Goal: Task Accomplishment & Management: Manage account settings

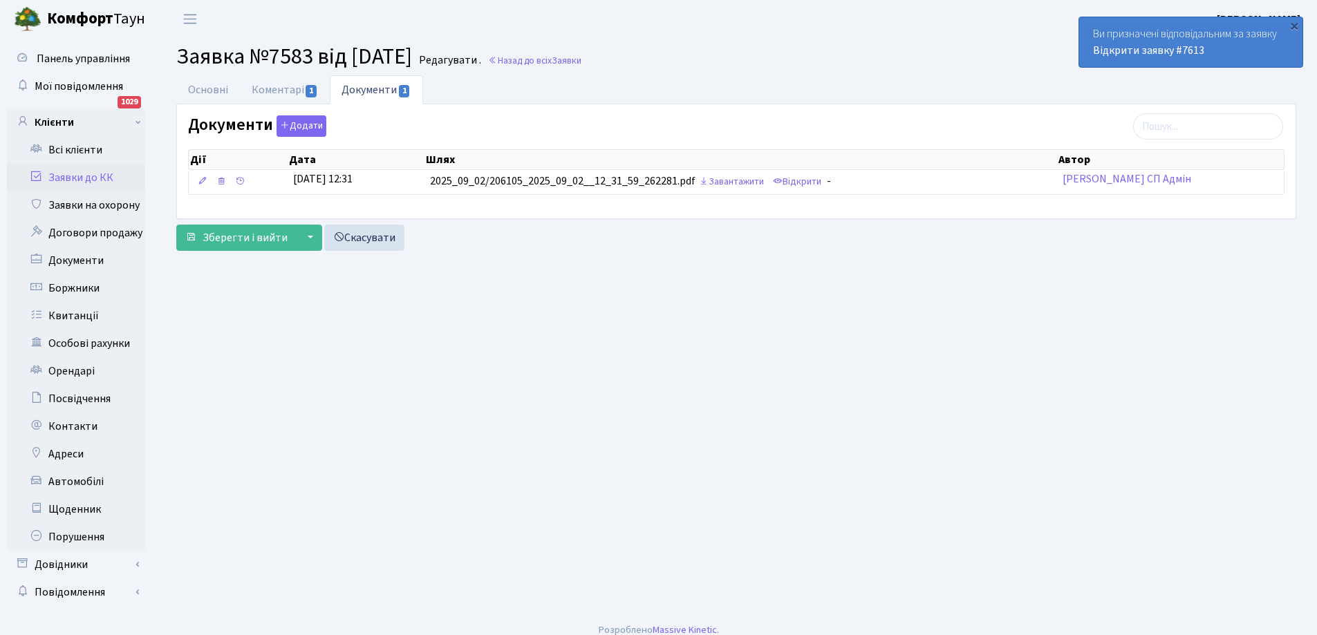
click at [65, 174] on link "Заявки до КК" at bounding box center [76, 178] width 138 height 28
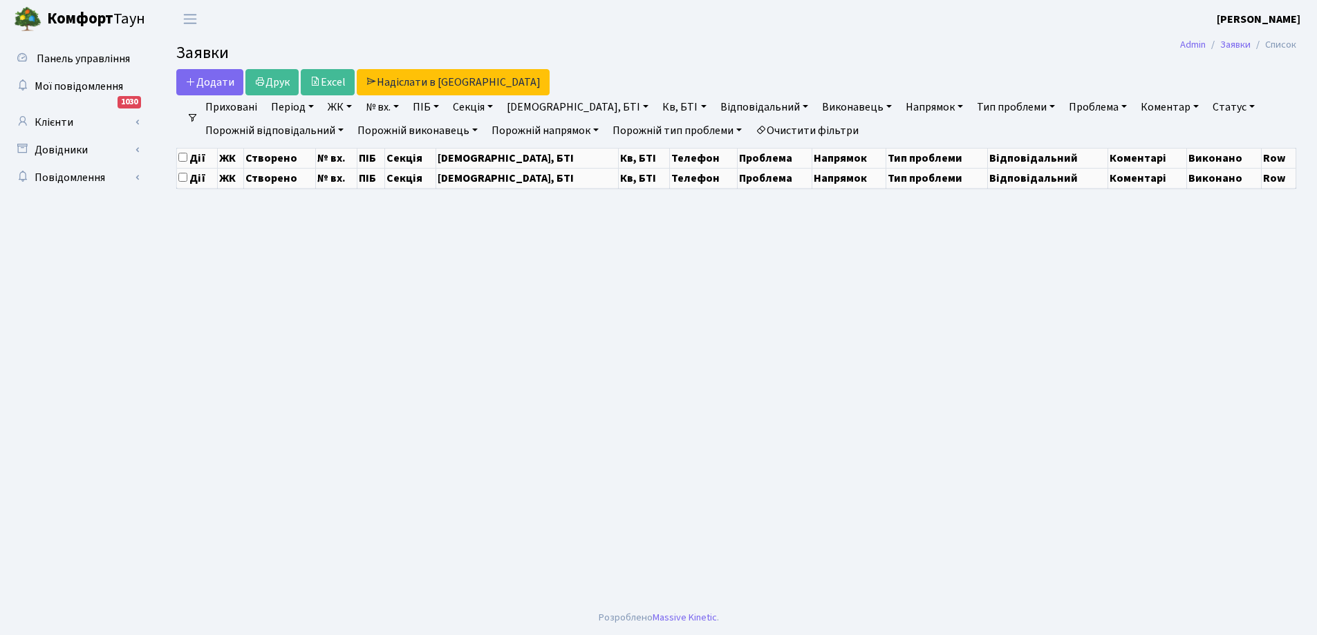
select select "25"
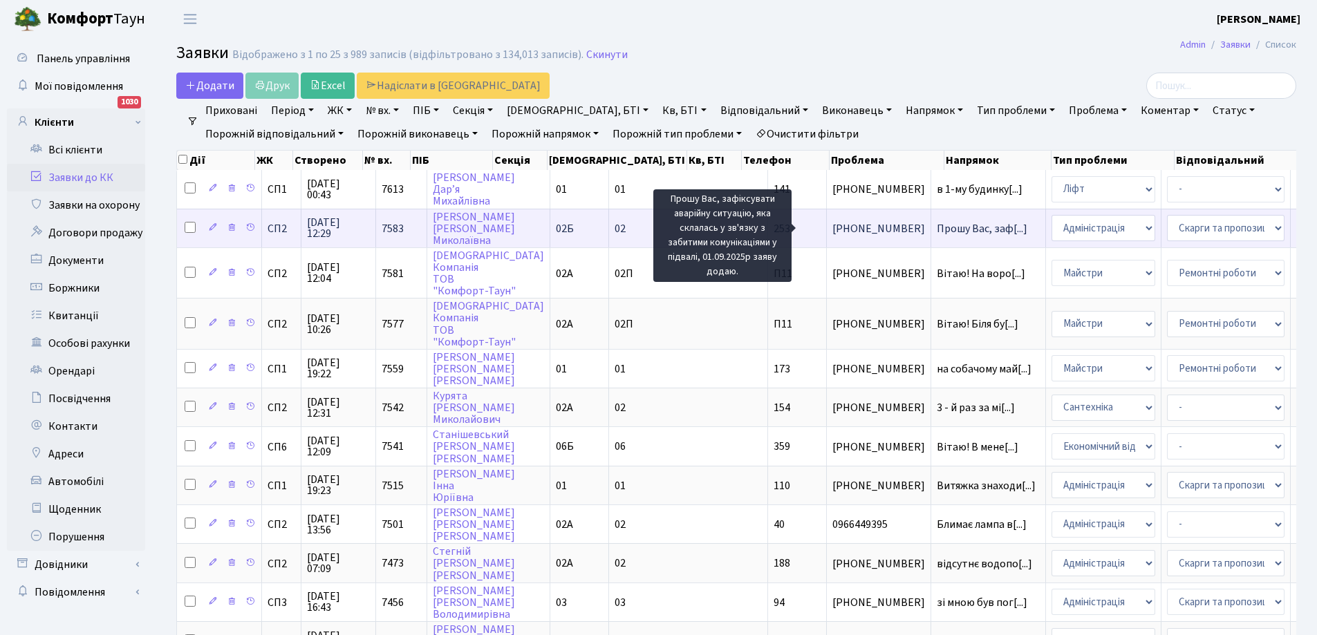
click at [937, 223] on span "Прошу Вас, заф[...]" at bounding box center [982, 228] width 91 height 15
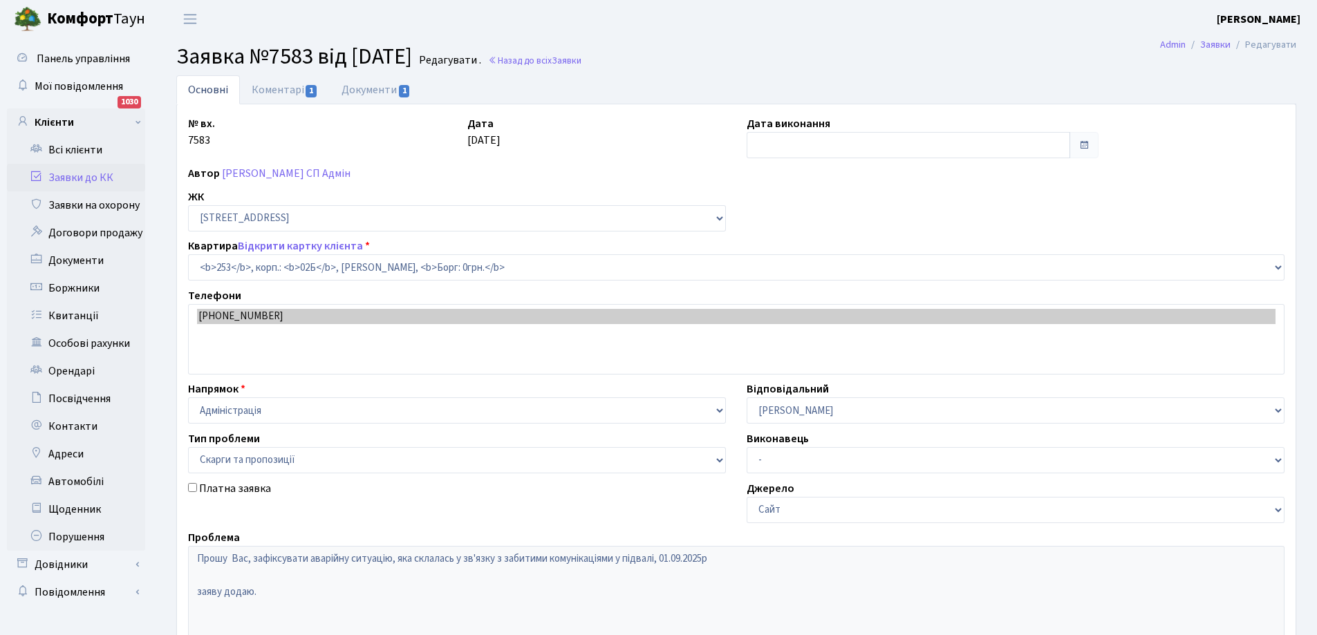
select select "20503"
select select "55"
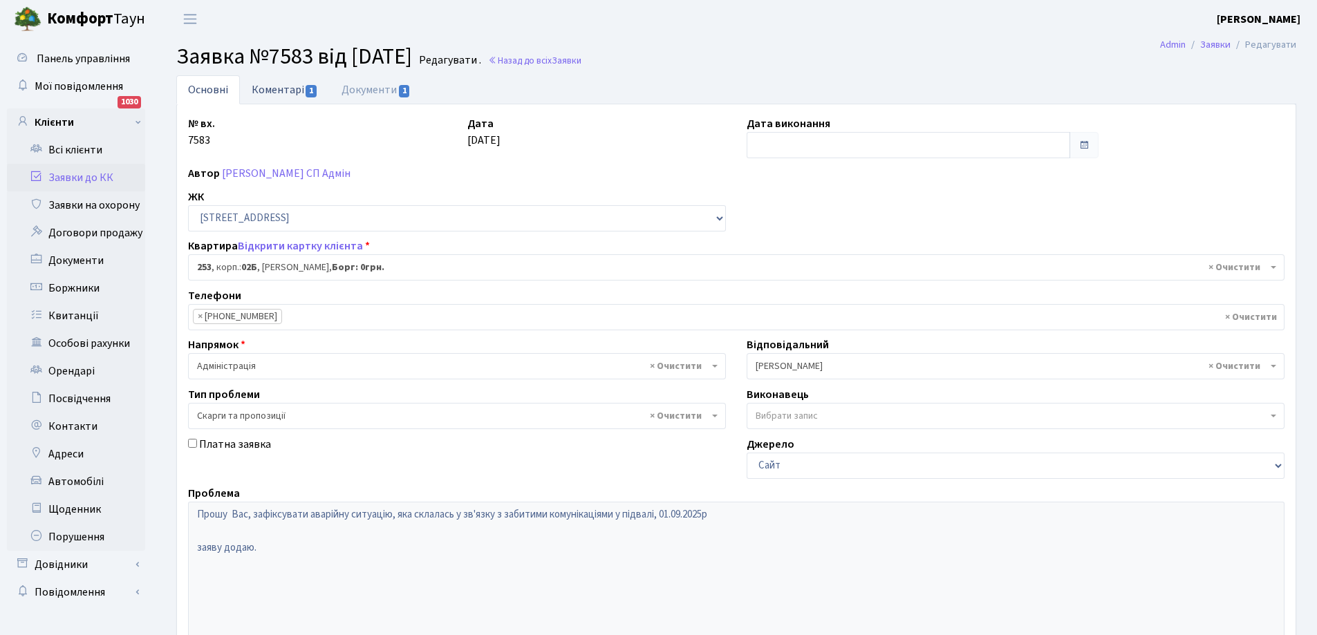
click at [275, 89] on link "Коментарі 1" at bounding box center [285, 89] width 90 height 28
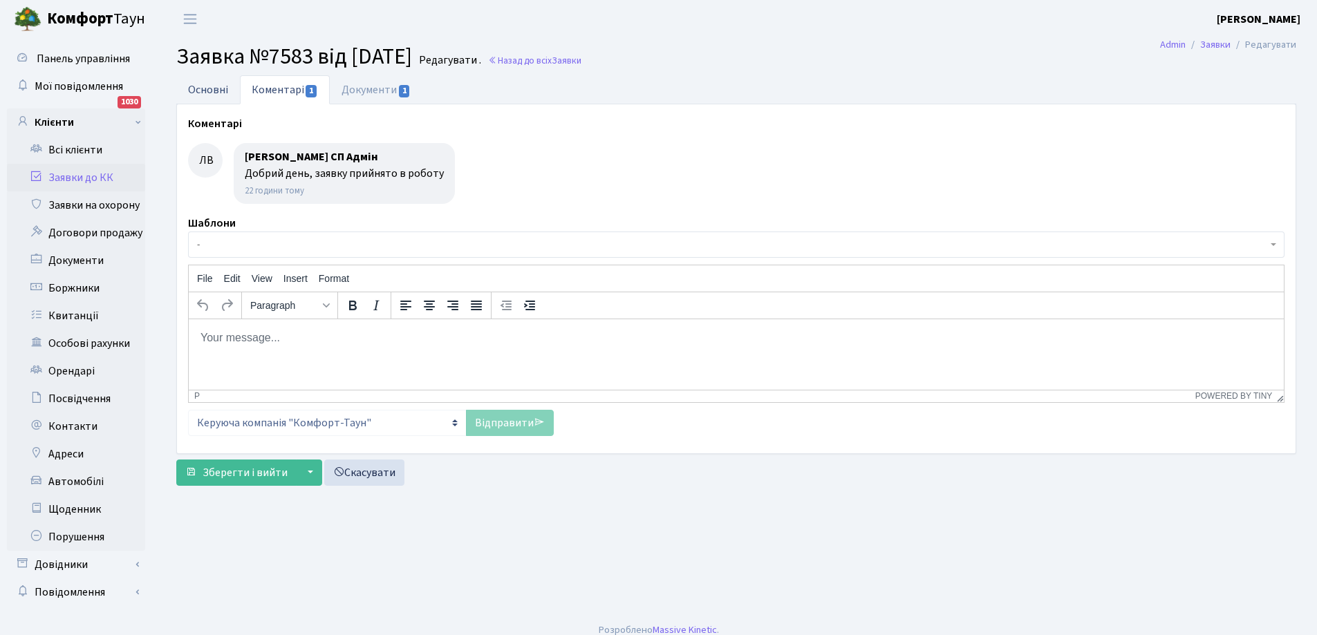
click at [202, 85] on link "Основні" at bounding box center [208, 89] width 64 height 28
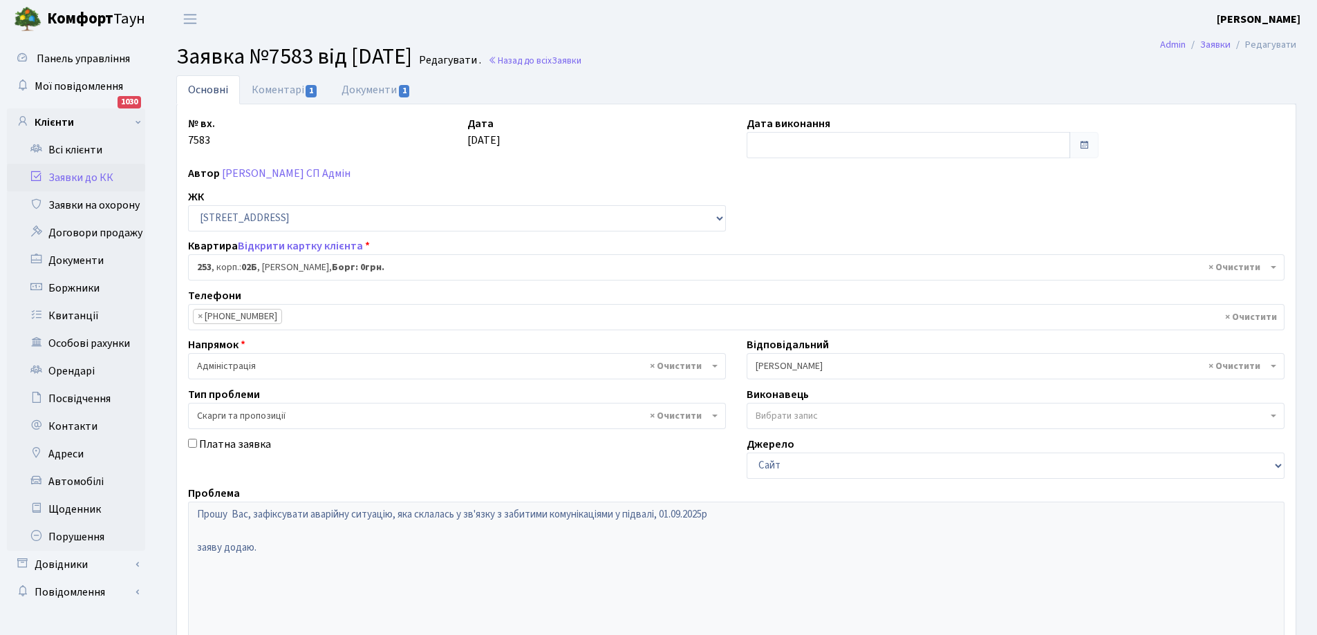
click at [71, 172] on link "Заявки до КК" at bounding box center [76, 178] width 138 height 28
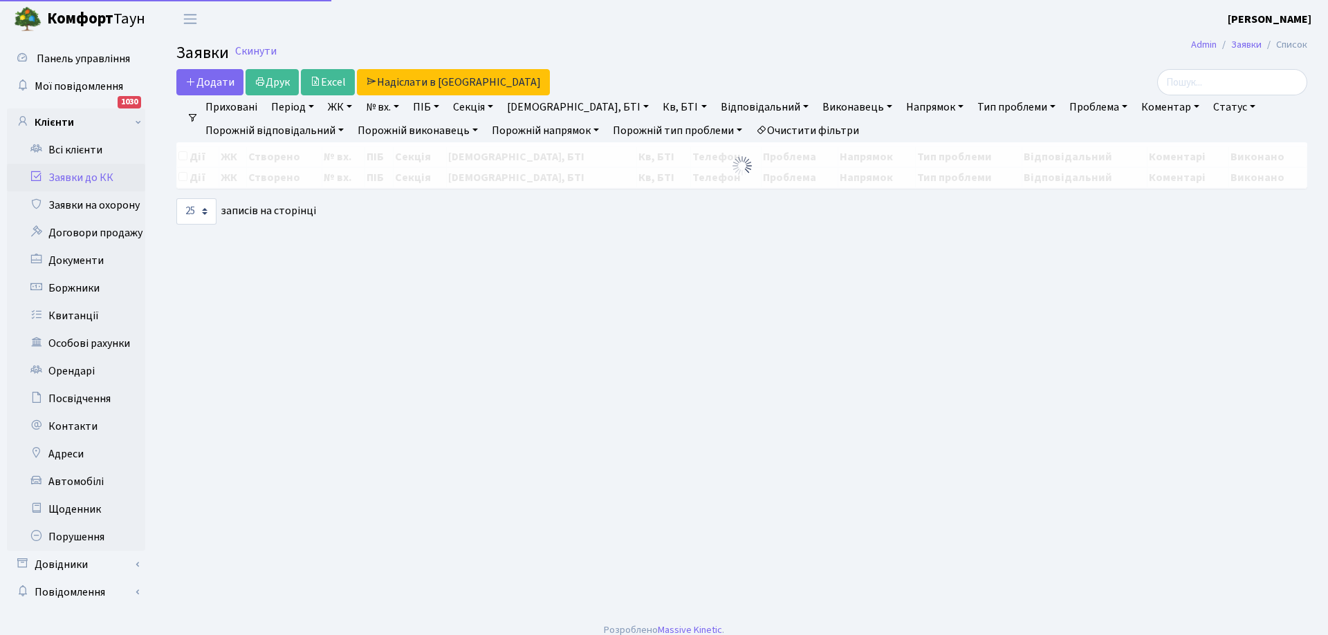
select select "25"
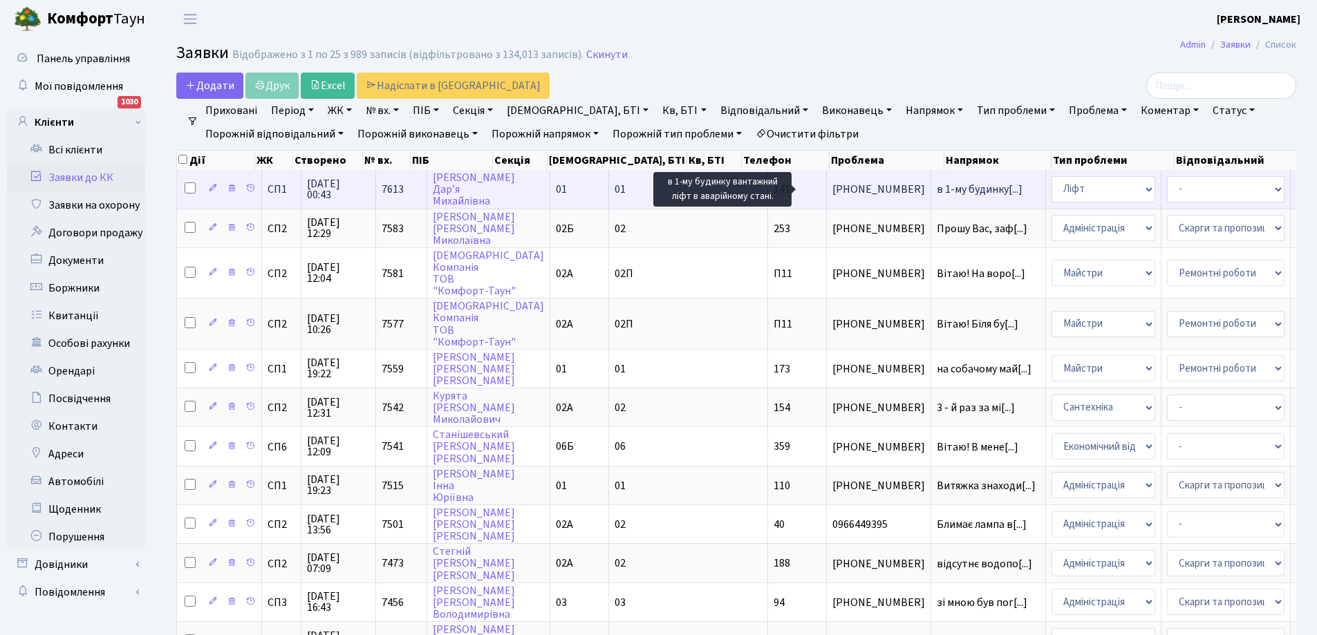
click at [937, 192] on span "в 1-му будинку[...]" at bounding box center [980, 189] width 86 height 15
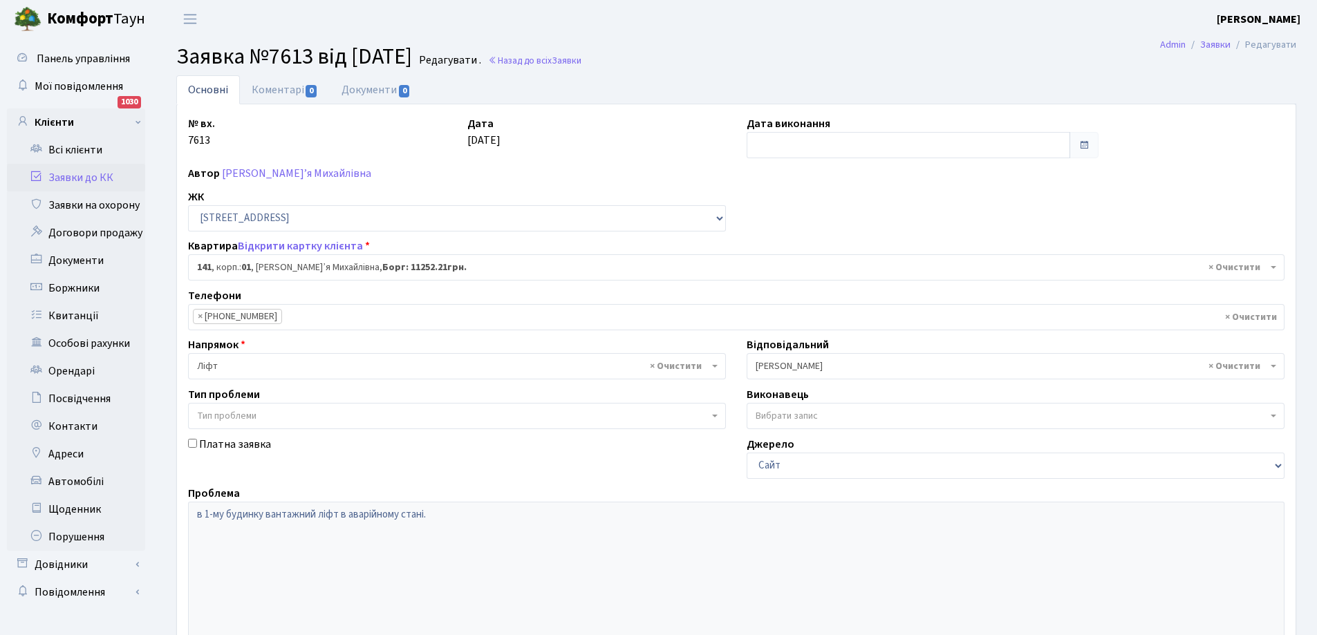
select select "20066"
click at [266, 89] on link "Коментарі 0" at bounding box center [285, 89] width 90 height 28
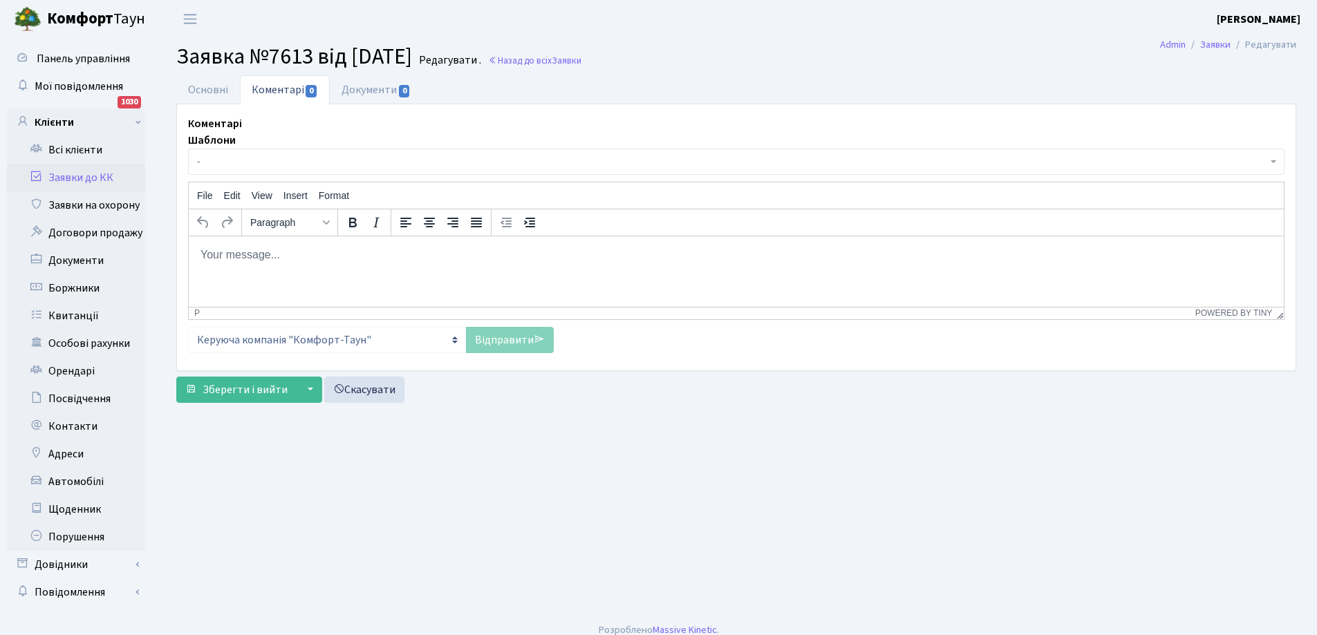
click at [299, 263] on html at bounding box center [736, 254] width 1095 height 37
click at [362, 256] on p "Добрий день. Заявку передано бслуговуючий компанії ОТІС" at bounding box center [736, 254] width 1073 height 15
click at [521, 344] on link "Відправити" at bounding box center [510, 340] width 88 height 26
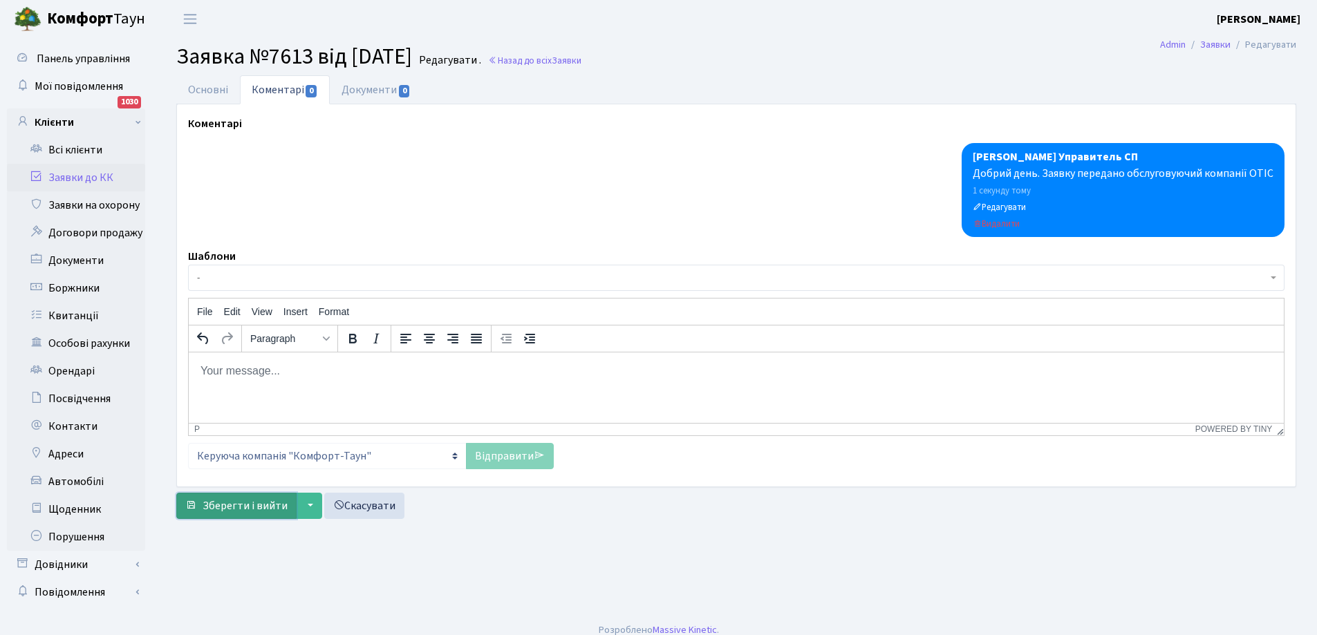
click at [232, 508] on span "Зберегти і вийти" at bounding box center [245, 506] width 85 height 15
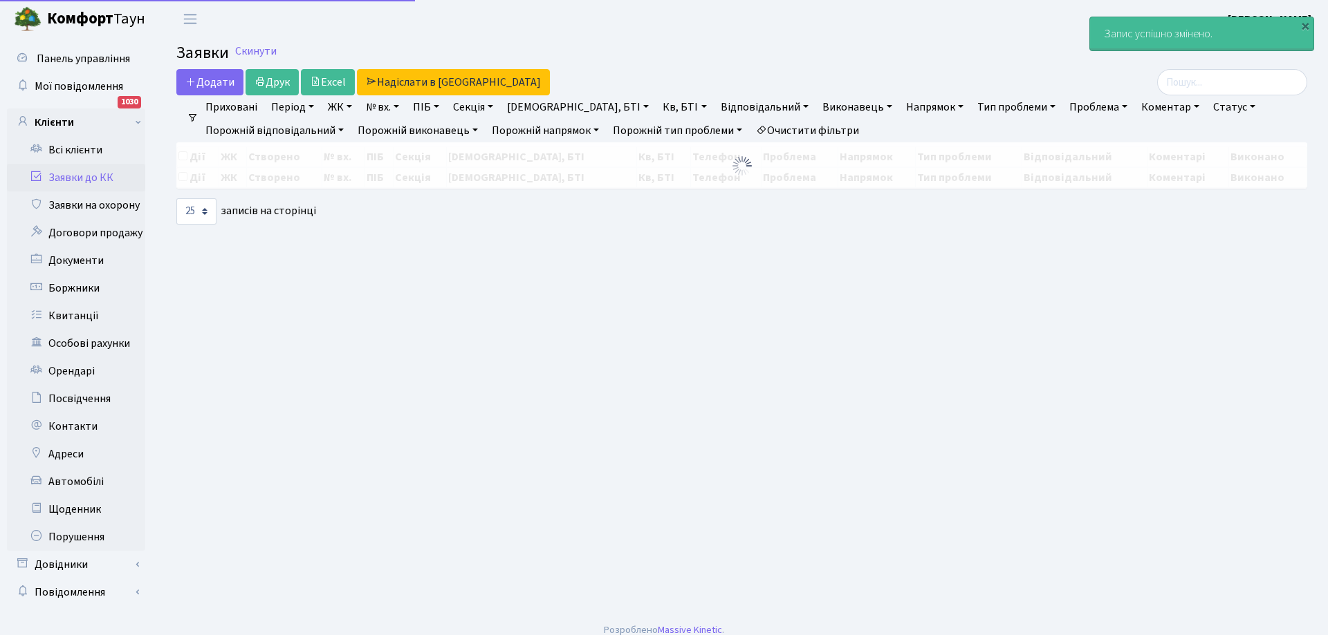
select select "25"
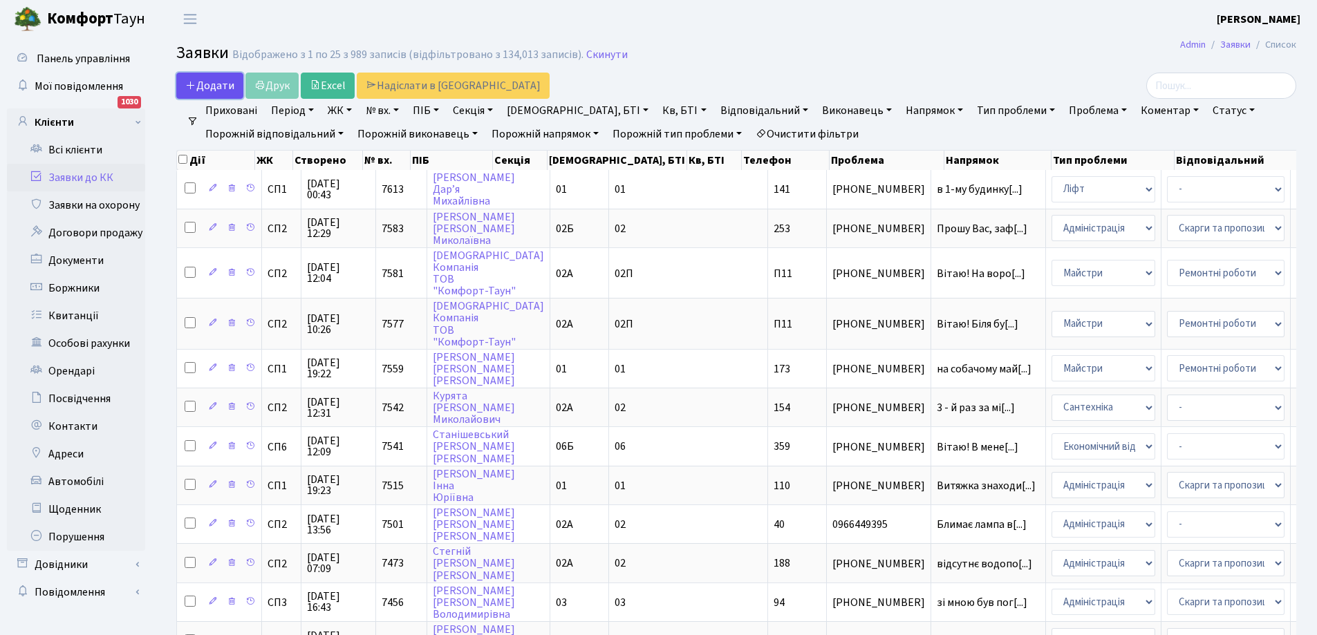
click at [213, 81] on span "Додати" at bounding box center [209, 85] width 49 height 15
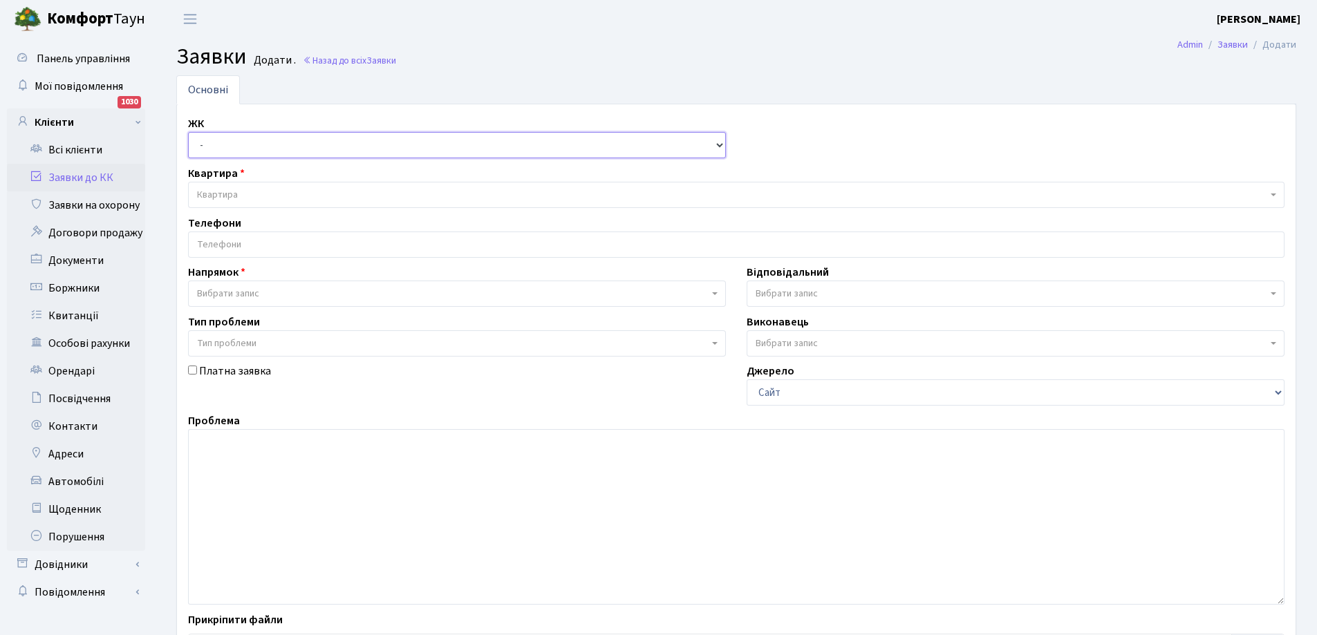
click at [687, 146] on select "- СП1, Столичне шосе, 1 СП2, Столичне шосе, 1А СП3, Столичне шосе, 3 СП4, Столи…" at bounding box center [457, 145] width 538 height 26
select select "308"
click at [188, 132] on select "- СП1, Столичне шосе, 1 СП2, Столичне шосе, 1А СП3, Столичне шосе, 3 СП4, Столи…" at bounding box center [457, 145] width 538 height 26
select select
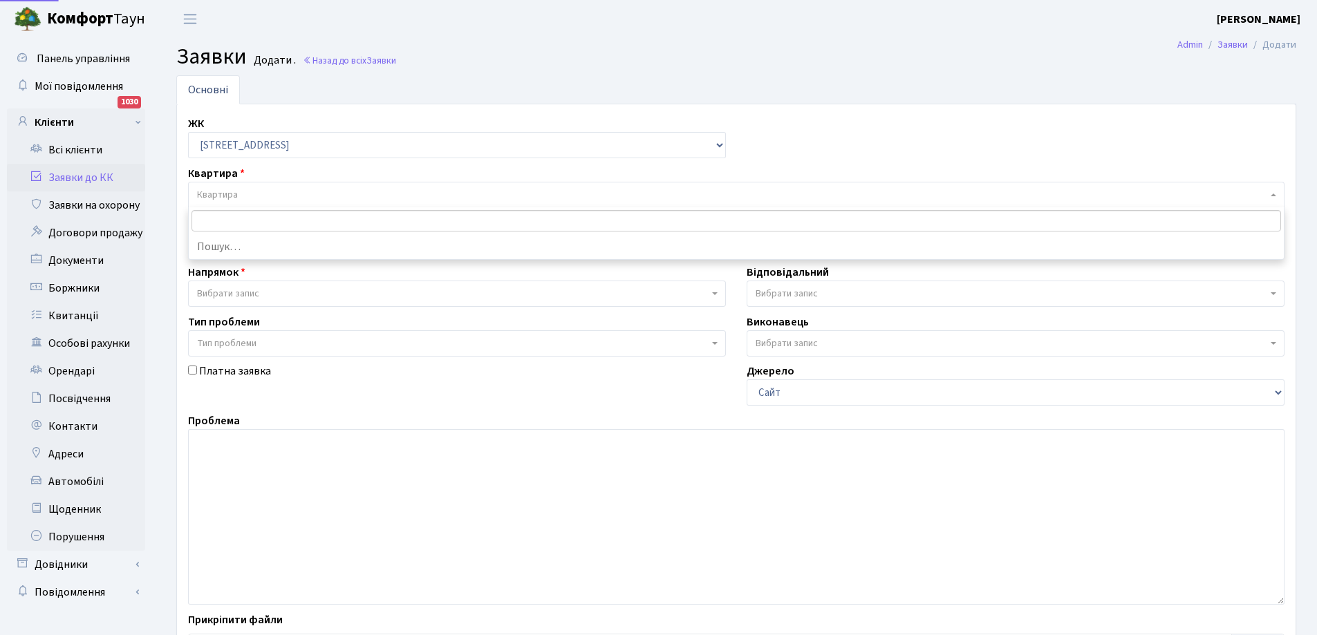
click at [274, 194] on span "Квартира" at bounding box center [732, 195] width 1070 height 14
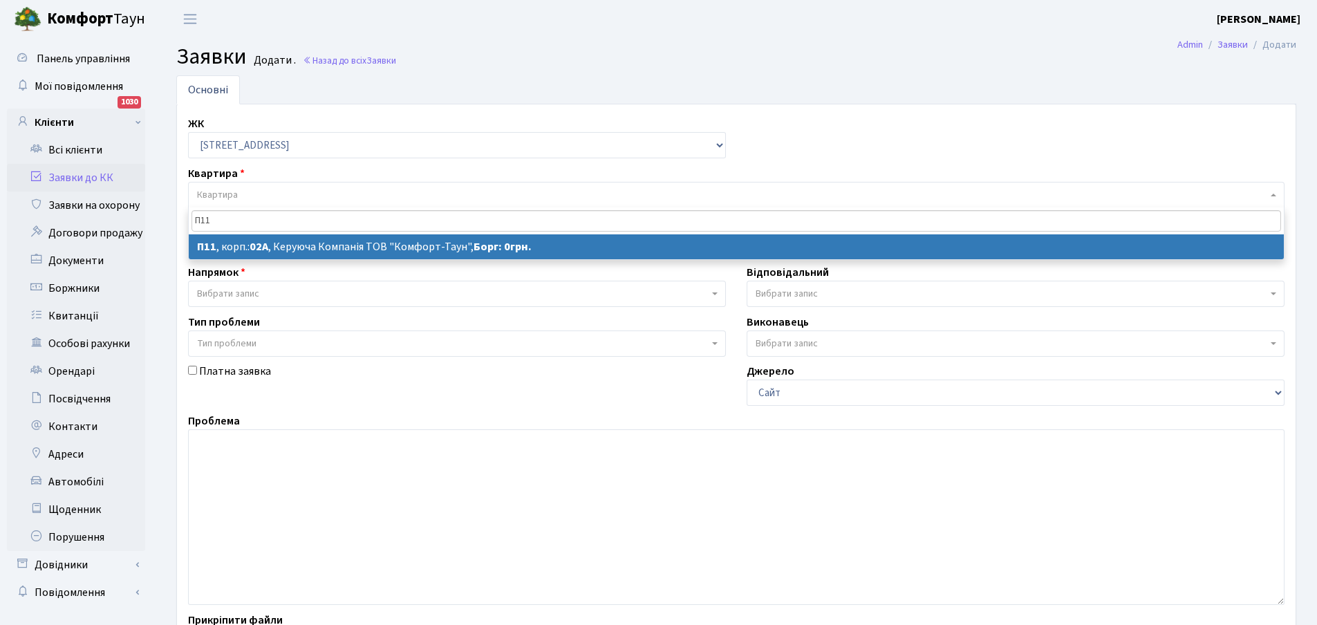
type input "П11"
select select
select select "20720"
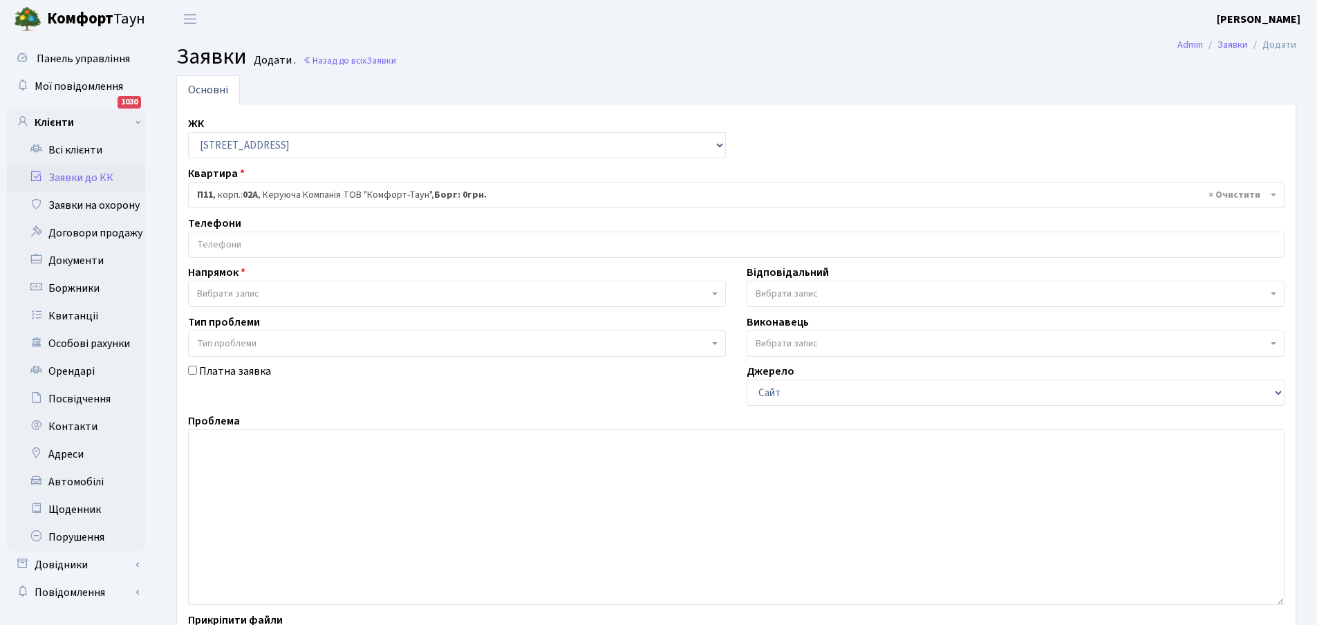
click at [712, 296] on span "Вибрати запис" at bounding box center [457, 294] width 538 height 26
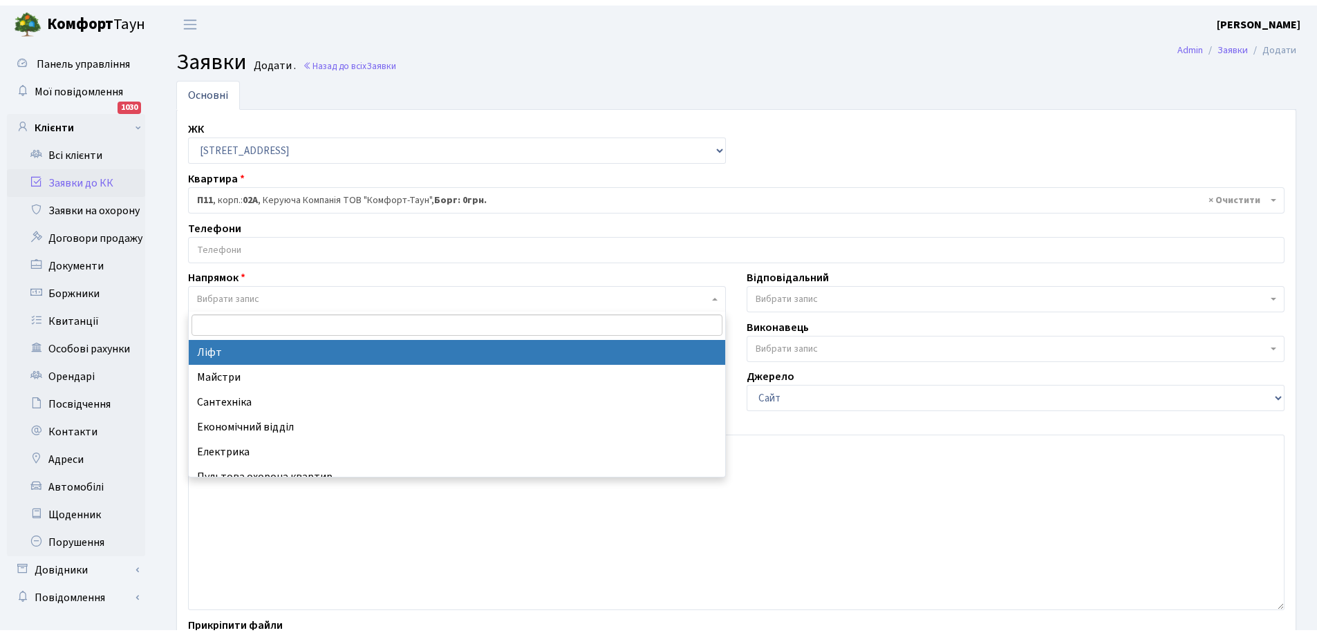
scroll to position [69, 0]
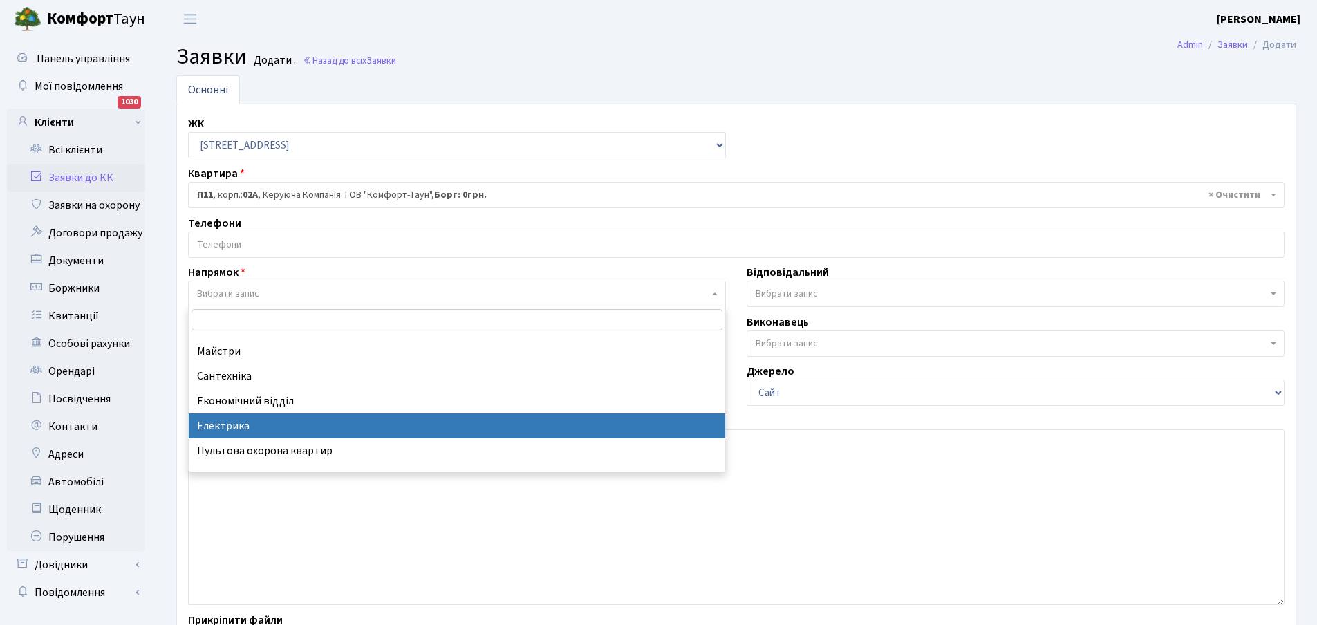
select select "3"
select select
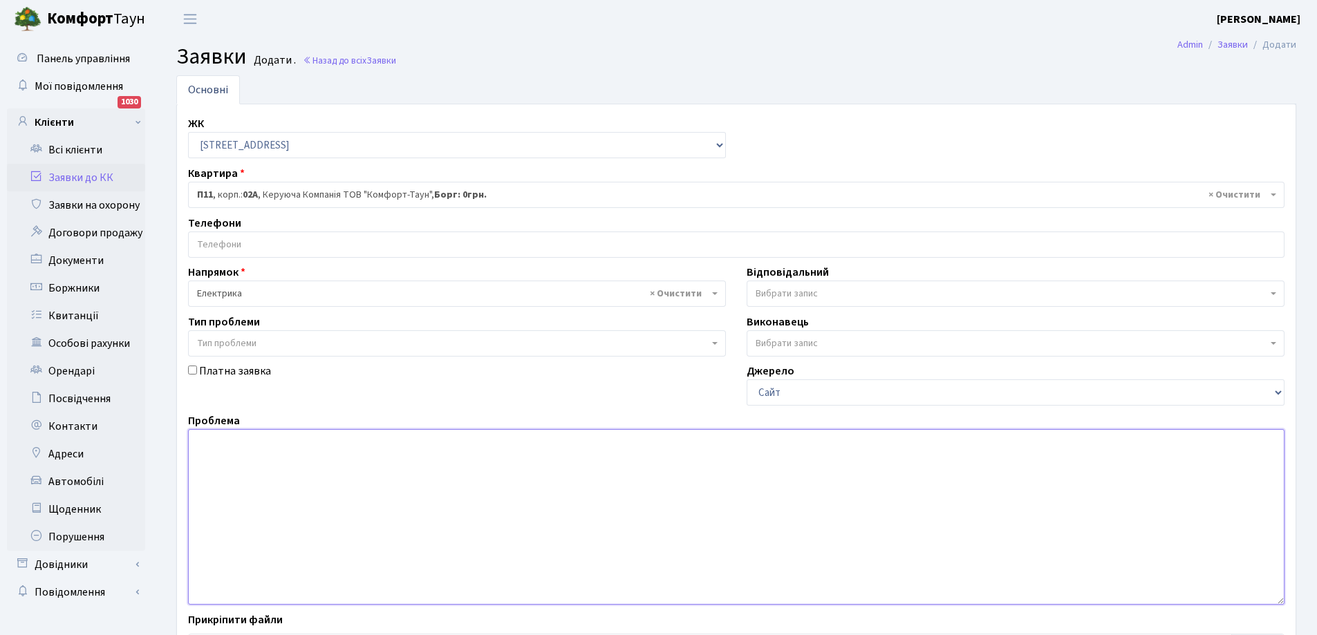
click at [242, 440] on textarea at bounding box center [736, 517] width 1097 height 176
type textarea "в"
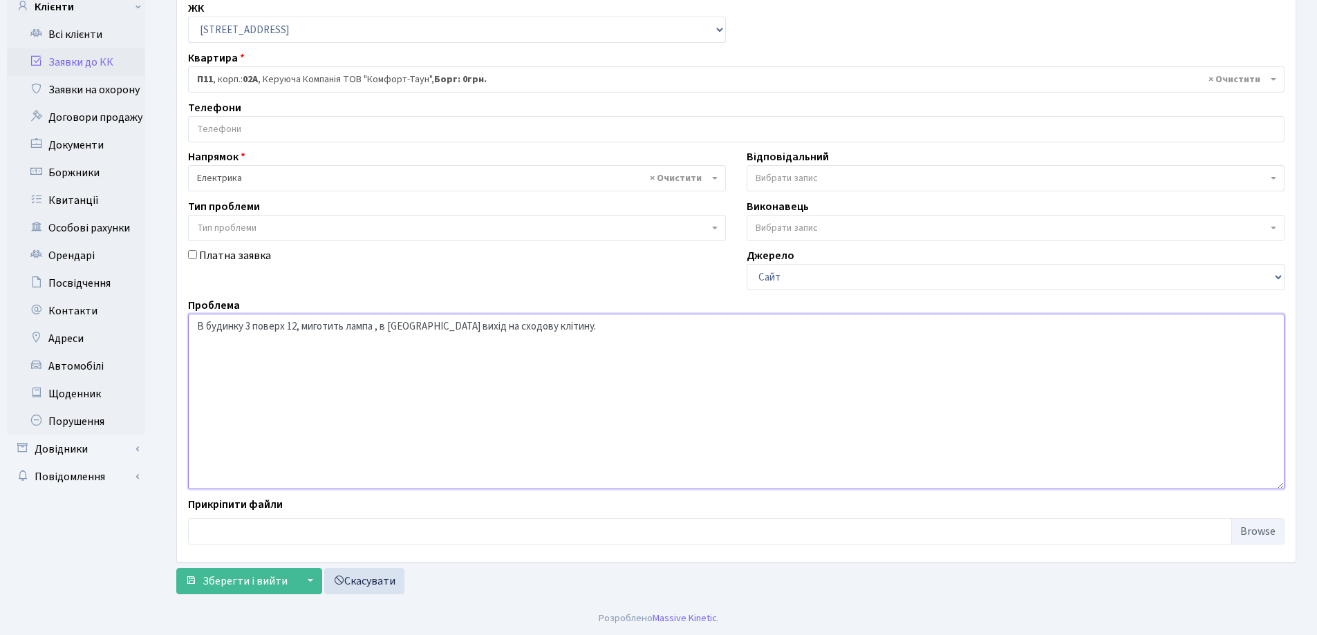
scroll to position [116, 0]
type textarea "В будинку 3 поверх 12, миготить лампа , в тамбурі вихід на сходову клітину."
click at [261, 579] on span "Зберегти і вийти" at bounding box center [245, 580] width 85 height 15
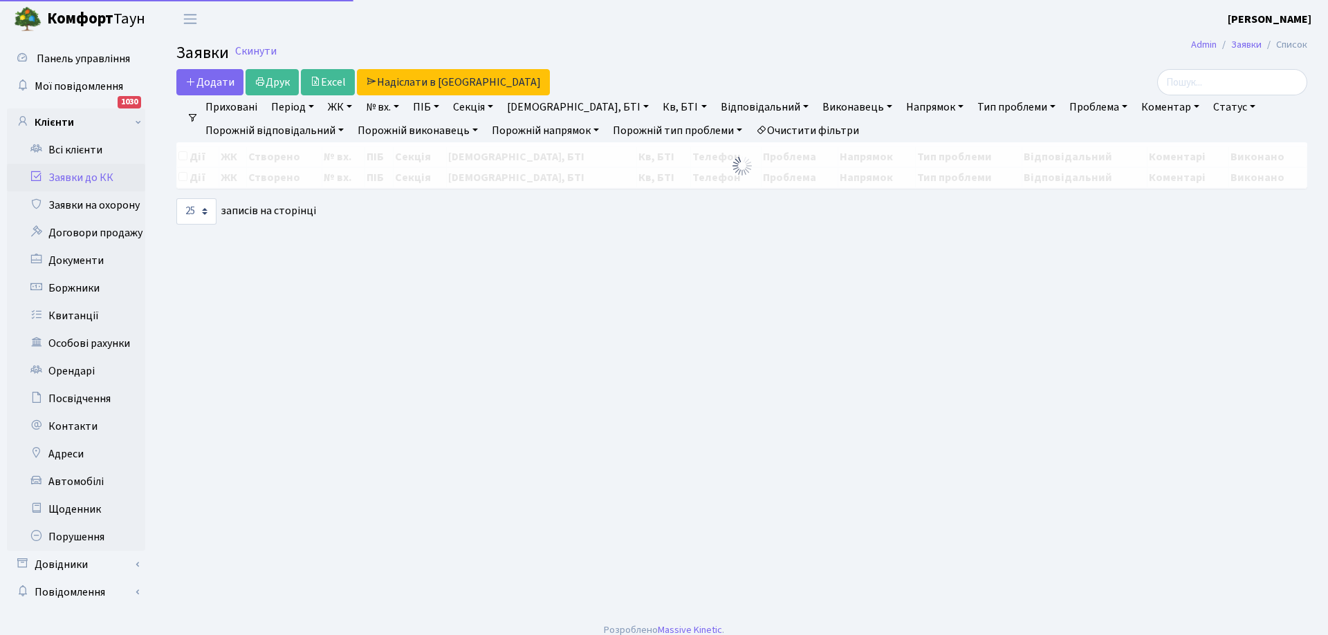
select select "25"
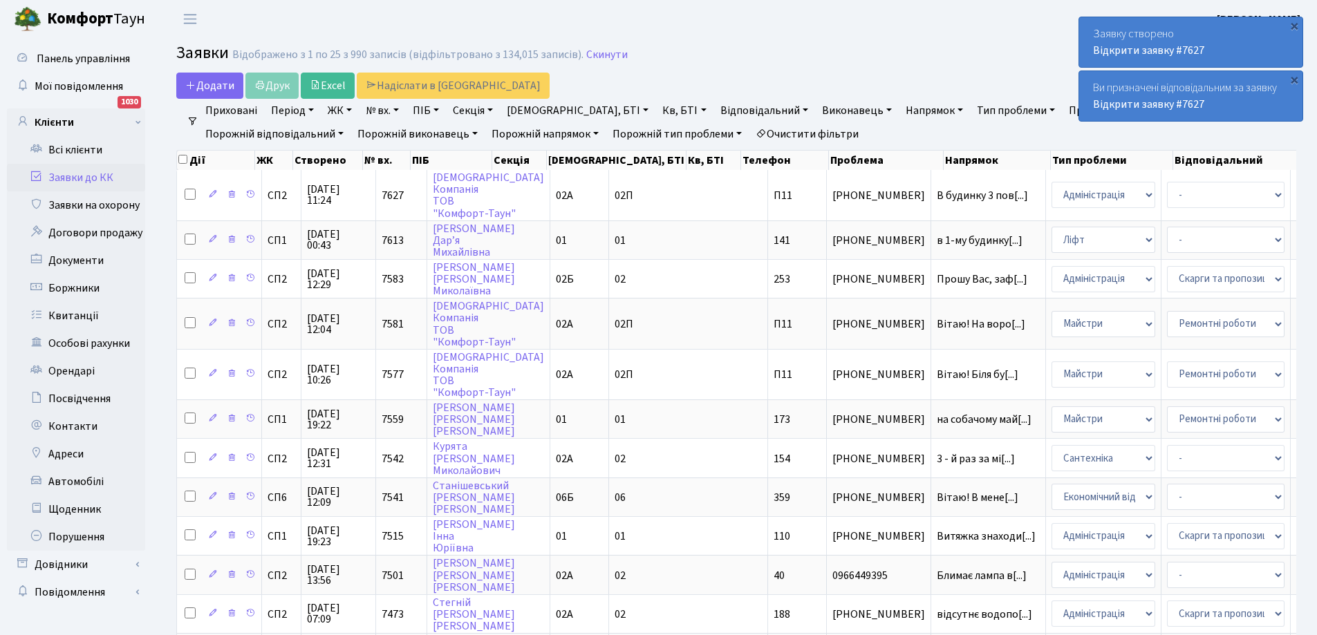
click at [722, 39] on main "Admin Заявки Список Заявки Відображено з 1 по 25 з 990 записів (відфільтровано …" at bounding box center [737, 638] width 1162 height 1200
click at [803, 71] on main "Admin Заявки Список Заявки Відображено з 1 по 25 з 990 записів (відфільтровано …" at bounding box center [737, 638] width 1162 height 1200
click at [86, 146] on link "Всі клієнти" at bounding box center [76, 150] width 138 height 28
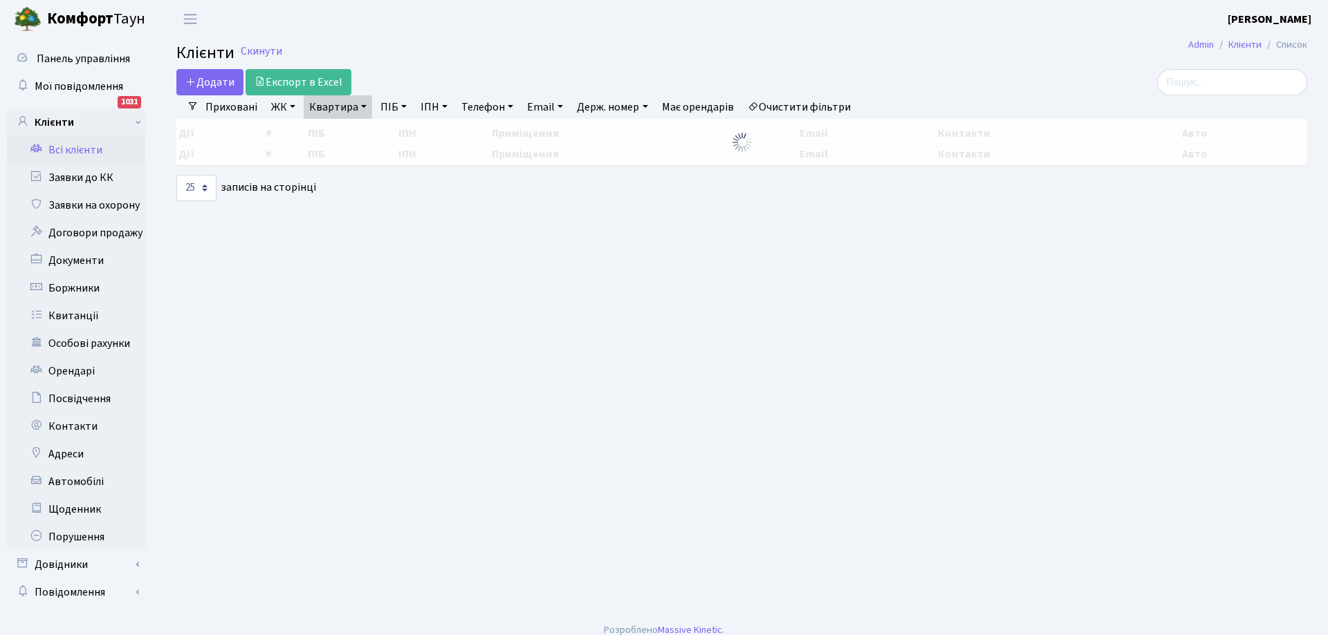
select select "25"
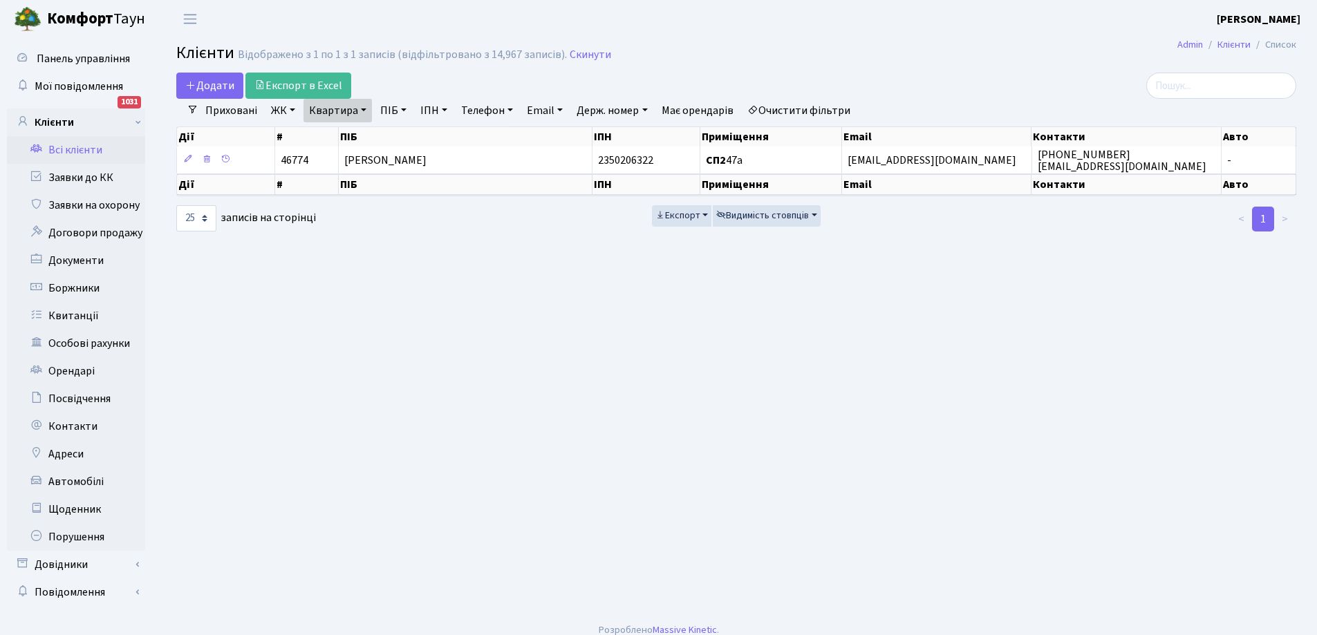
click at [354, 109] on link "Квартира" at bounding box center [338, 111] width 68 height 24
type input "а"
type input "39"
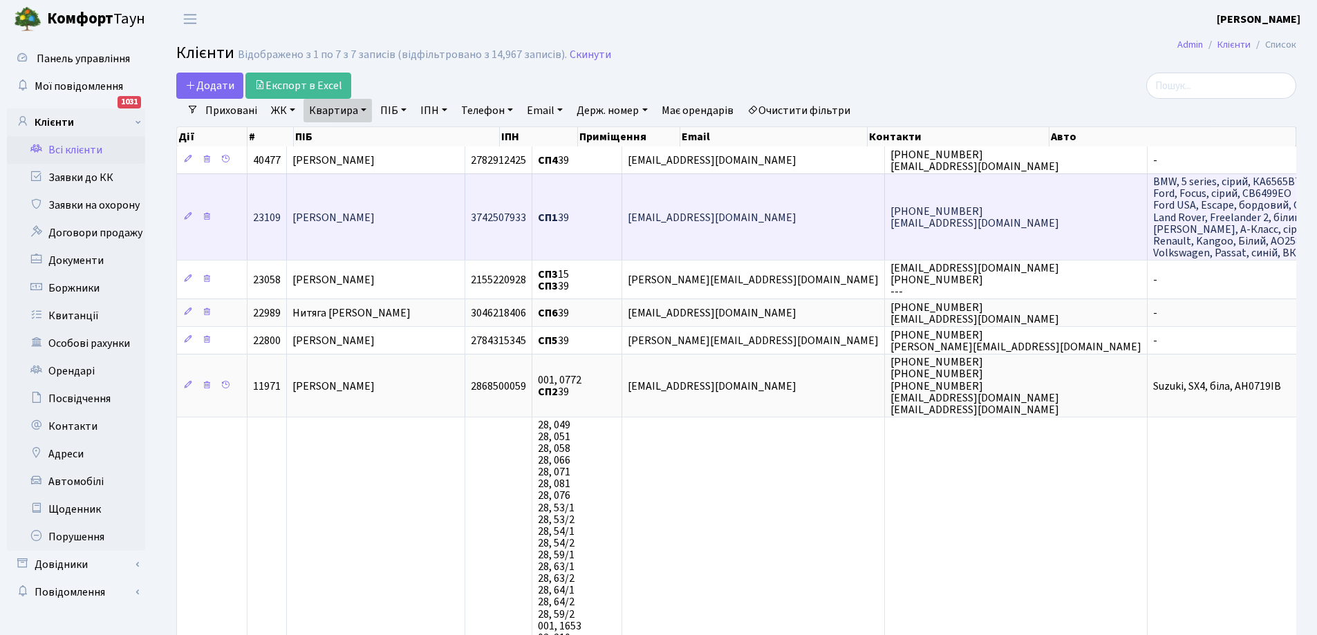
click at [375, 221] on span "Крічфалушій Олександр Іванович" at bounding box center [333, 217] width 82 height 15
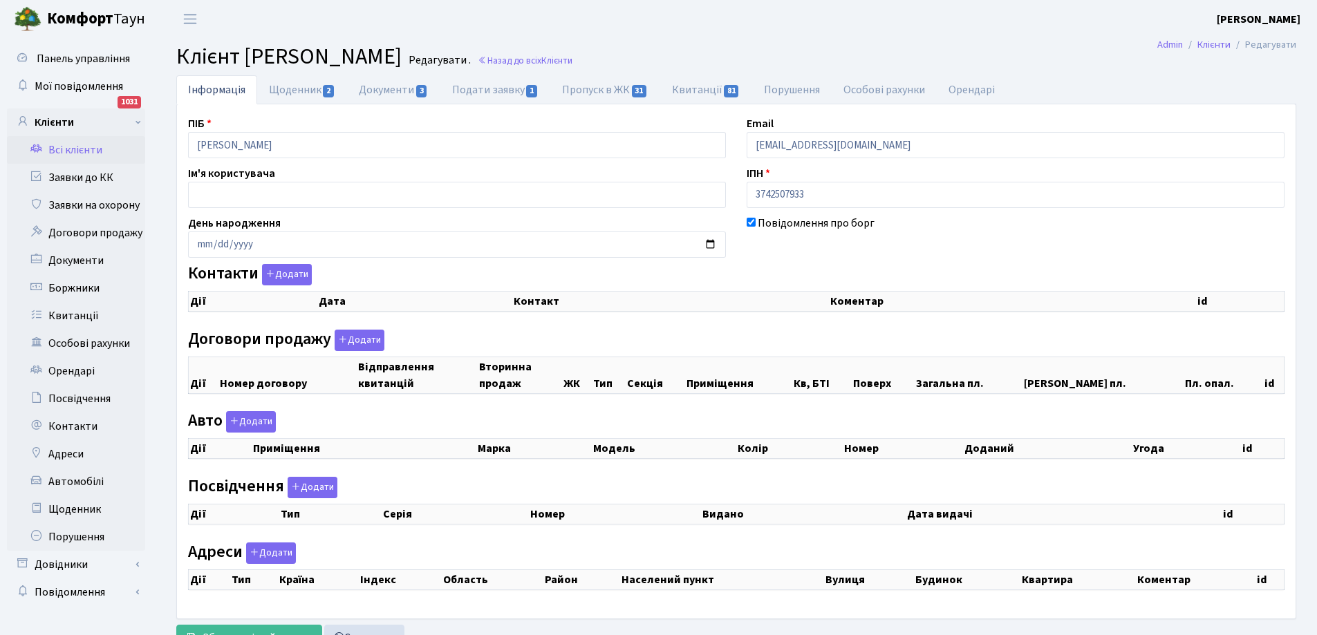
checkbox input "true"
select select "25"
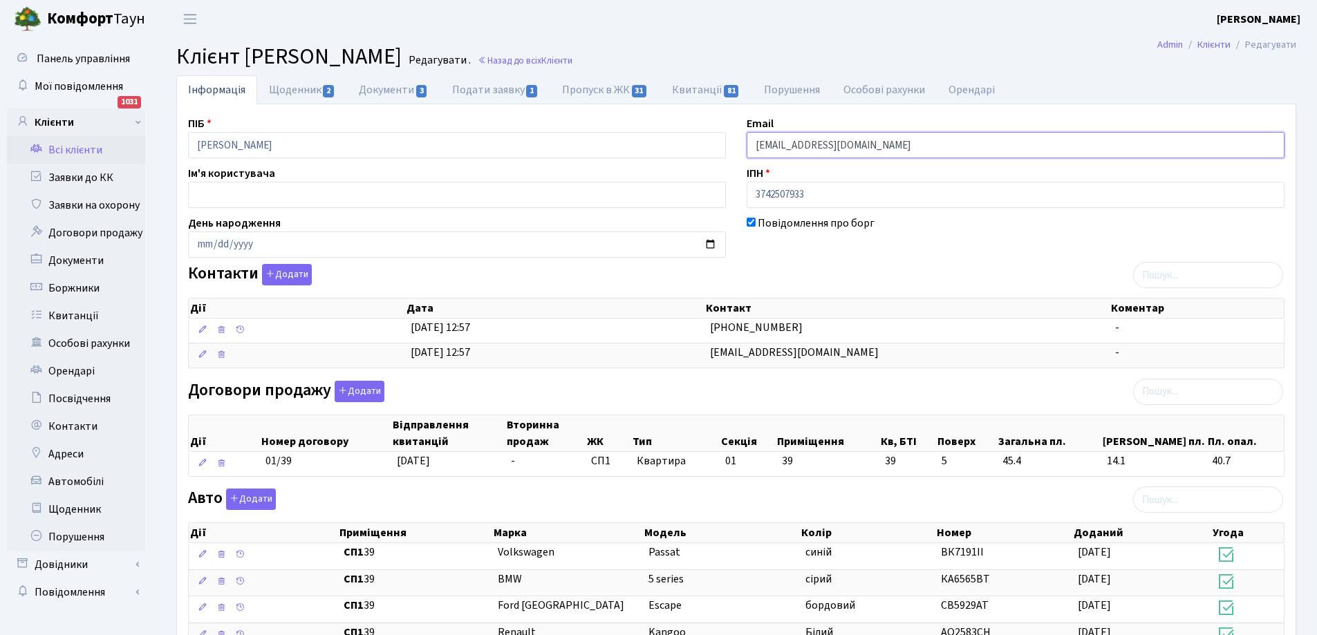
drag, startPoint x: 753, startPoint y: 147, endPoint x: 864, endPoint y: 140, distance: 110.8
click at [864, 140] on input "[EMAIL_ADDRESS][DOMAIN_NAME]" at bounding box center [1016, 145] width 538 height 26
click at [62, 149] on link "Всі клієнти" at bounding box center [76, 150] width 138 height 28
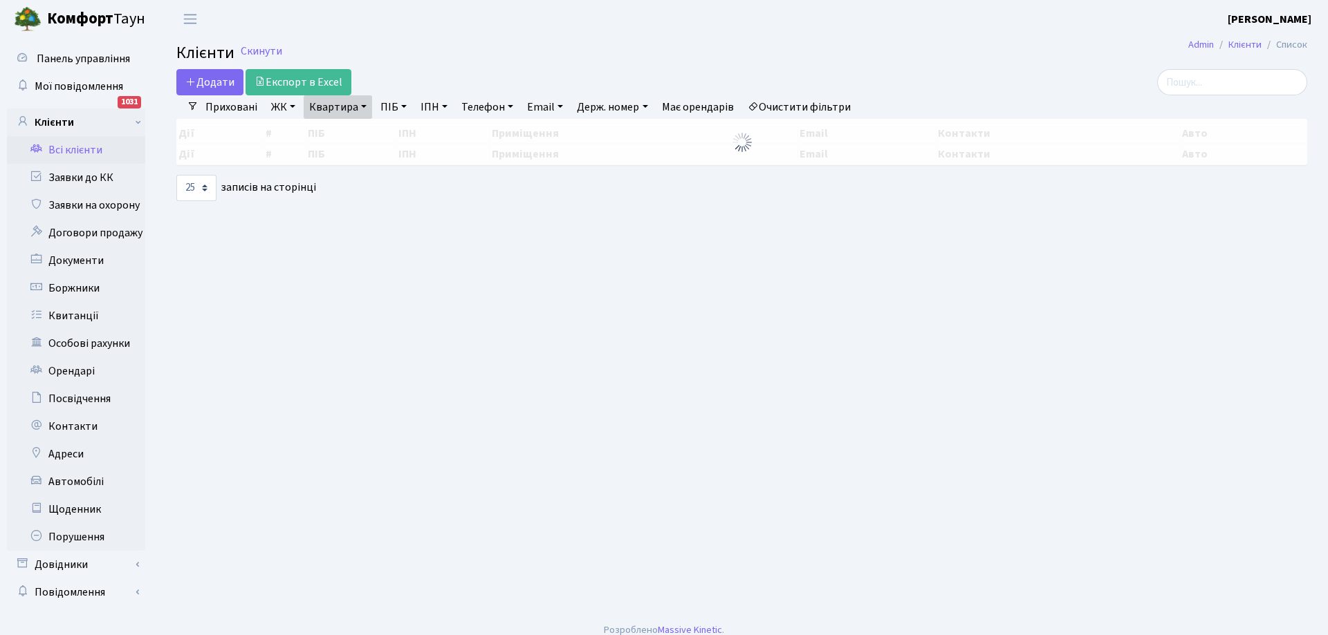
select select "25"
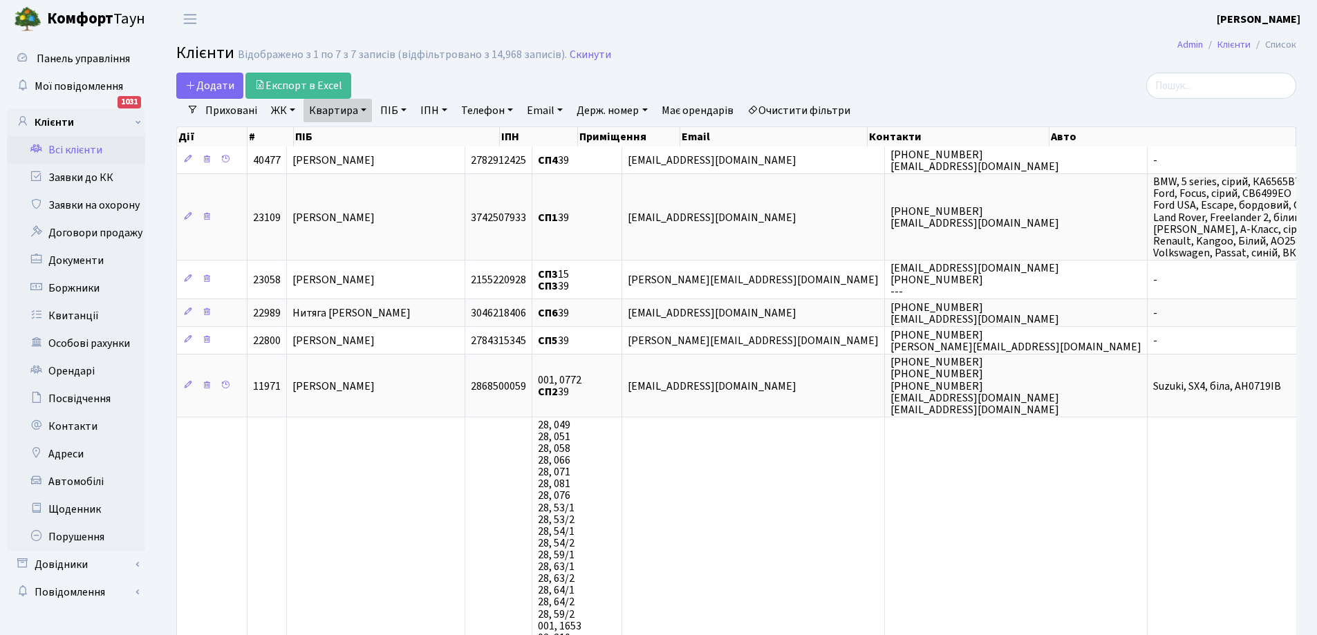
click at [350, 113] on link "Квартира" at bounding box center [338, 111] width 68 height 24
type input "9"
type input "43"
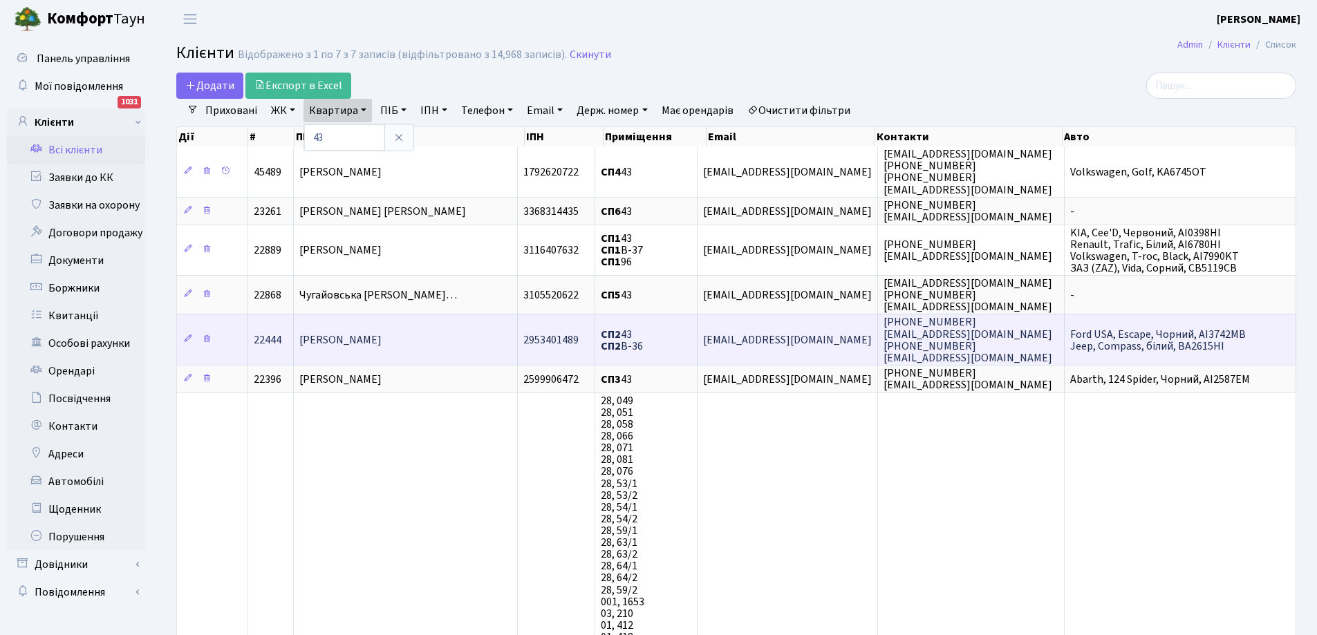
click at [382, 342] on span "[PERSON_NAME]" at bounding box center [340, 340] width 82 height 15
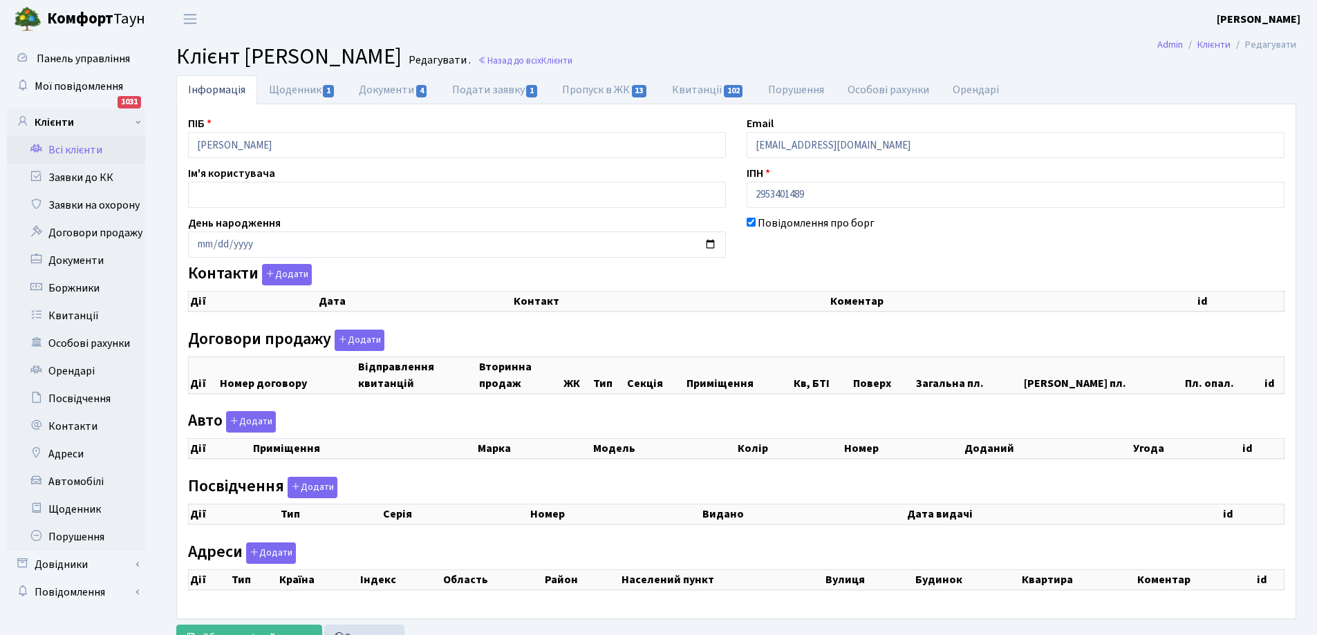
checkbox input "true"
select select "25"
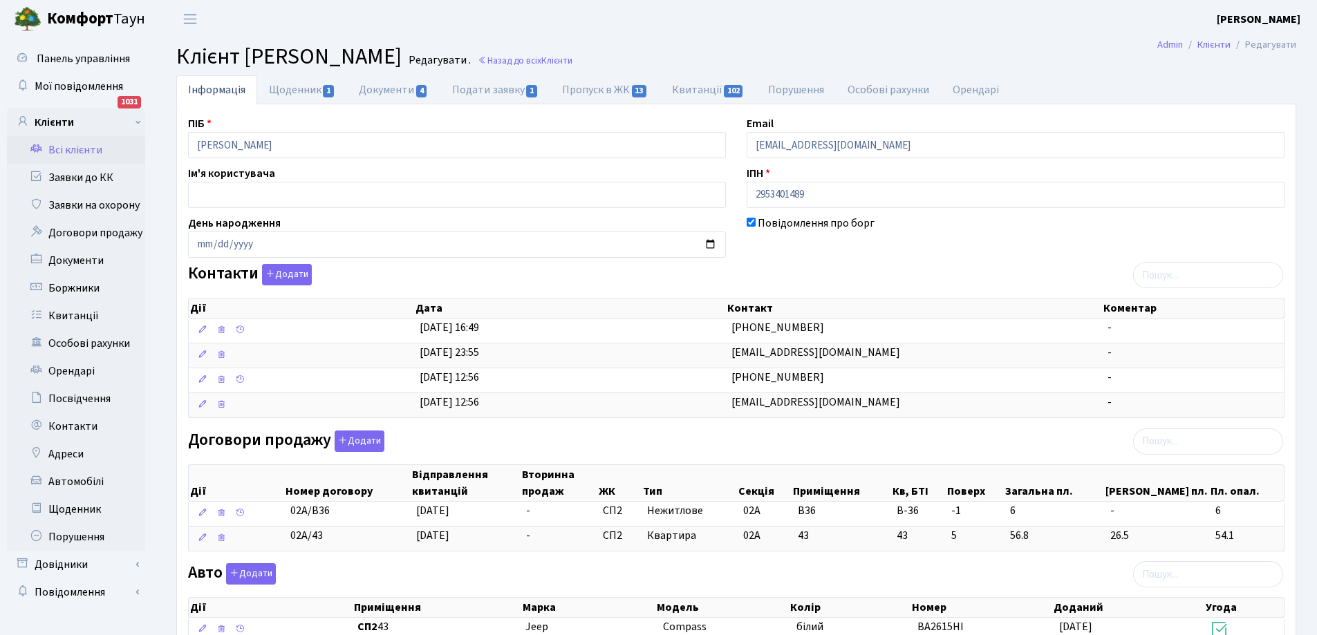
scroll to position [69, 0]
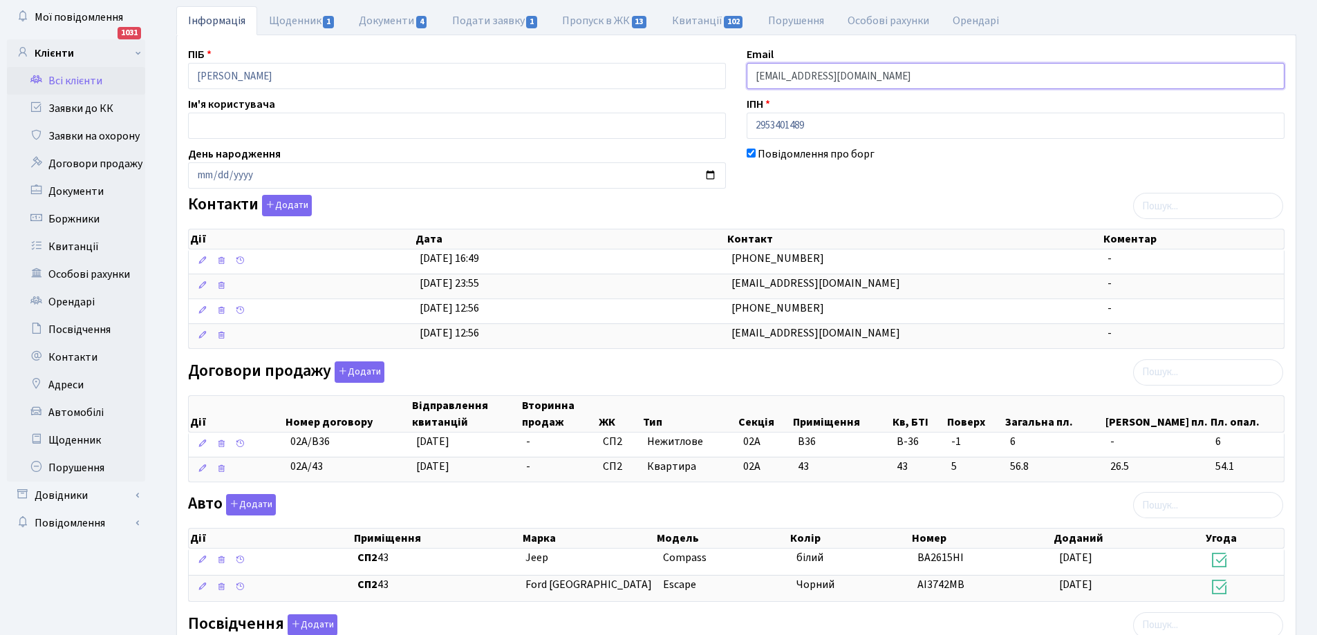
drag, startPoint x: 755, startPoint y: 79, endPoint x: 859, endPoint y: 77, distance: 103.7
click at [859, 77] on input "svetasokol@meta.ua" at bounding box center [1016, 76] width 538 height 26
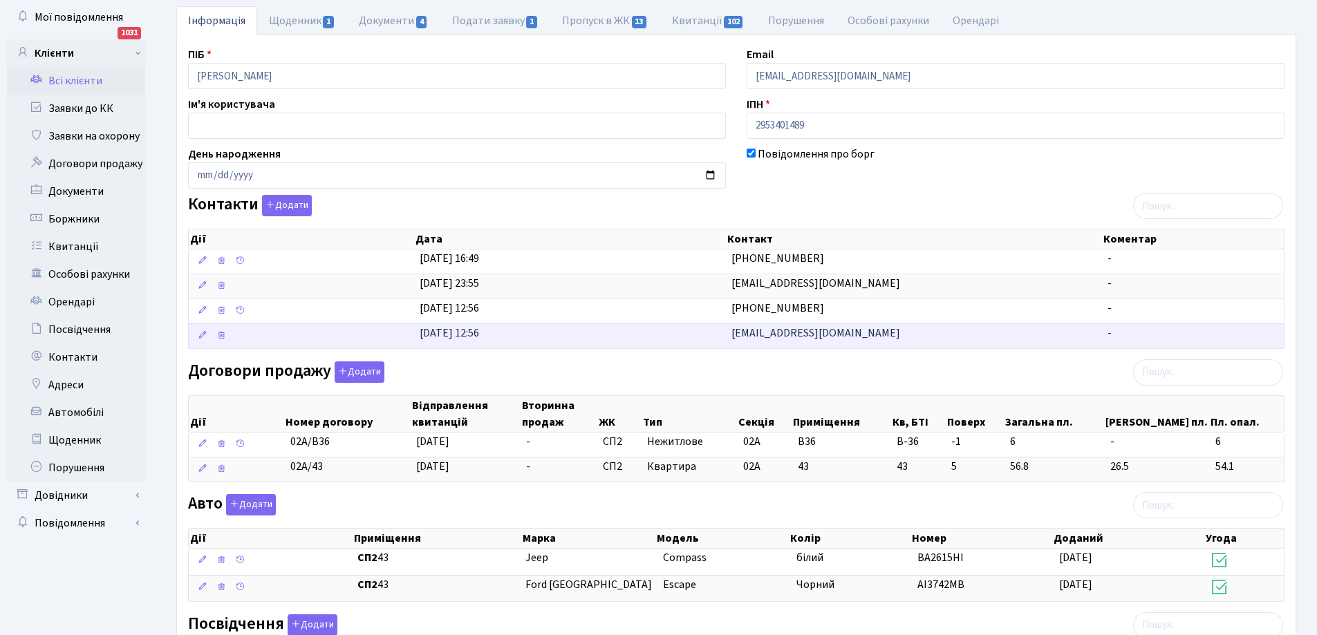
drag, startPoint x: 833, startPoint y: 334, endPoint x: 733, endPoint y: 337, distance: 100.3
click at [733, 337] on td "shurasokol@meta.ua" at bounding box center [914, 336] width 376 height 25
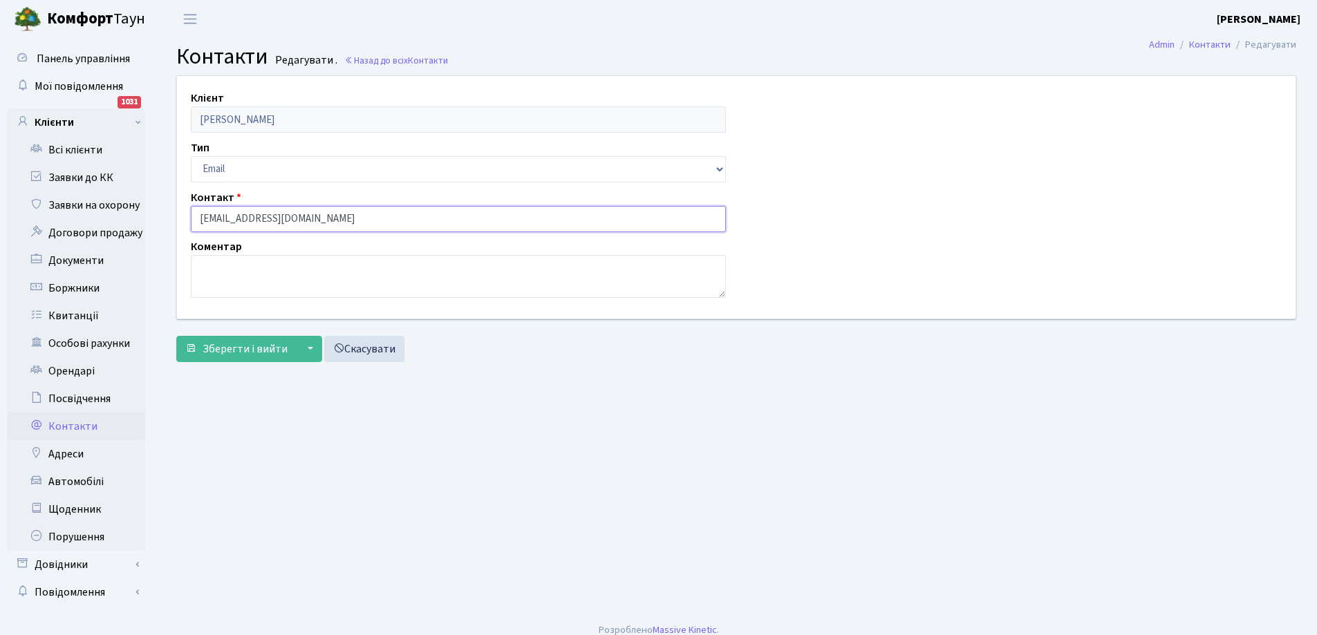
drag, startPoint x: 292, startPoint y: 221, endPoint x: 197, endPoint y: 220, distance: 94.7
click at [197, 220] on input "[EMAIL_ADDRESS][DOMAIN_NAME]" at bounding box center [458, 219] width 535 height 26
click at [76, 150] on link "Всі клієнти" at bounding box center [76, 150] width 138 height 28
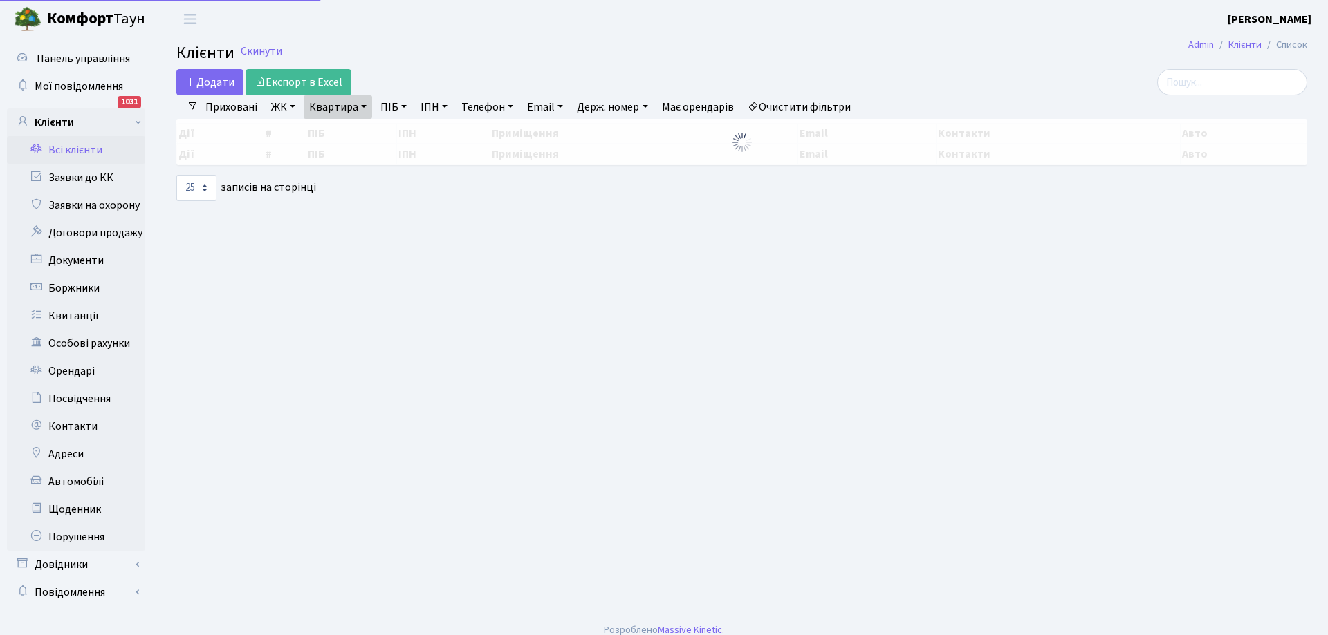
select select "25"
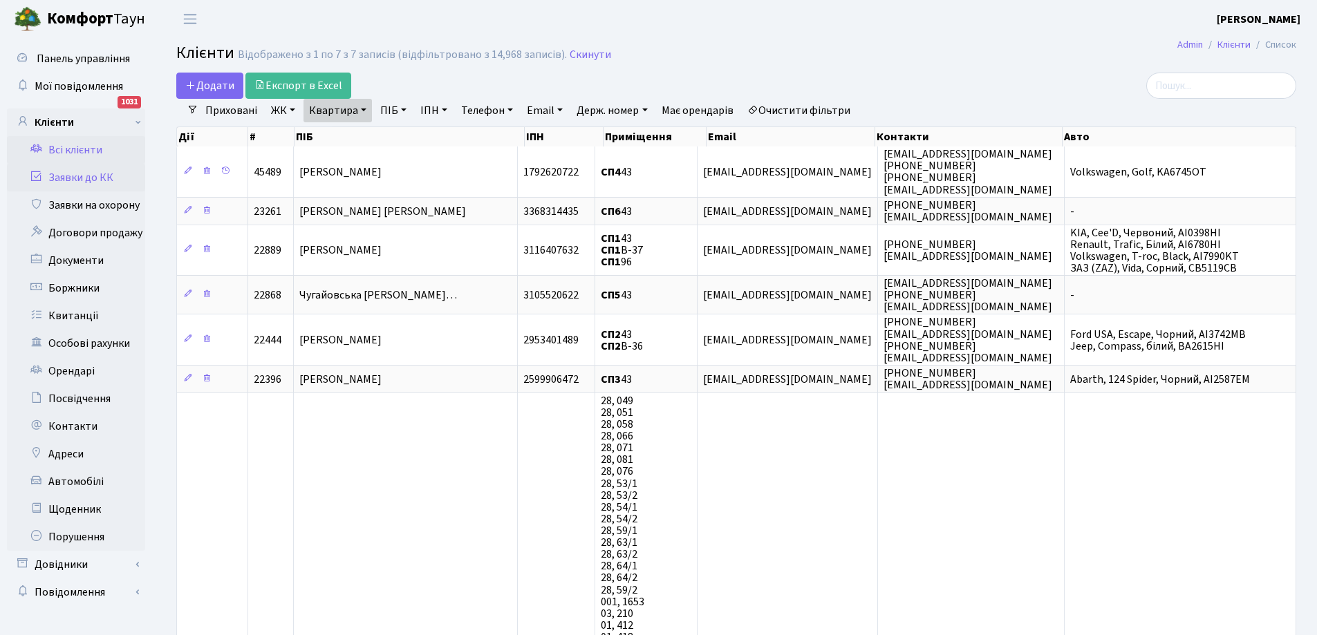
click at [74, 176] on link "Заявки до КК" at bounding box center [76, 178] width 138 height 28
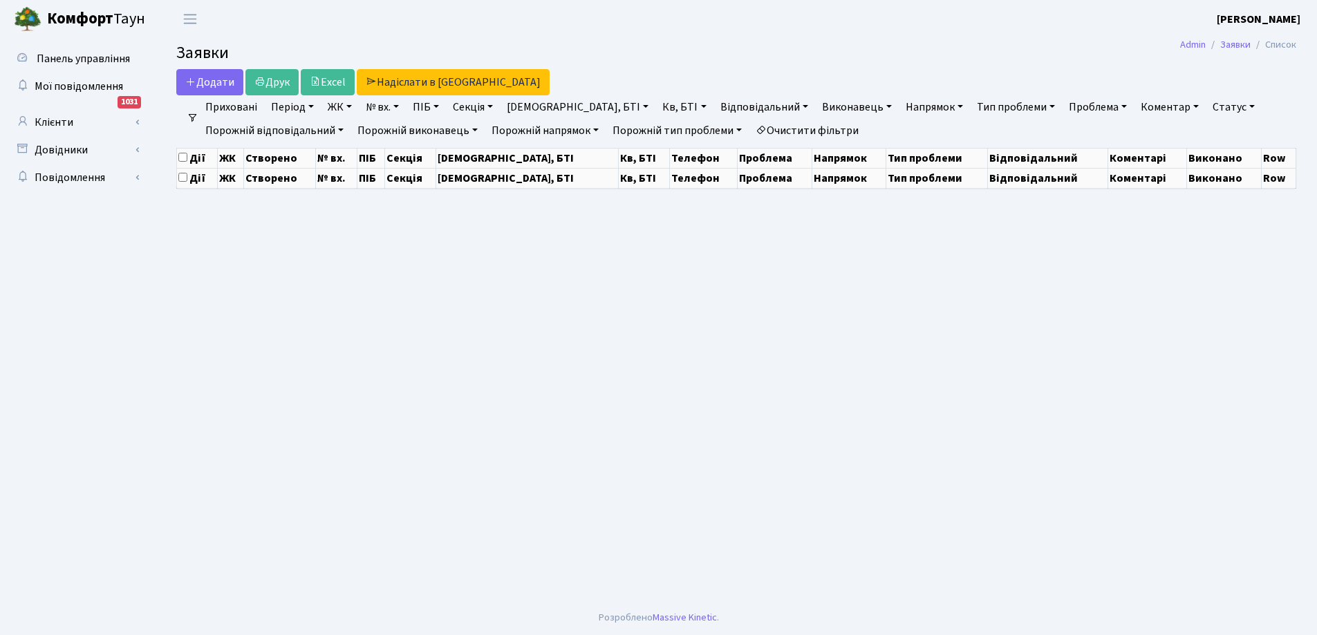
select select "25"
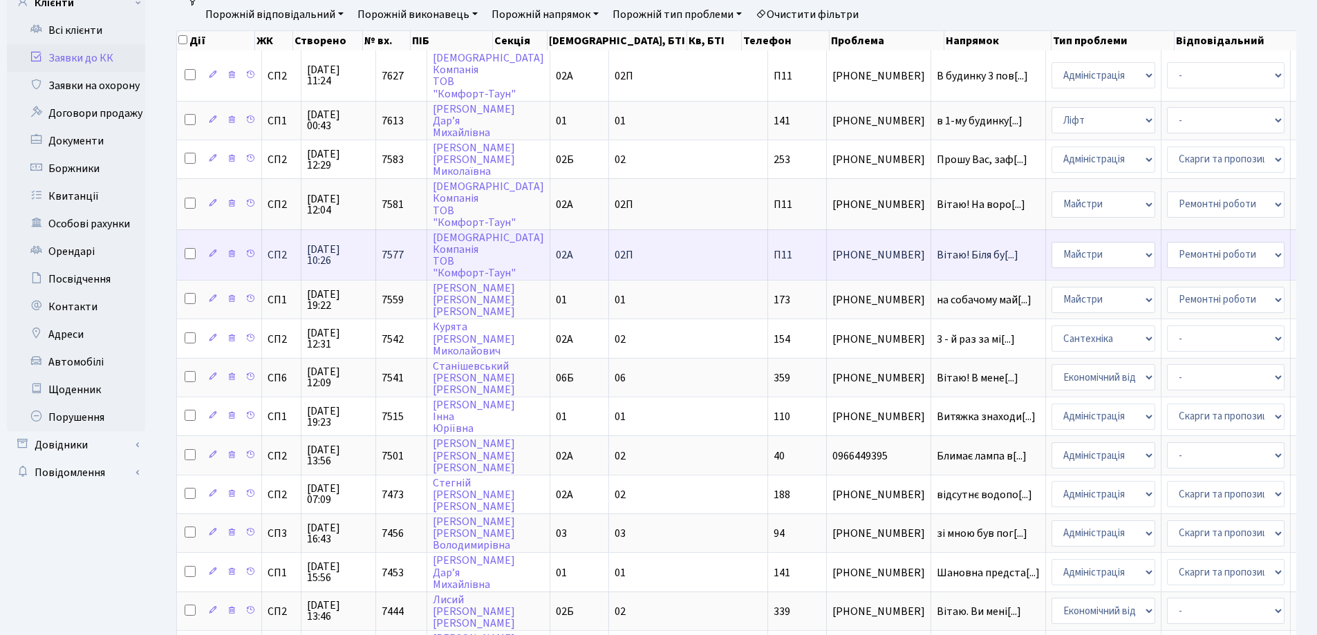
scroll to position [138, 0]
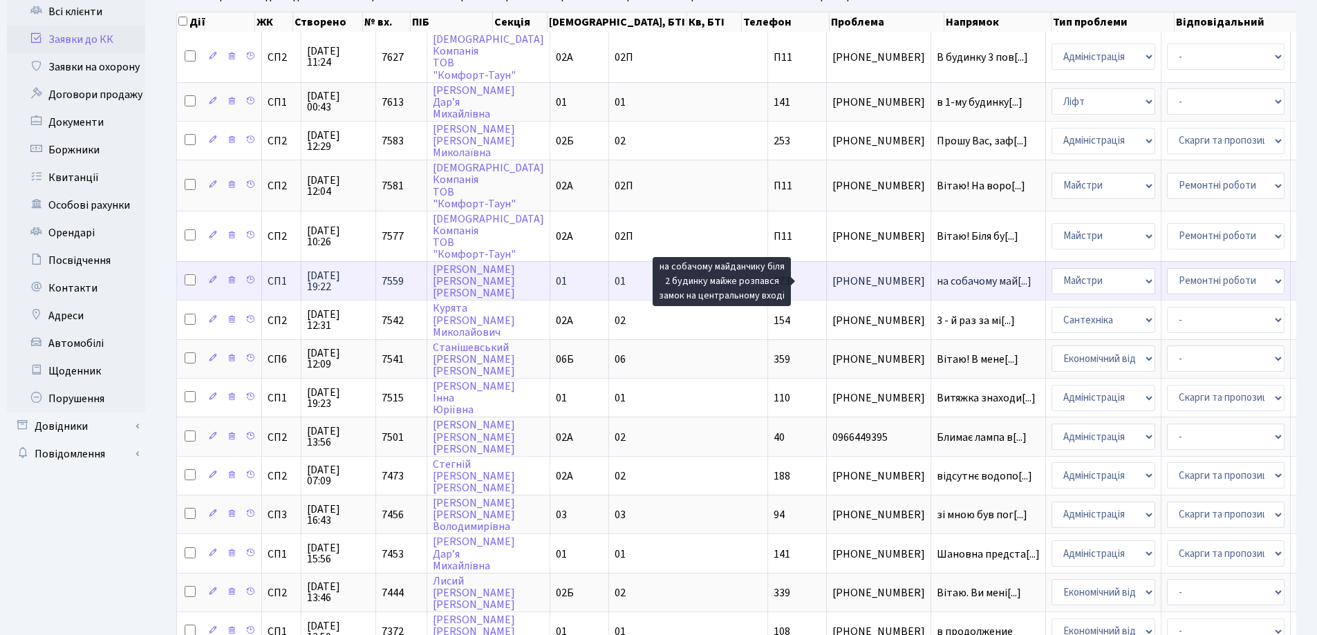
click at [937, 281] on span "на собачому май[...]" at bounding box center [984, 281] width 95 height 15
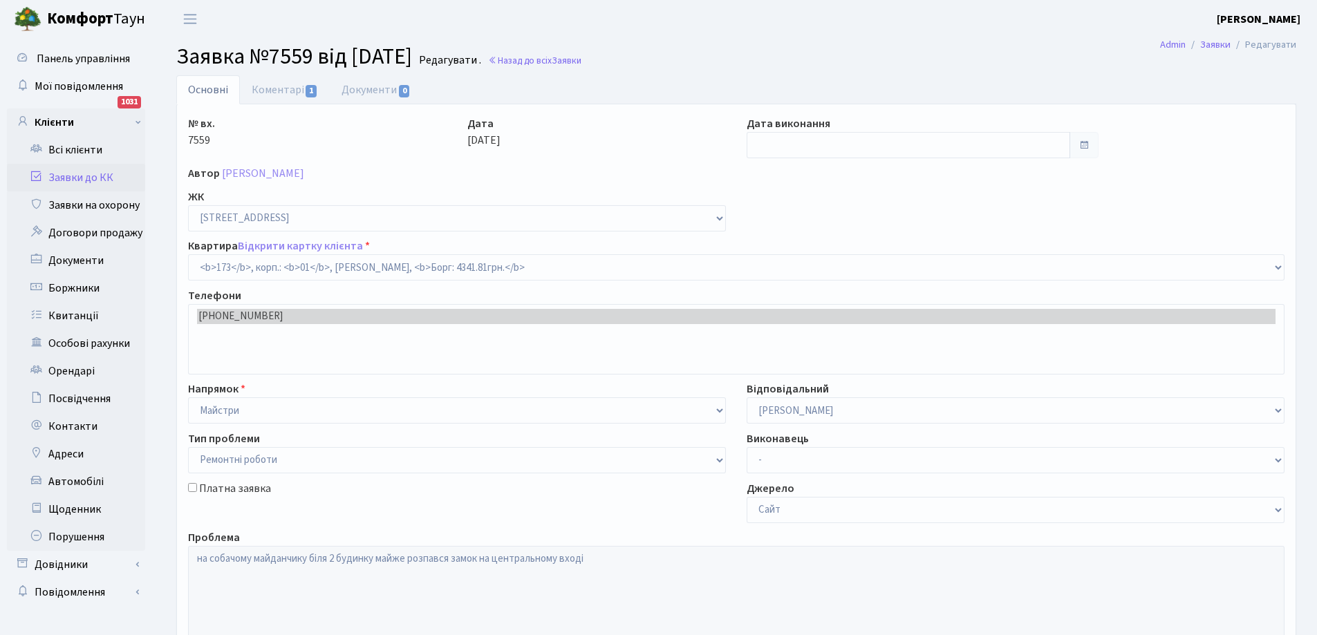
select select "20098"
select select "62"
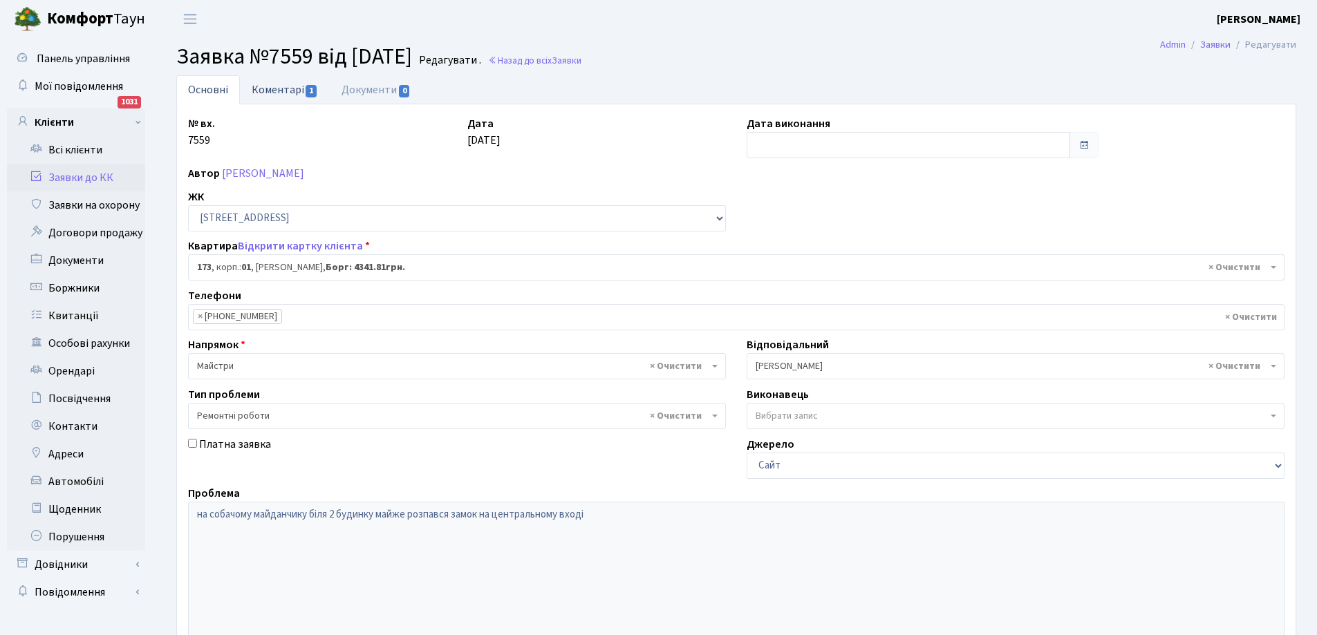
click at [283, 88] on link "Коментарі 1" at bounding box center [285, 89] width 90 height 28
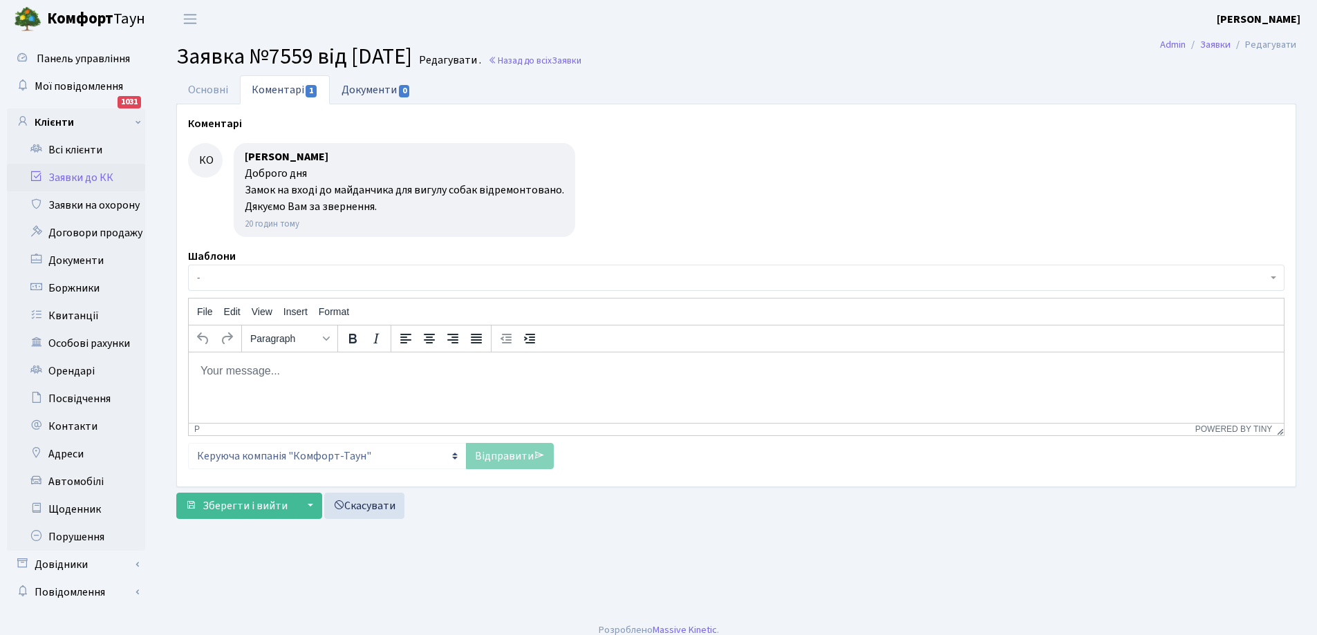
click at [378, 91] on link "Документи 0" at bounding box center [376, 89] width 93 height 28
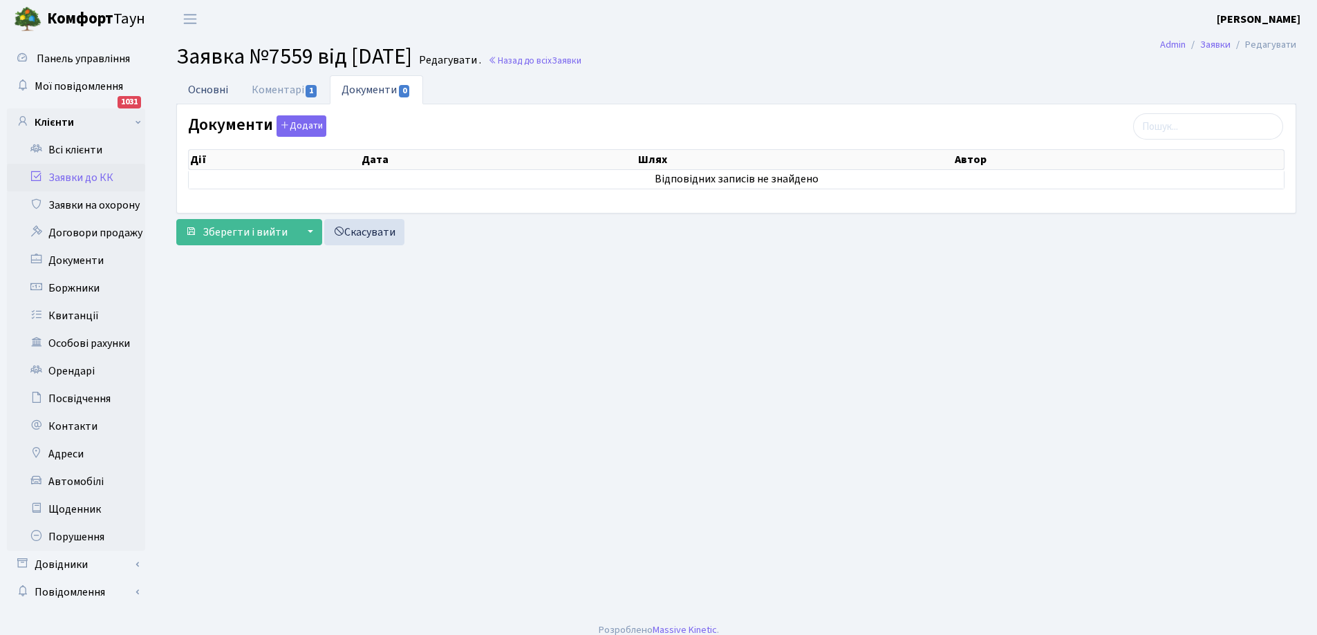
click at [204, 91] on link "Основні" at bounding box center [208, 89] width 64 height 28
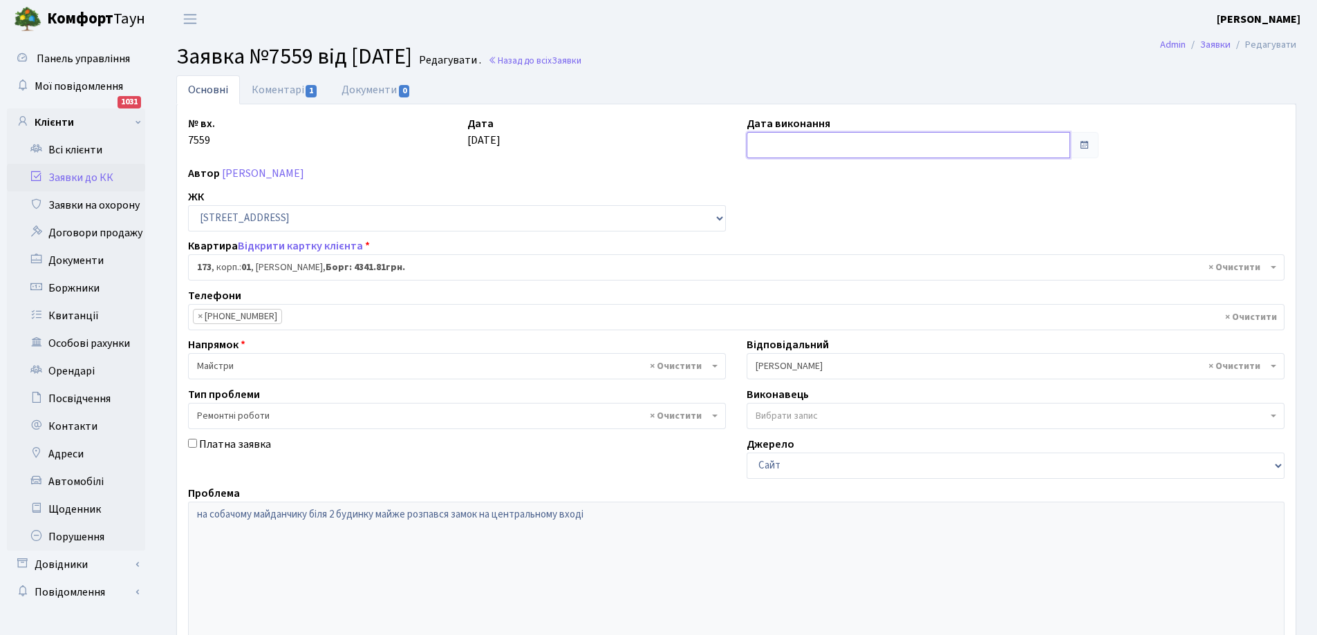
click at [794, 145] on input "text" at bounding box center [909, 145] width 324 height 26
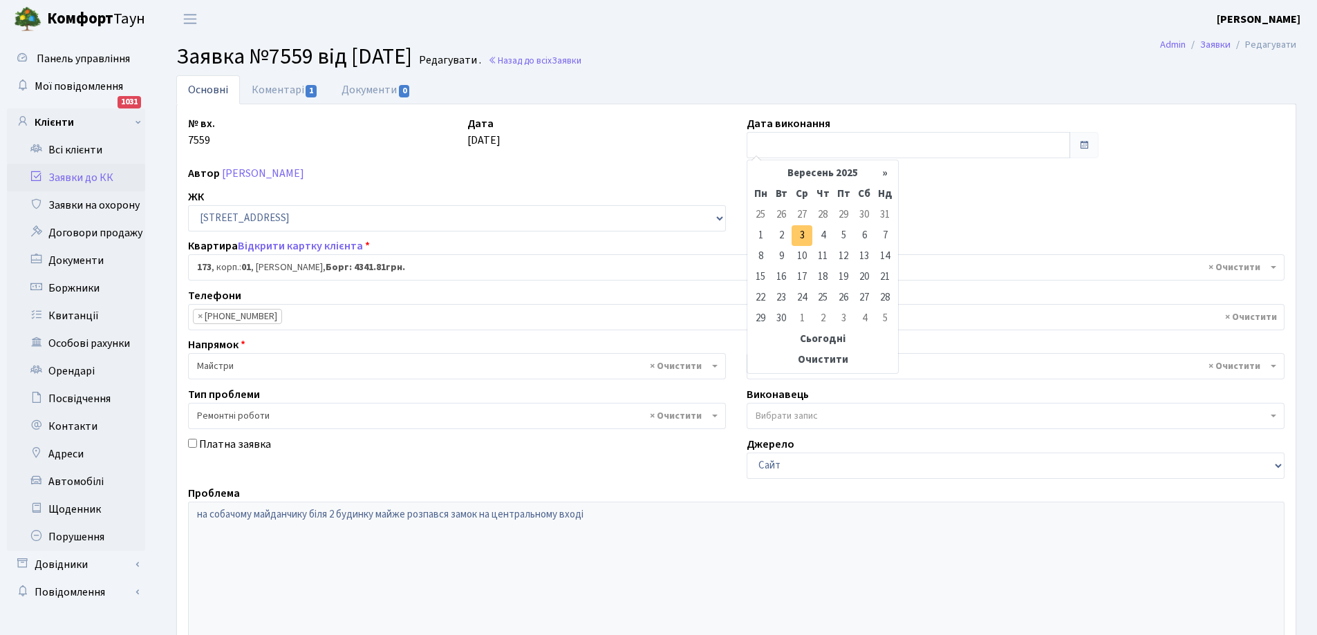
click at [801, 234] on td "3" at bounding box center [802, 235] width 21 height 21
type input "03.09.2025"
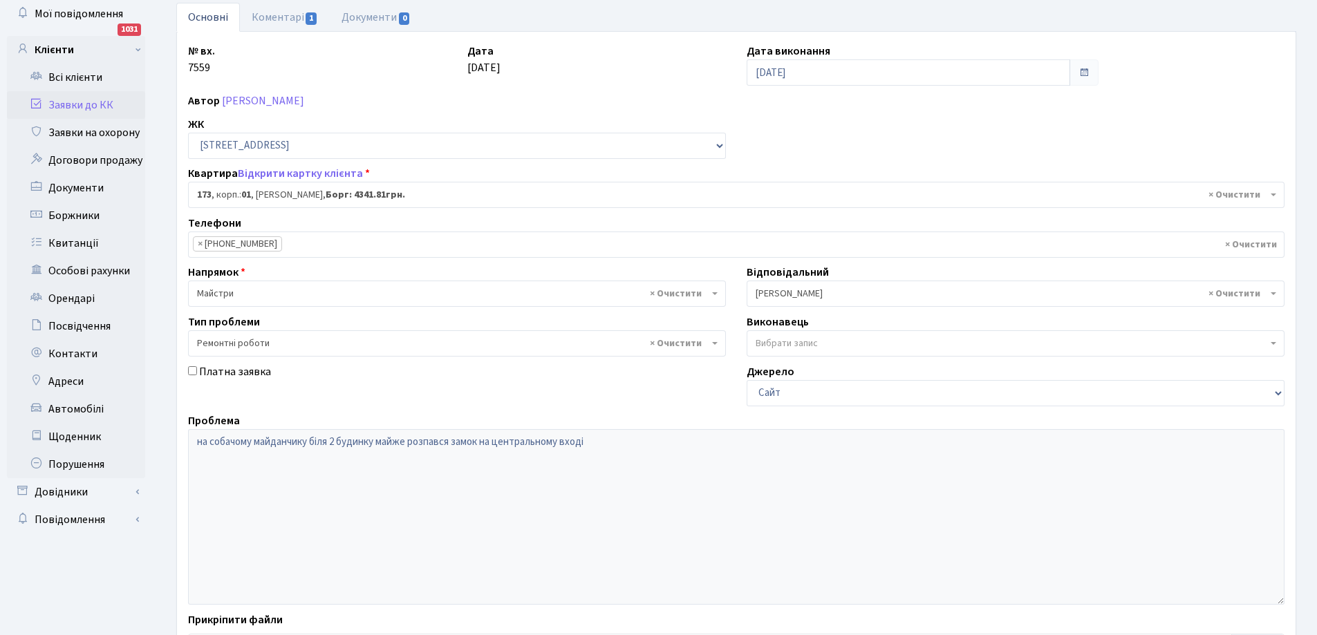
scroll to position [189, 0]
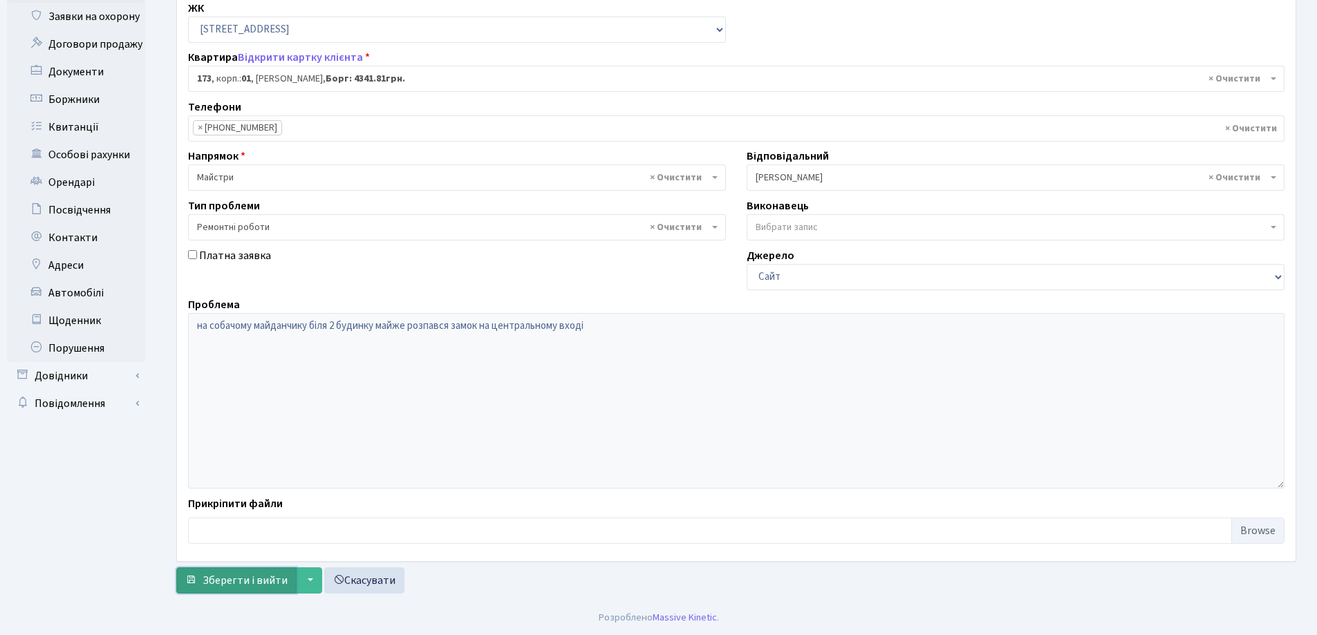
click at [243, 579] on span "Зберегти і вийти" at bounding box center [245, 580] width 85 height 15
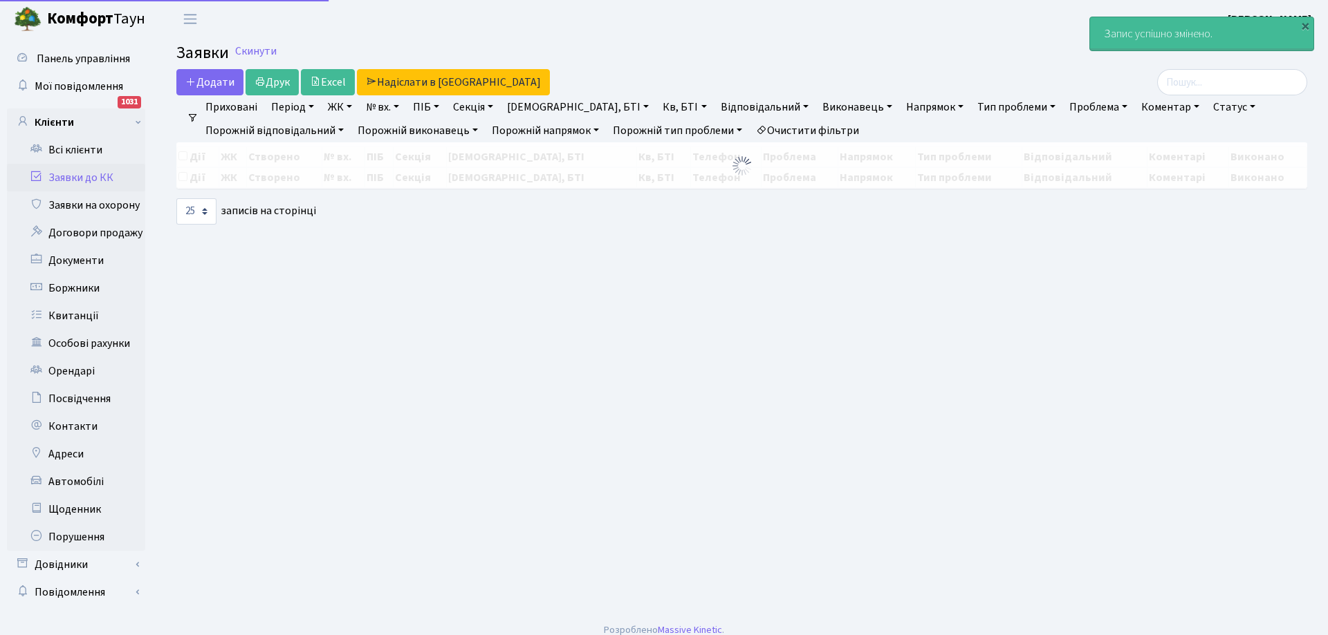
select select "25"
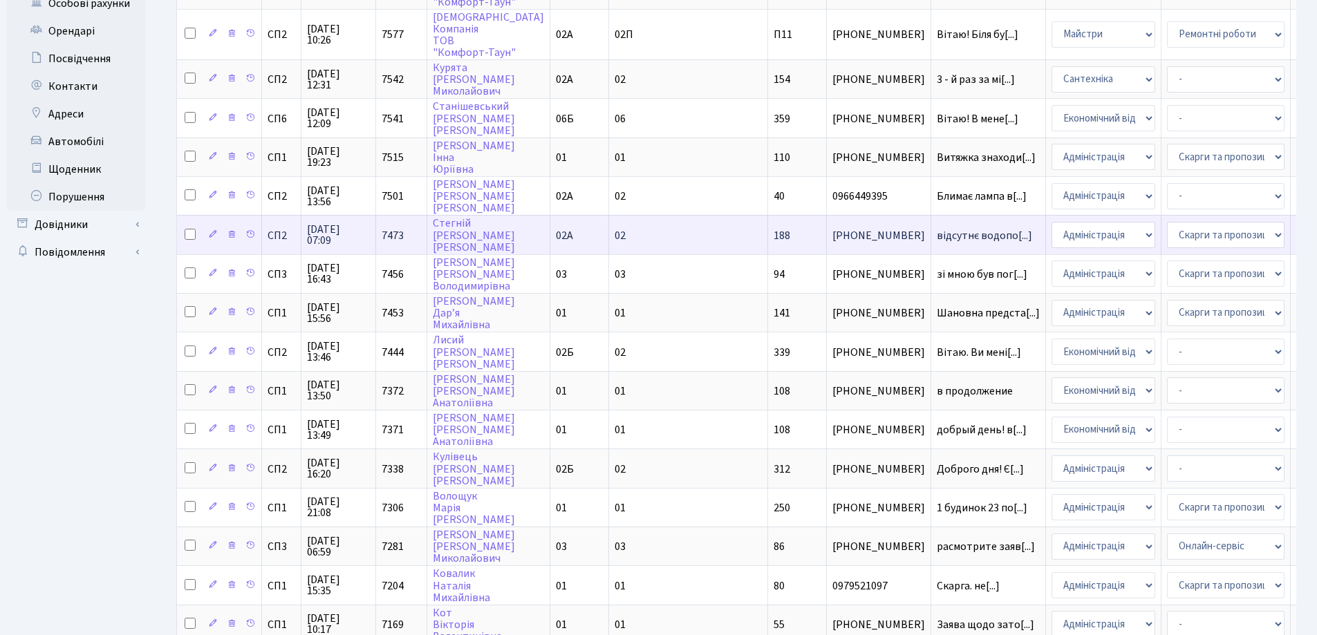
scroll to position [346, 0]
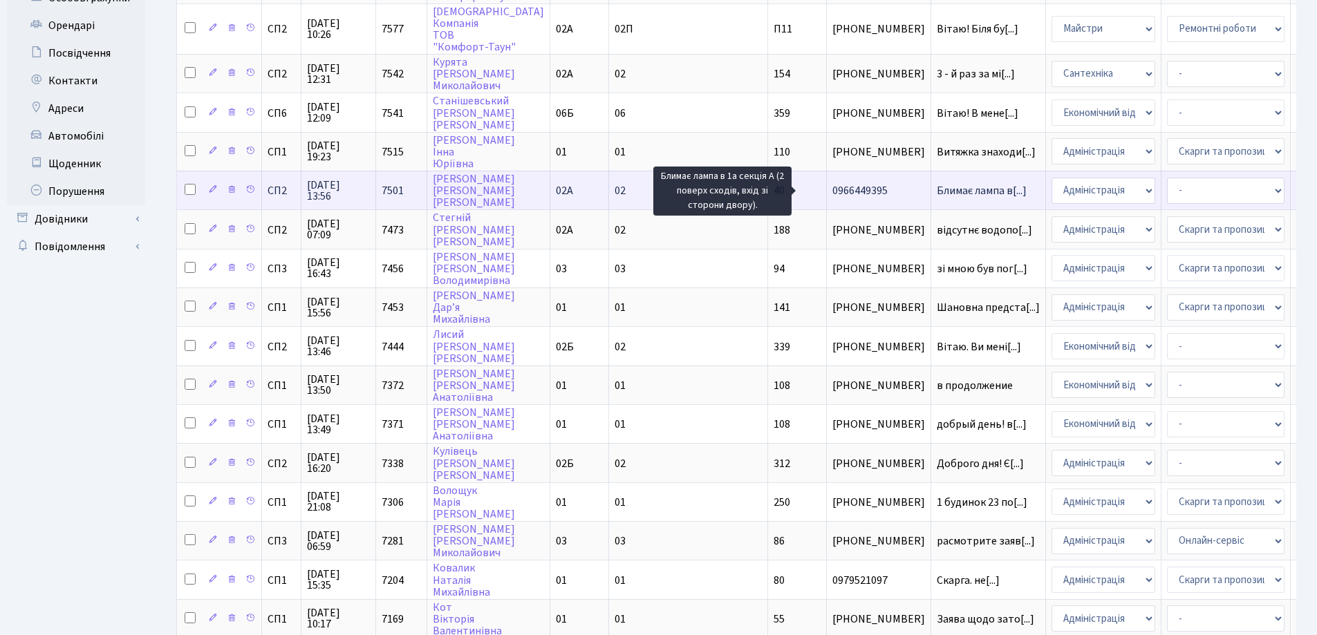
click at [937, 187] on span "Блимає лампа в[...]" at bounding box center [982, 190] width 90 height 15
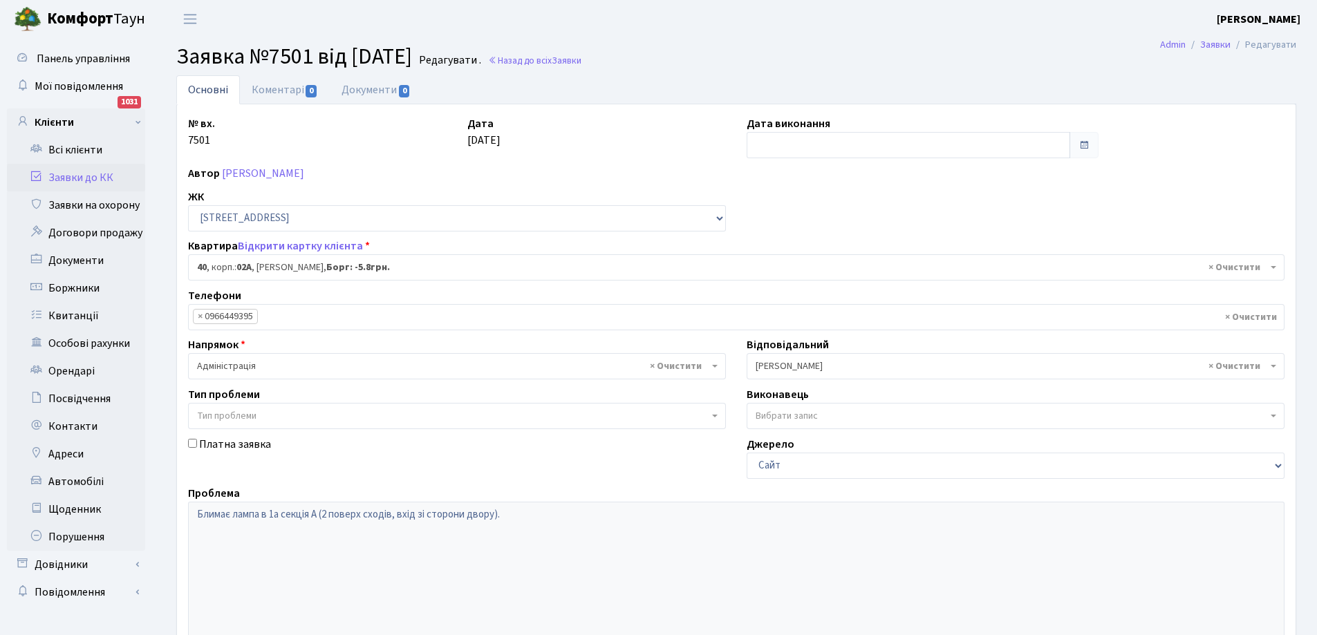
select select "20290"
click at [283, 89] on link "Коментарі 0" at bounding box center [285, 89] width 90 height 28
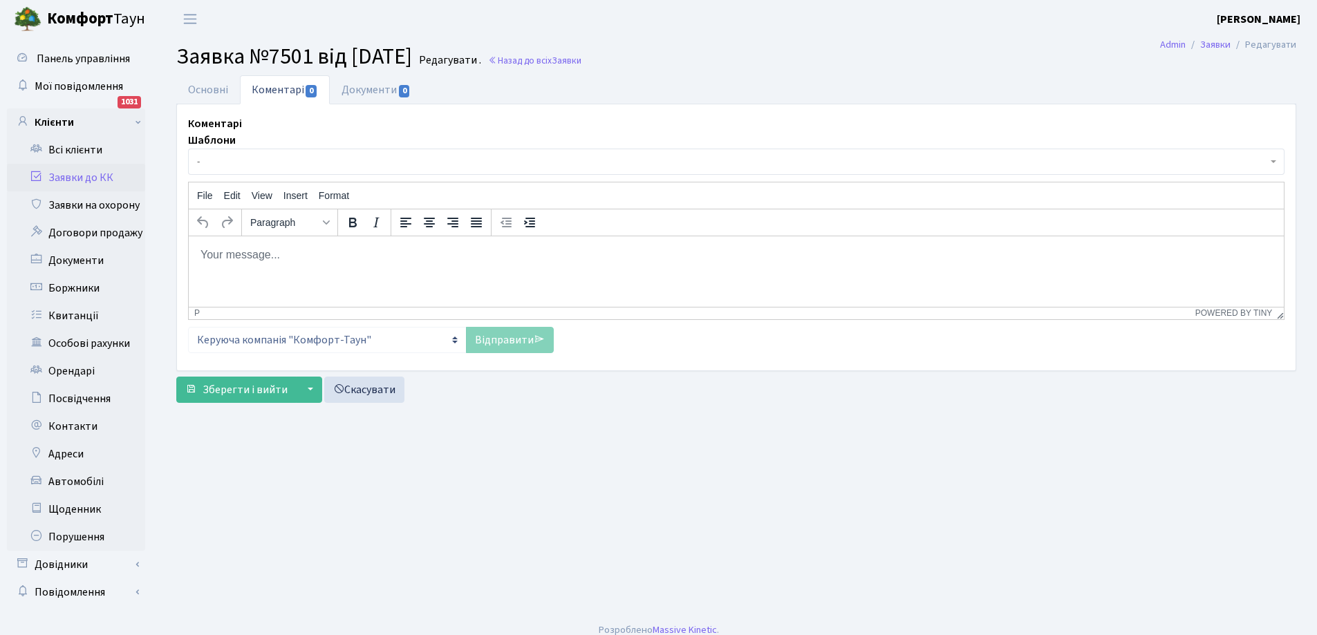
click at [290, 251] on p "Rich Text Area. Press ALT-0 for help." at bounding box center [736, 254] width 1073 height 15
click at [505, 339] on link "Відправити" at bounding box center [510, 340] width 88 height 26
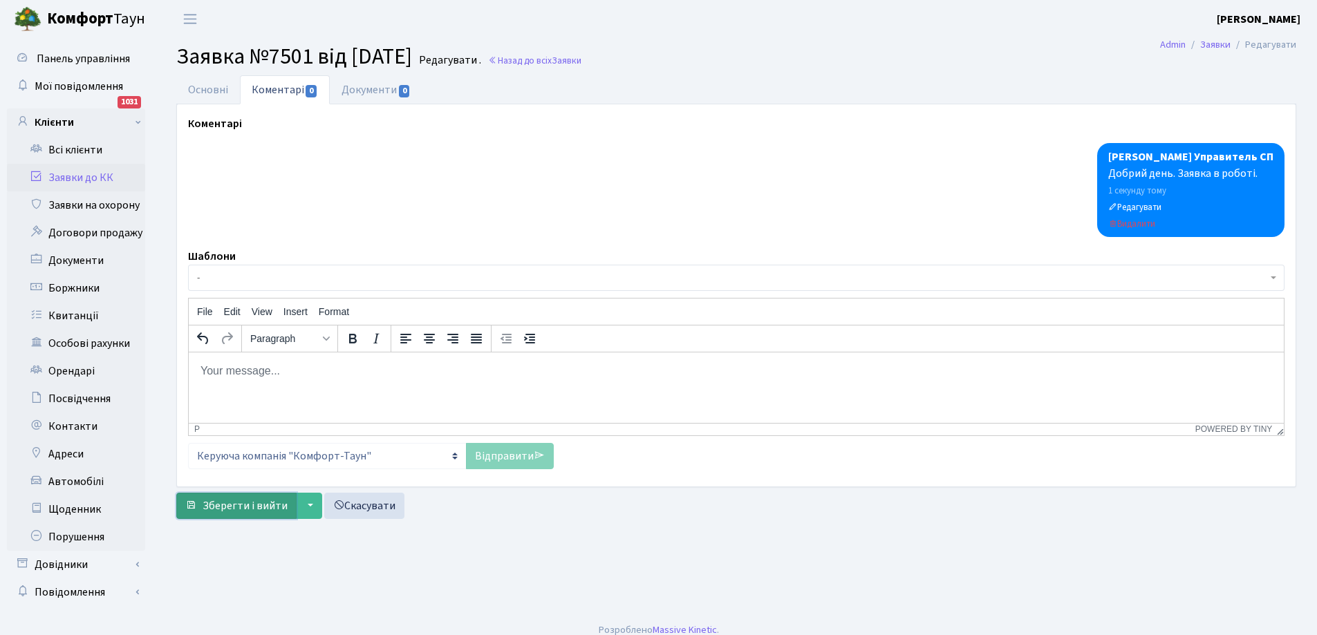
click at [230, 507] on span "Зберегти і вийти" at bounding box center [245, 506] width 85 height 15
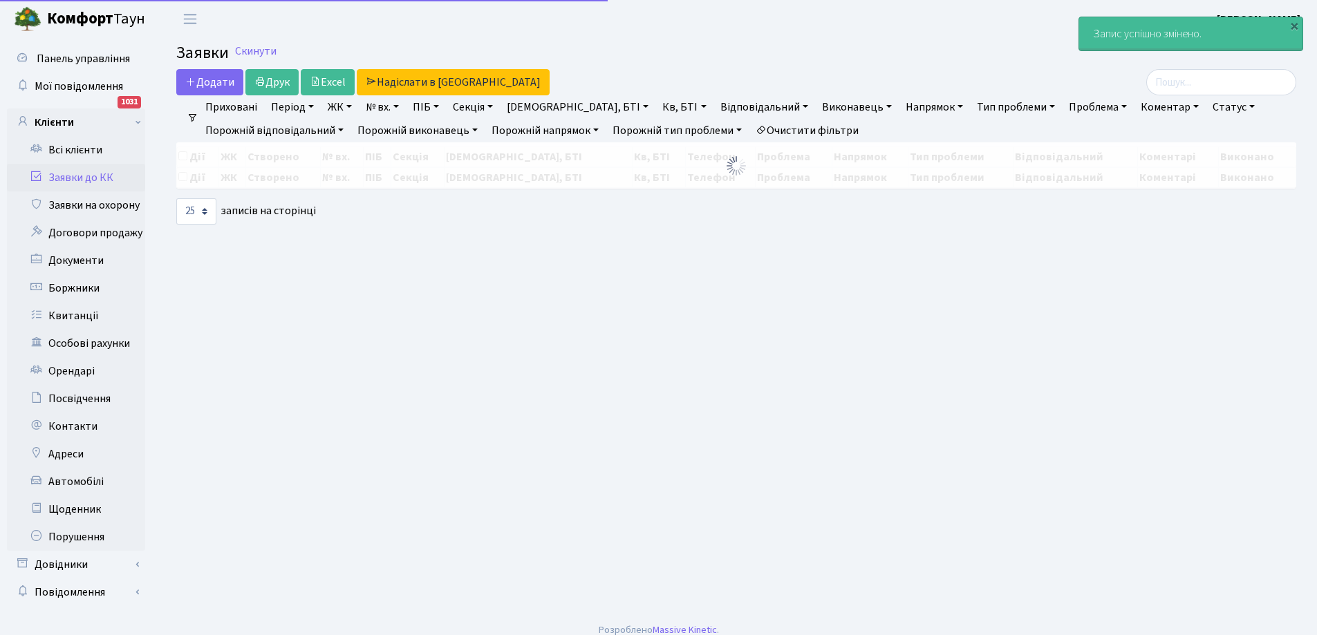
select select "25"
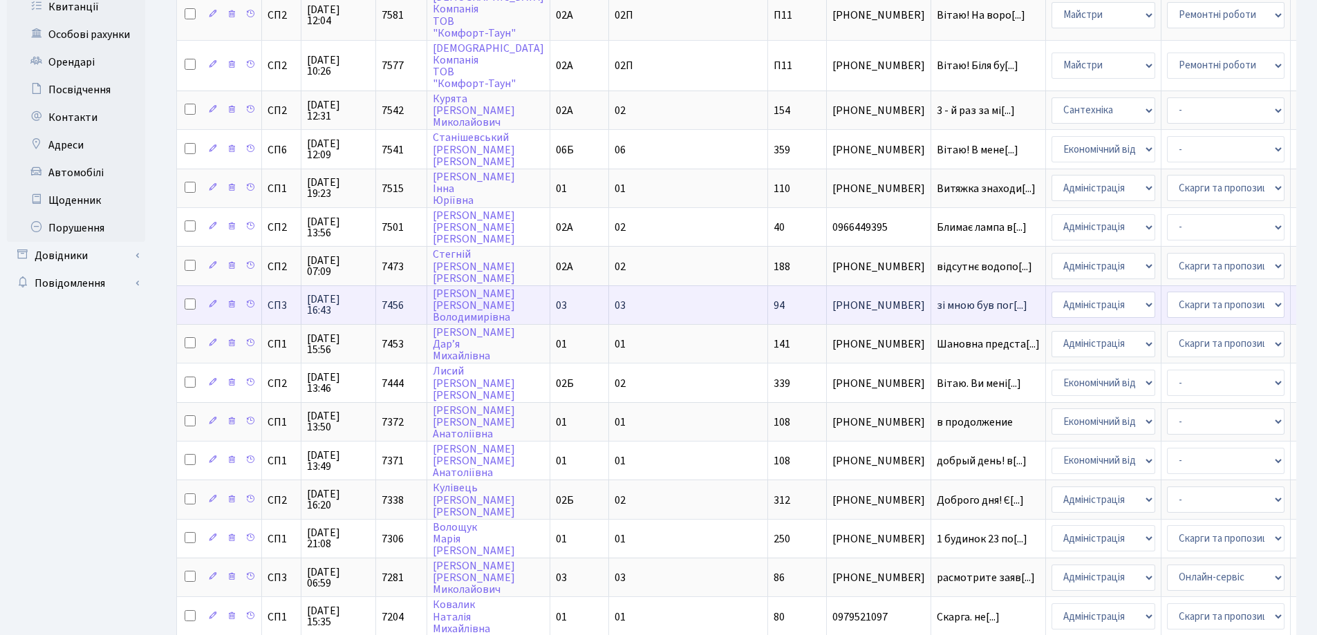
scroll to position [346, 0]
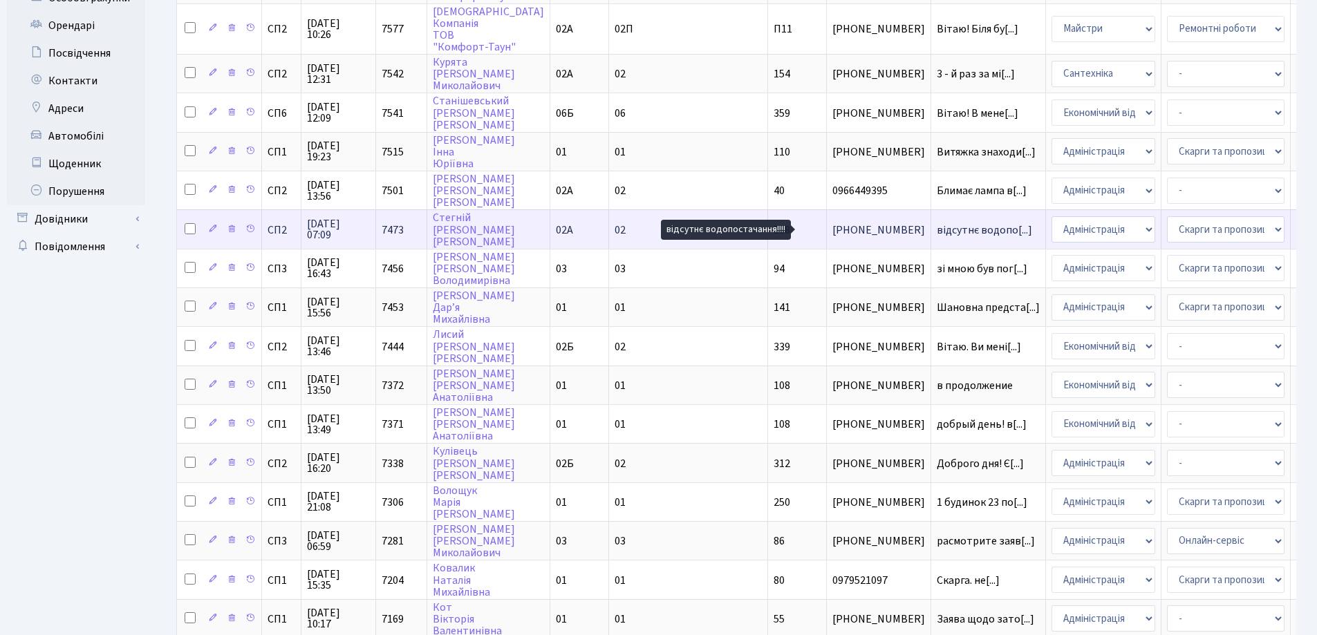
click at [937, 230] on span "відсутнє водопо[...]" at bounding box center [984, 230] width 95 height 15
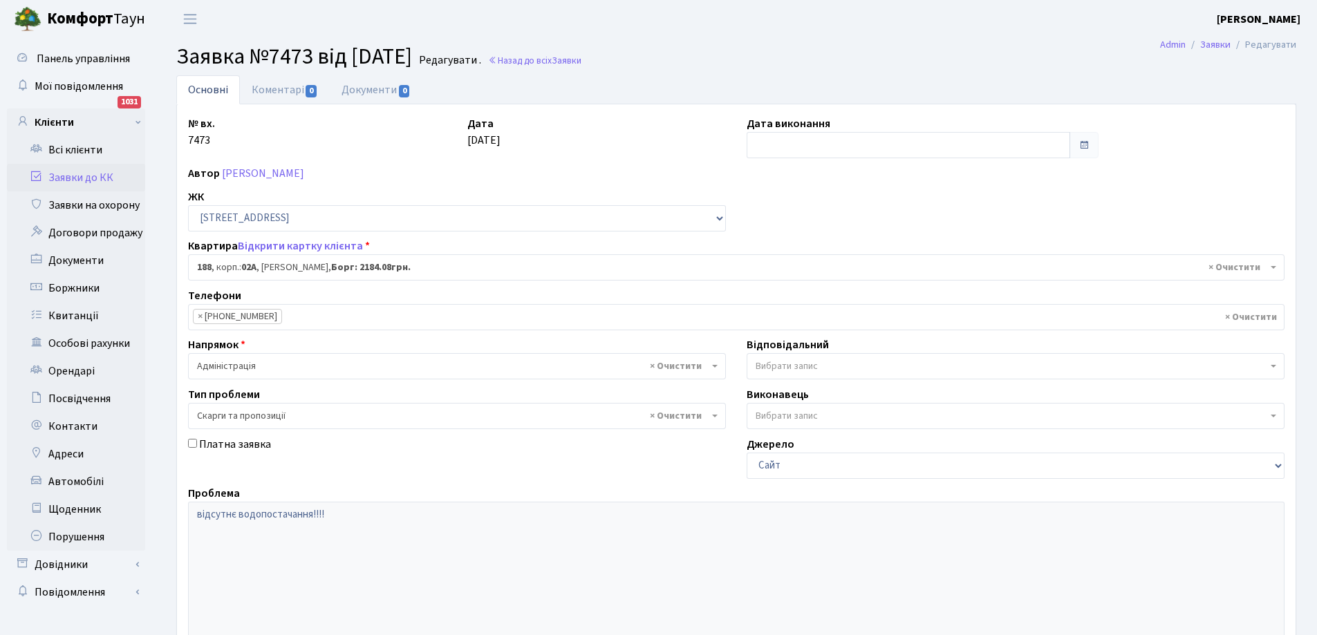
select select "20438"
select select "55"
click at [274, 83] on link "Коментарі 0" at bounding box center [285, 89] width 90 height 28
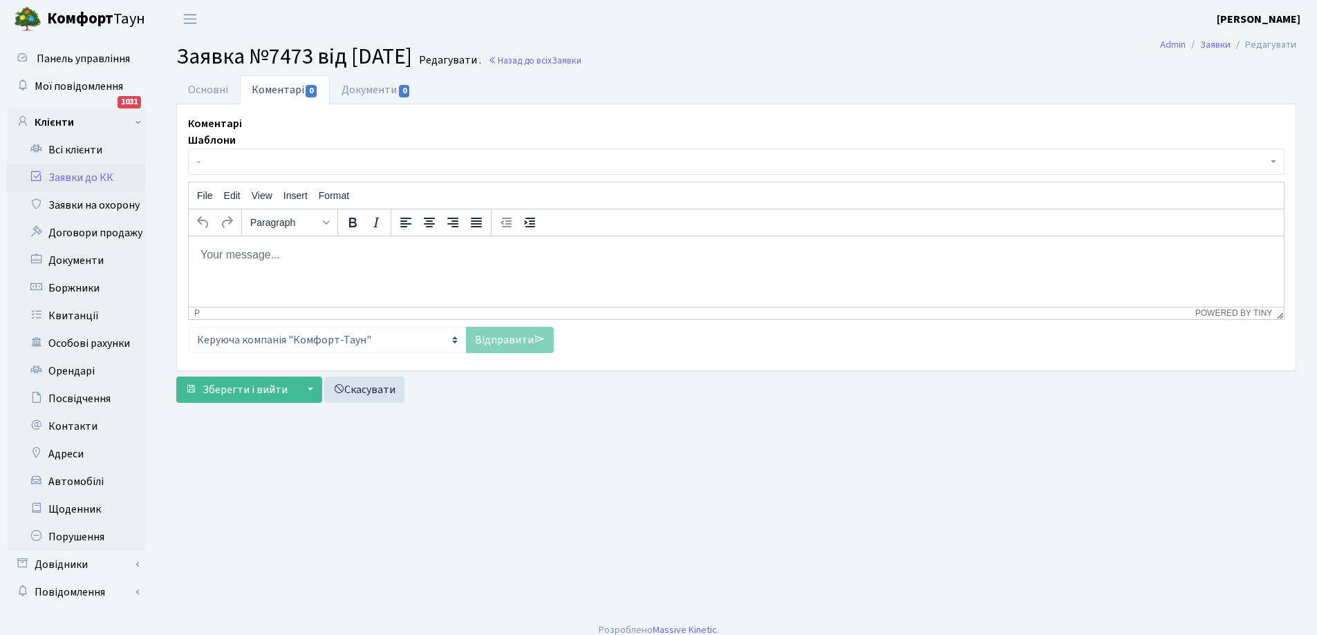
click at [260, 247] on body "Rich Text Area. Press ALT-0 for help." at bounding box center [736, 254] width 1073 height 15
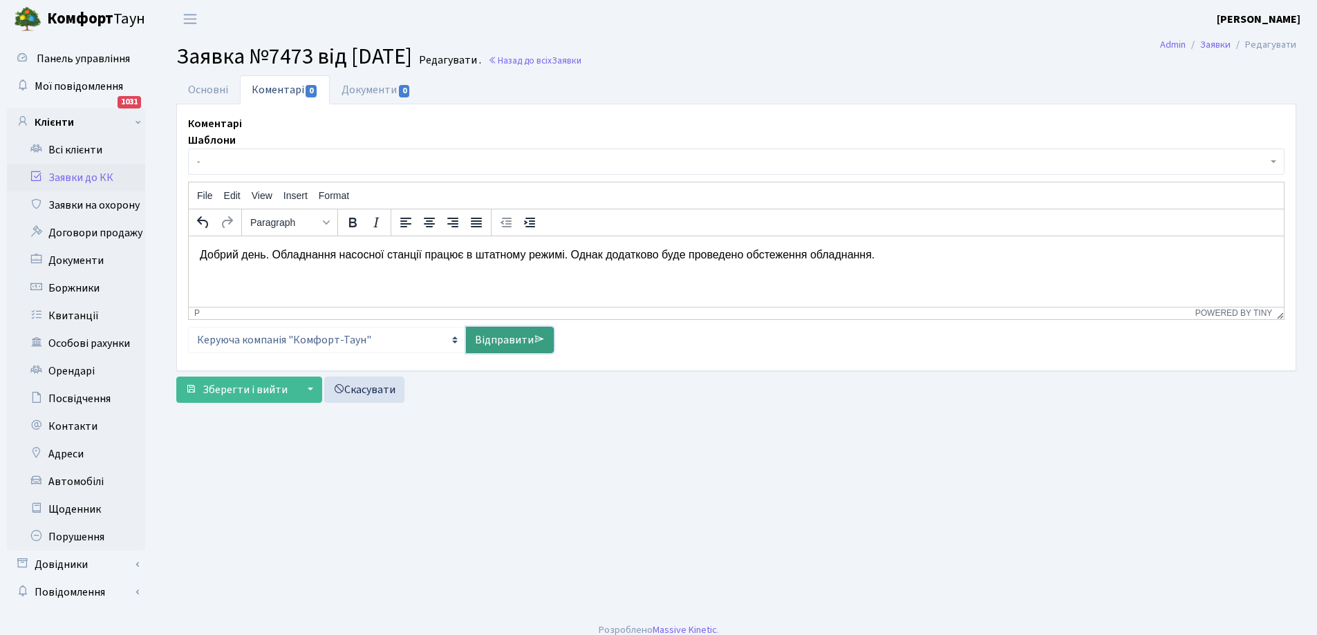
click at [495, 342] on link "Відправити" at bounding box center [510, 340] width 88 height 26
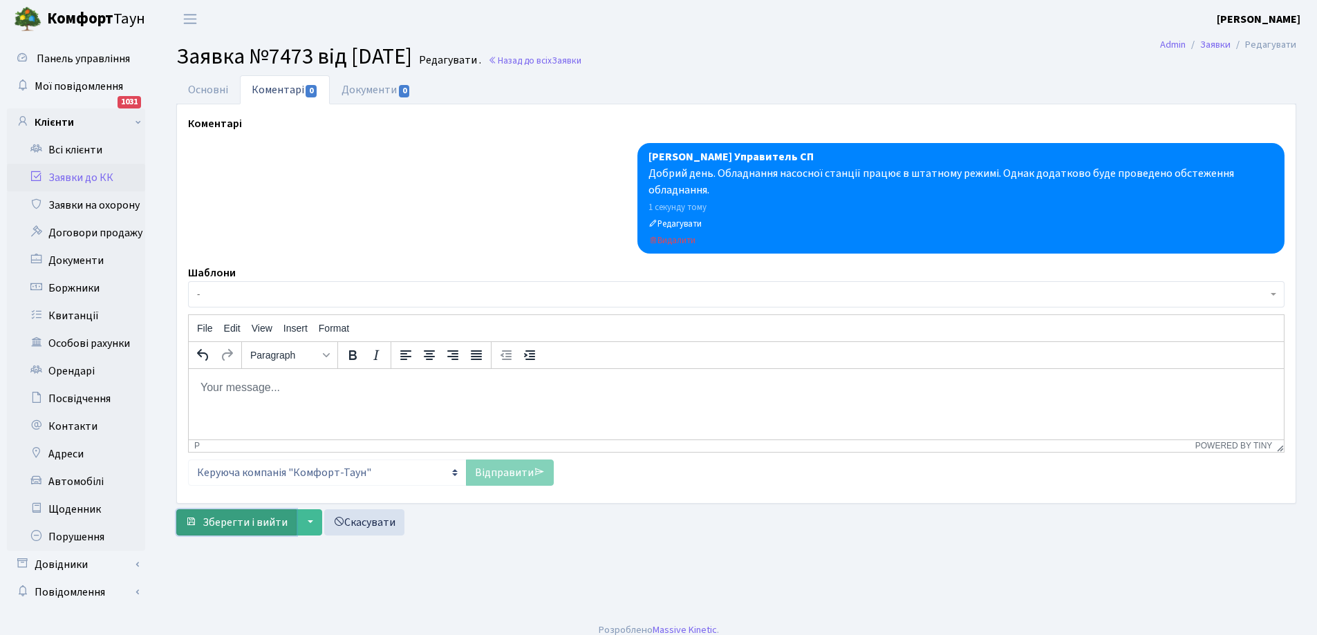
click at [246, 524] on span "Зберегти і вийти" at bounding box center [245, 522] width 85 height 15
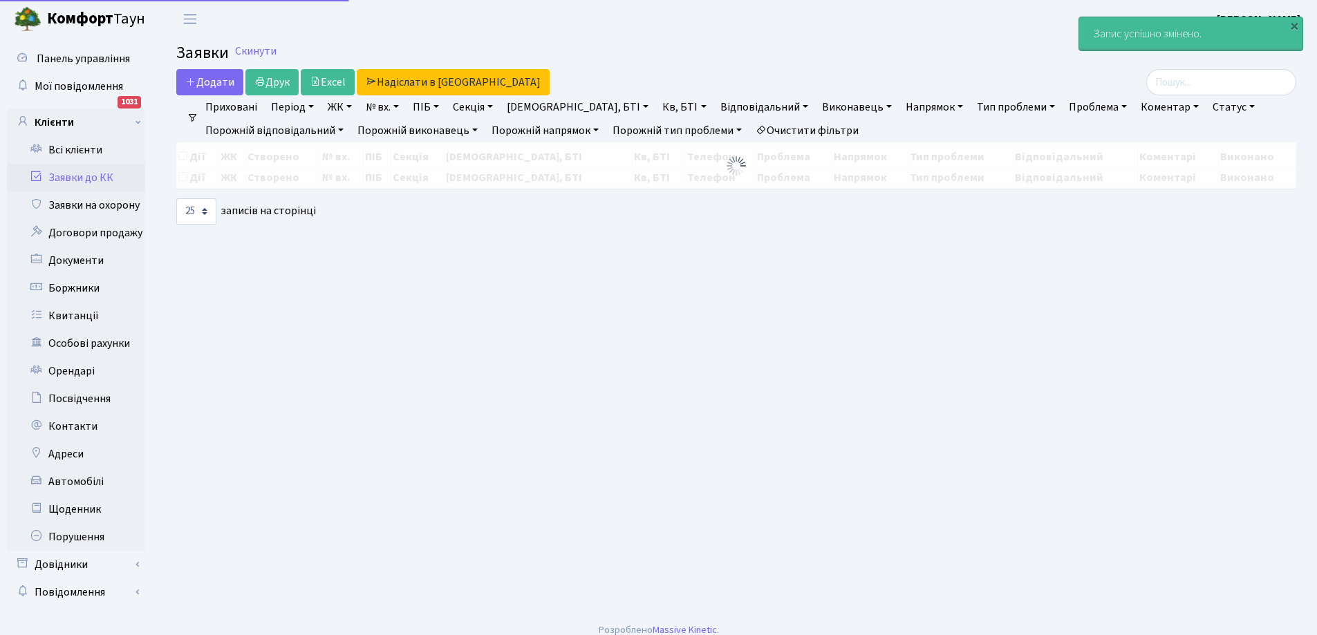
select select "25"
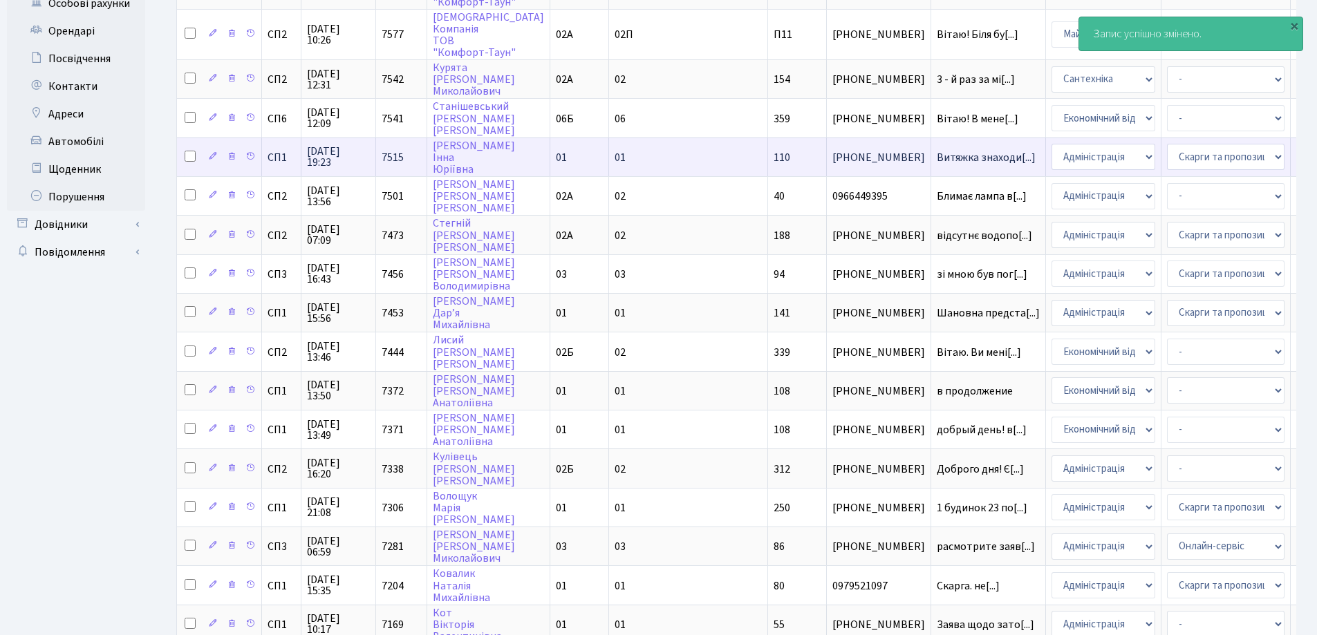
scroll to position [346, 0]
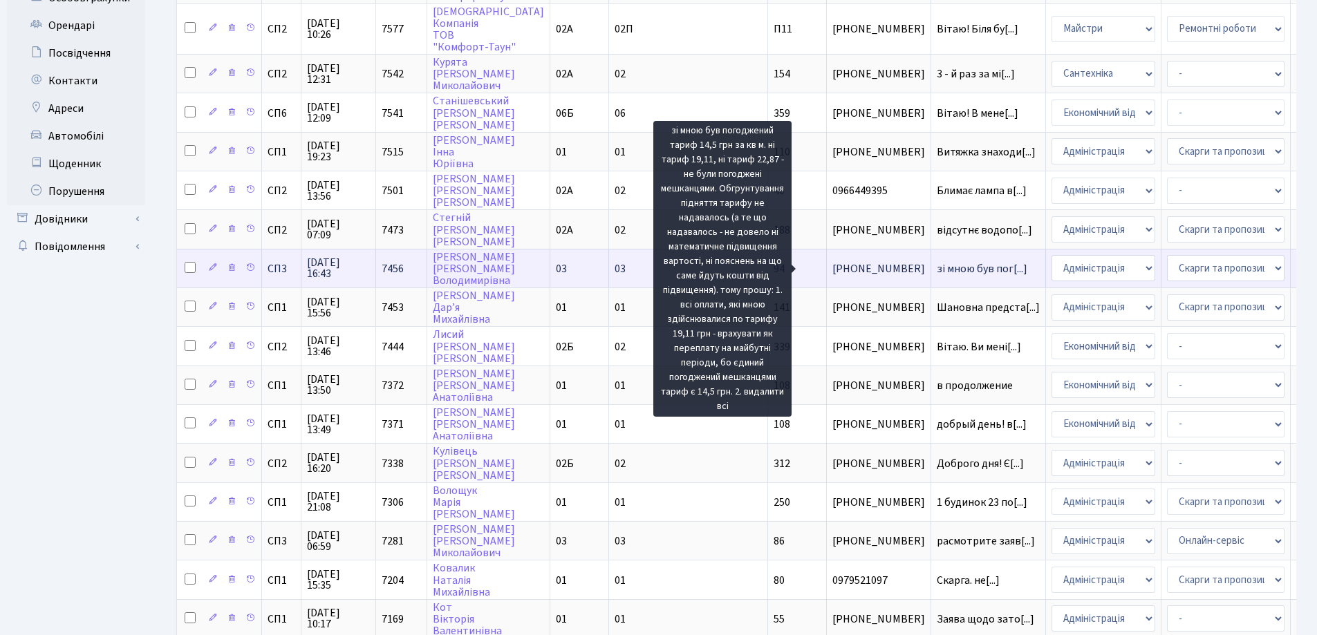
click at [937, 268] on span "зі мною був пог[...]" at bounding box center [982, 268] width 91 height 15
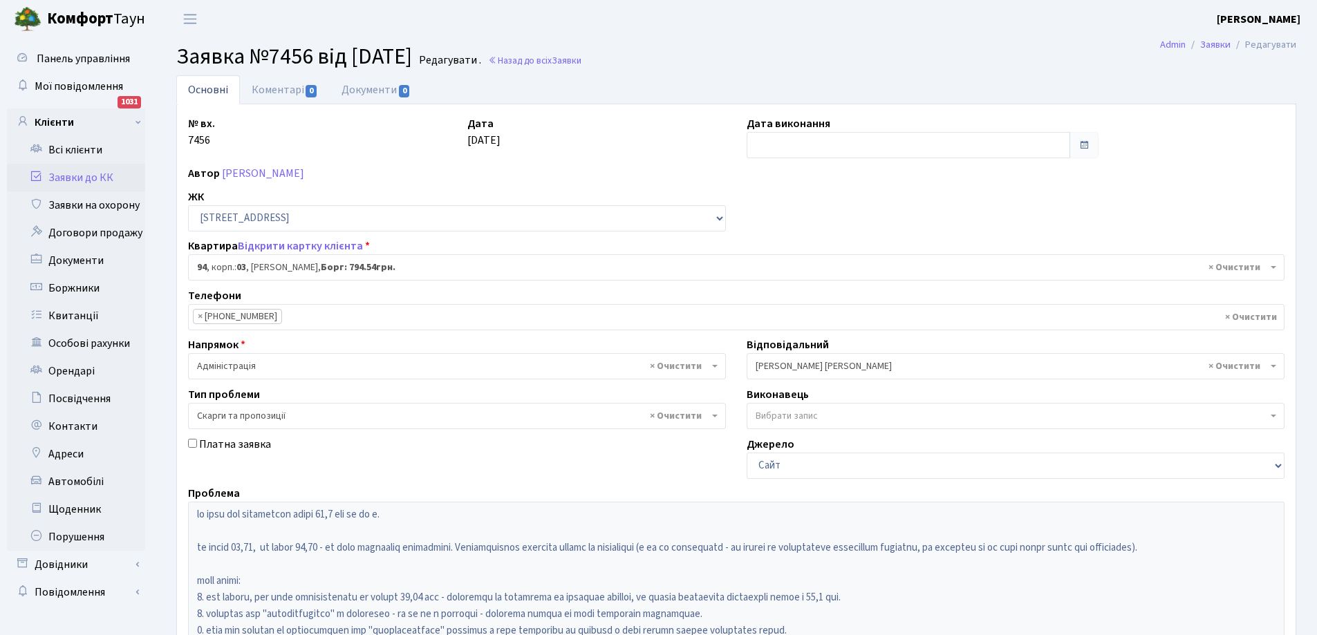
select select "20816"
select select "55"
click at [89, 178] on link "Заявки до КК" at bounding box center [76, 178] width 138 height 28
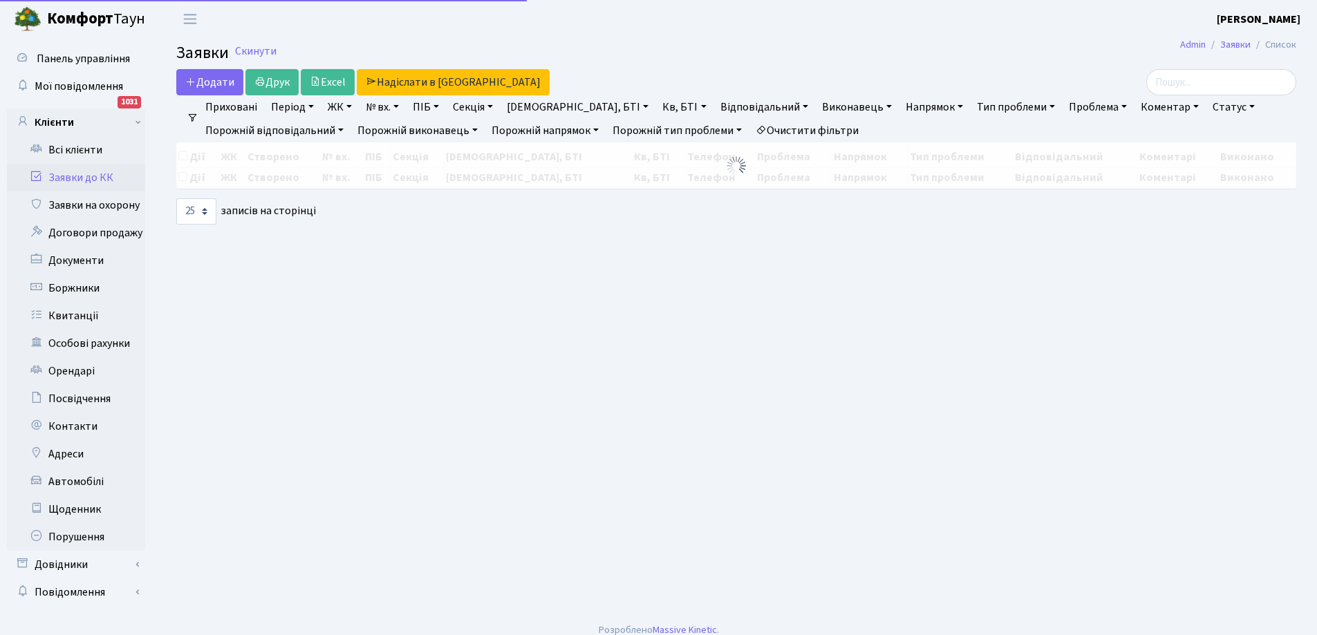
select select "25"
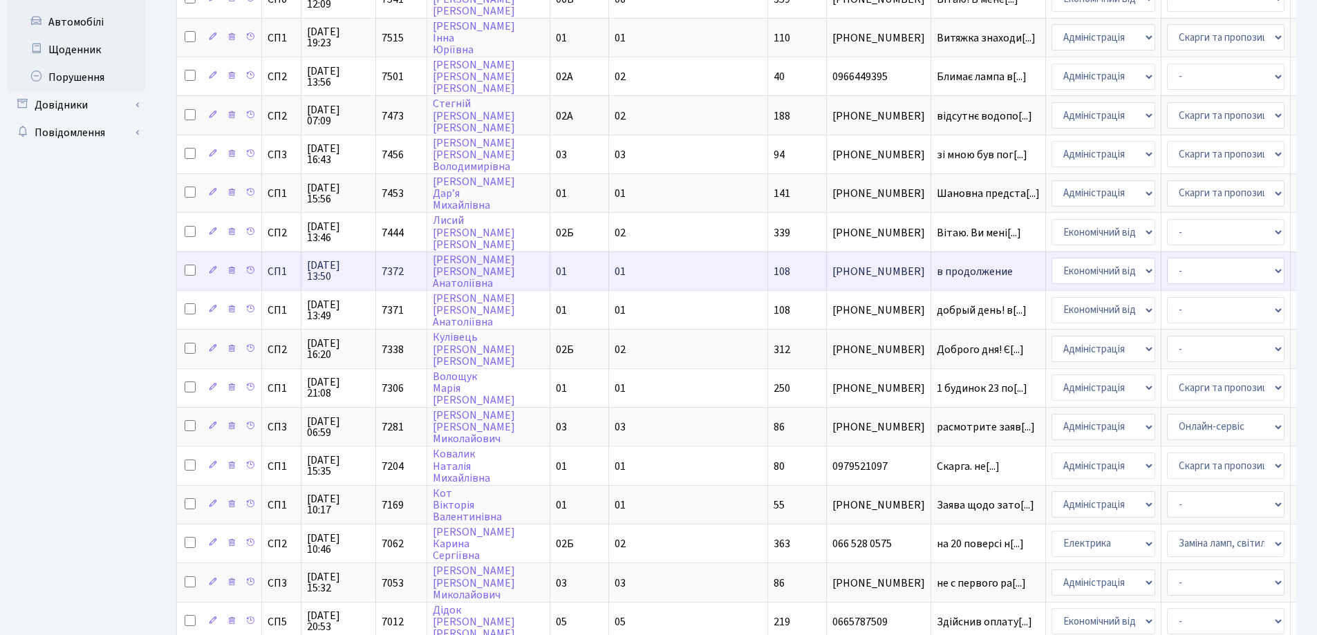
scroll to position [484, 0]
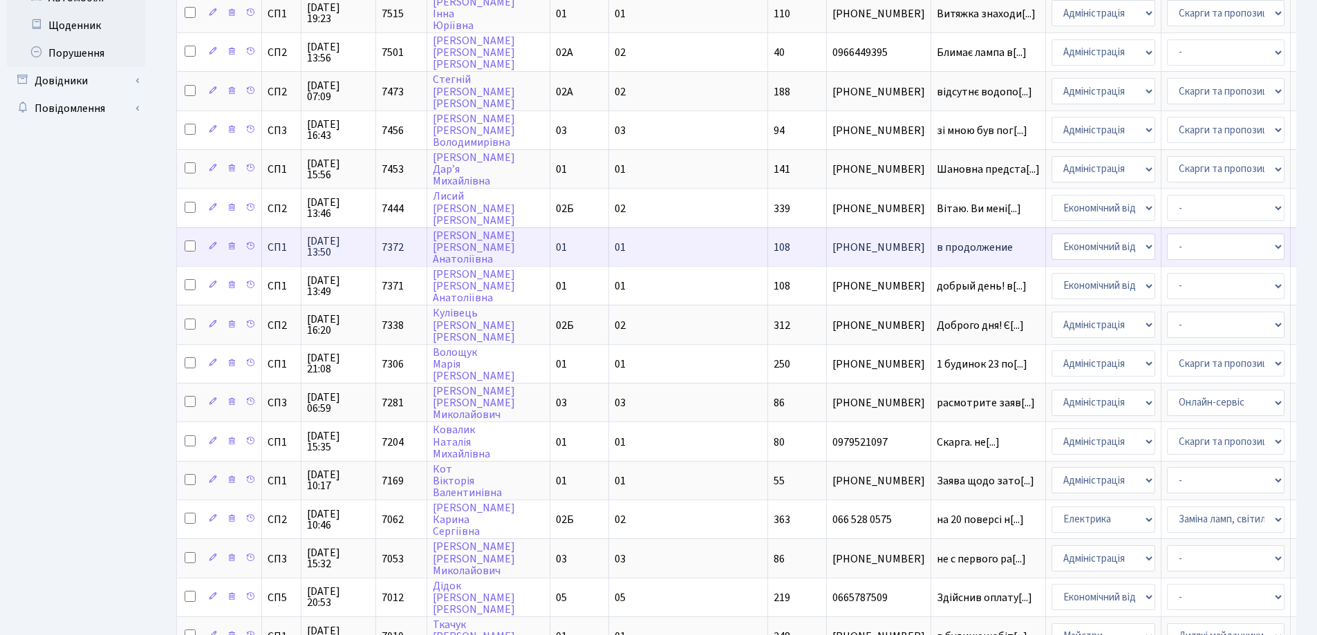
click at [937, 247] on span "в продолжение" at bounding box center [988, 247] width 103 height 11
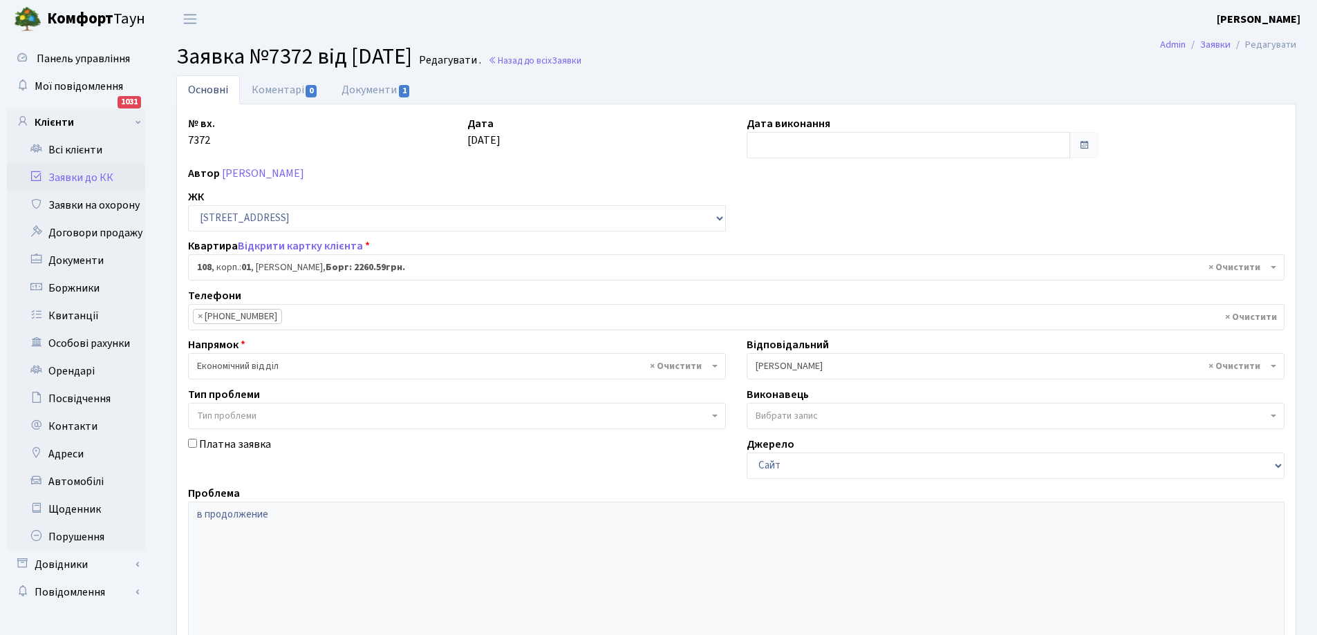
select select "20033"
click at [369, 85] on link "Документи 1" at bounding box center [376, 89] width 93 height 28
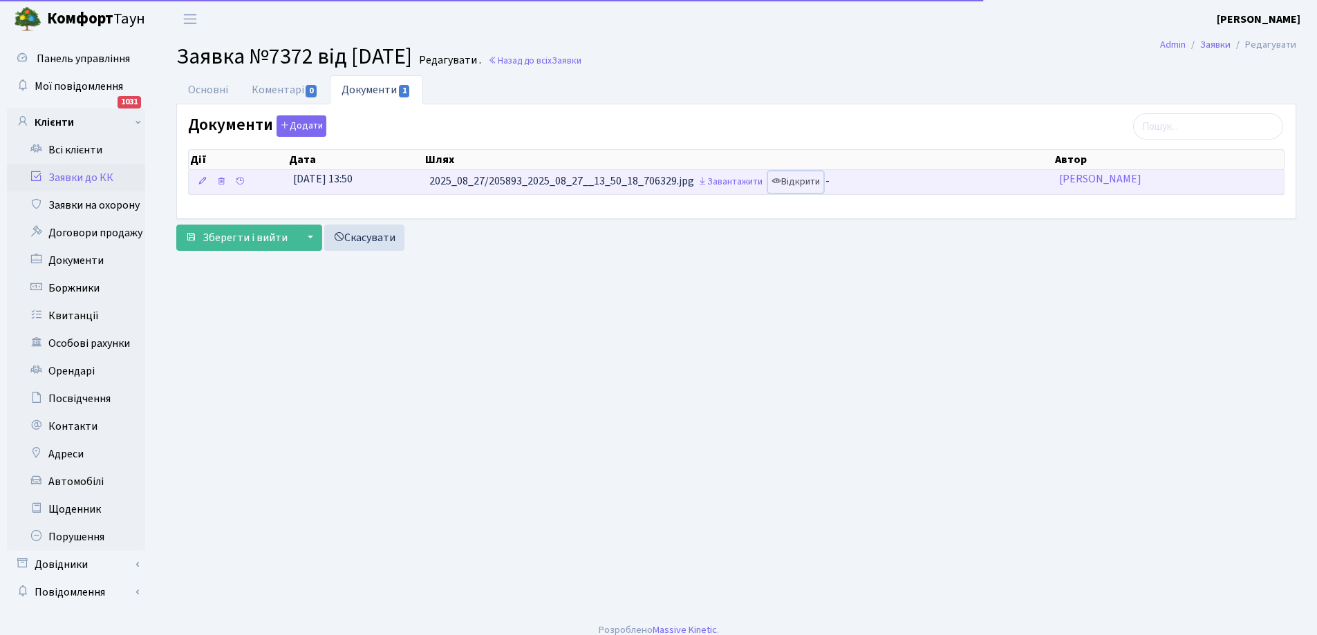
click at [810, 183] on link "Відкрити" at bounding box center [795, 181] width 55 height 21
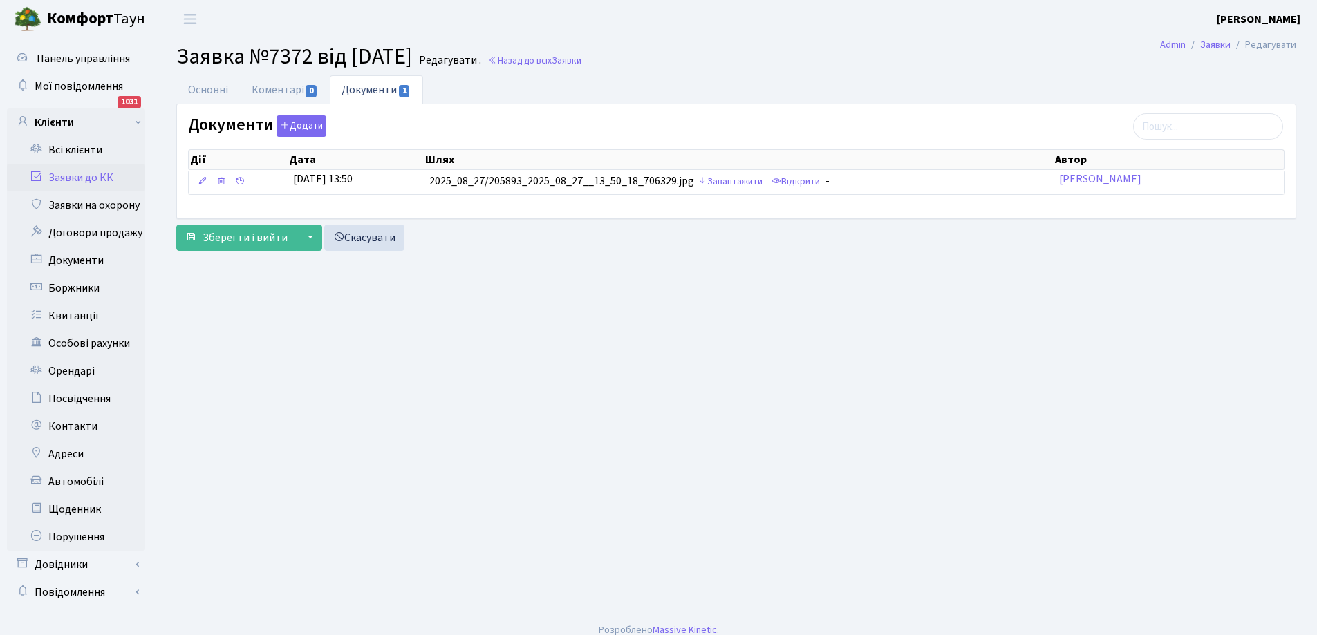
click at [89, 167] on link "Заявки до КК" at bounding box center [76, 178] width 138 height 28
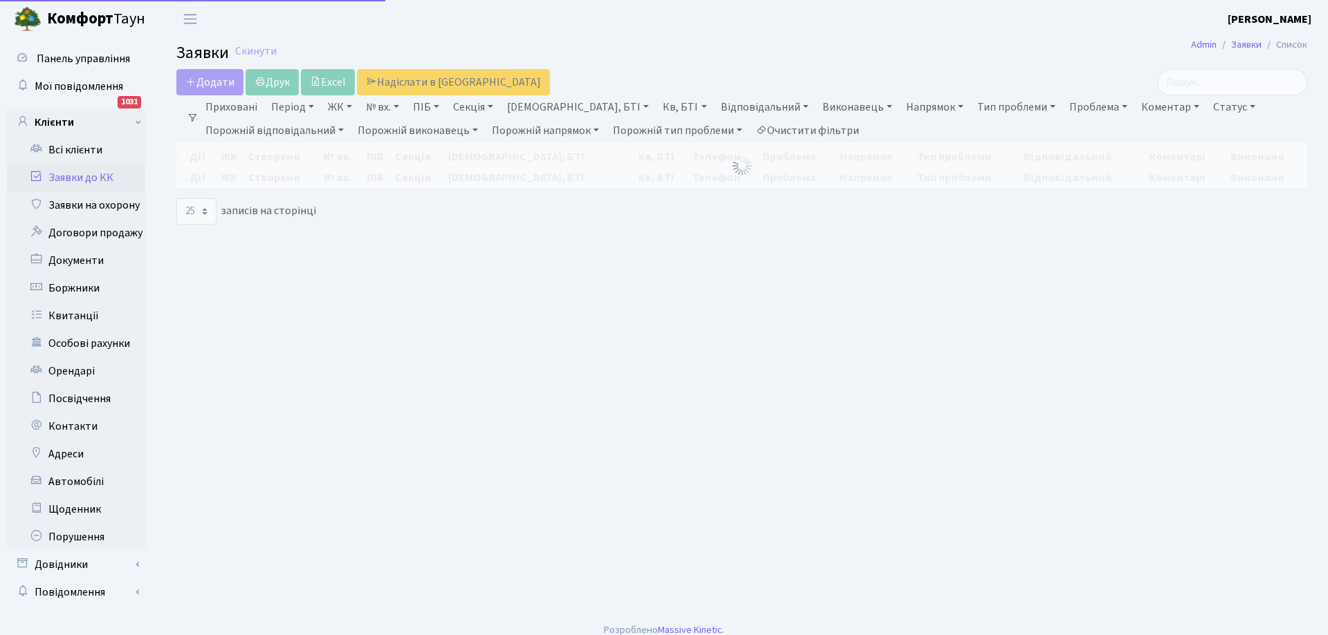
select select "25"
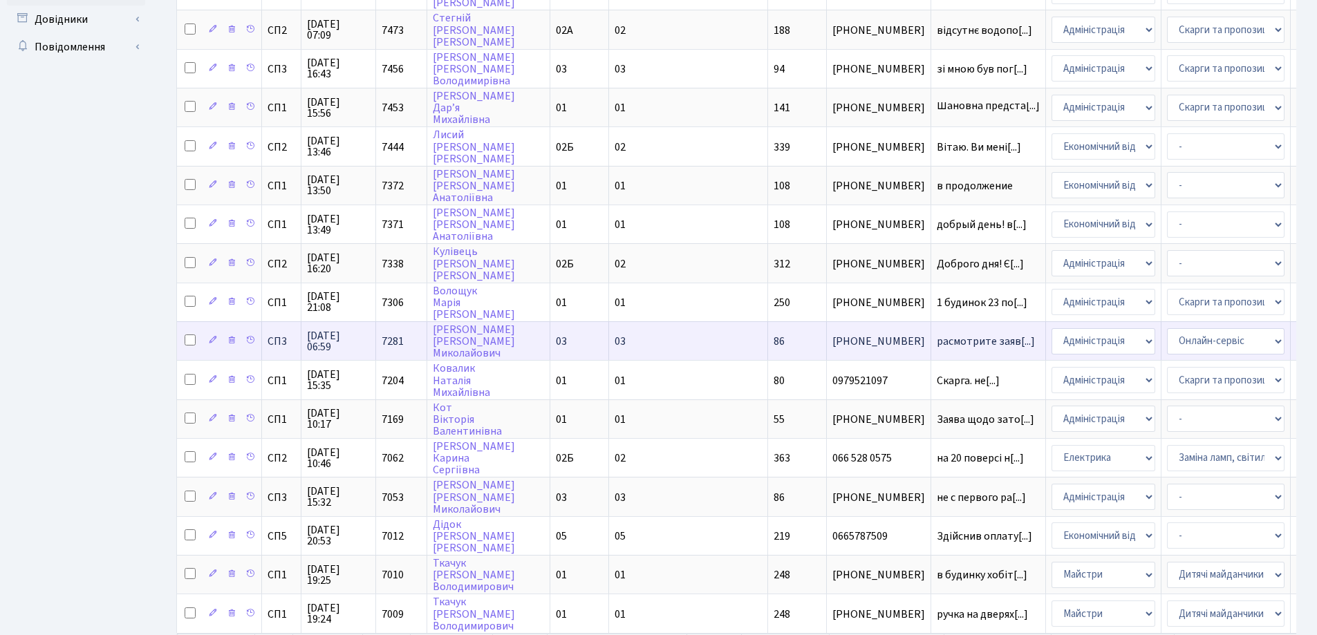
scroll to position [553, 0]
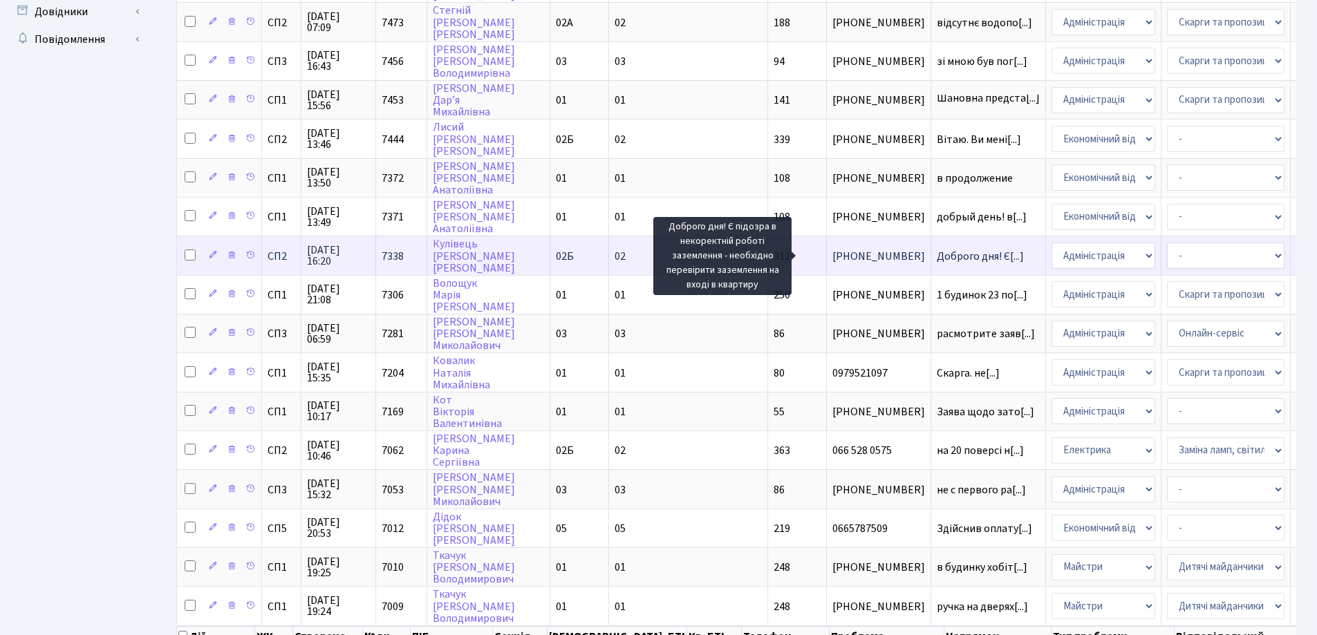
click at [937, 254] on span "Доброго дня! Є[...]" at bounding box center [980, 256] width 87 height 15
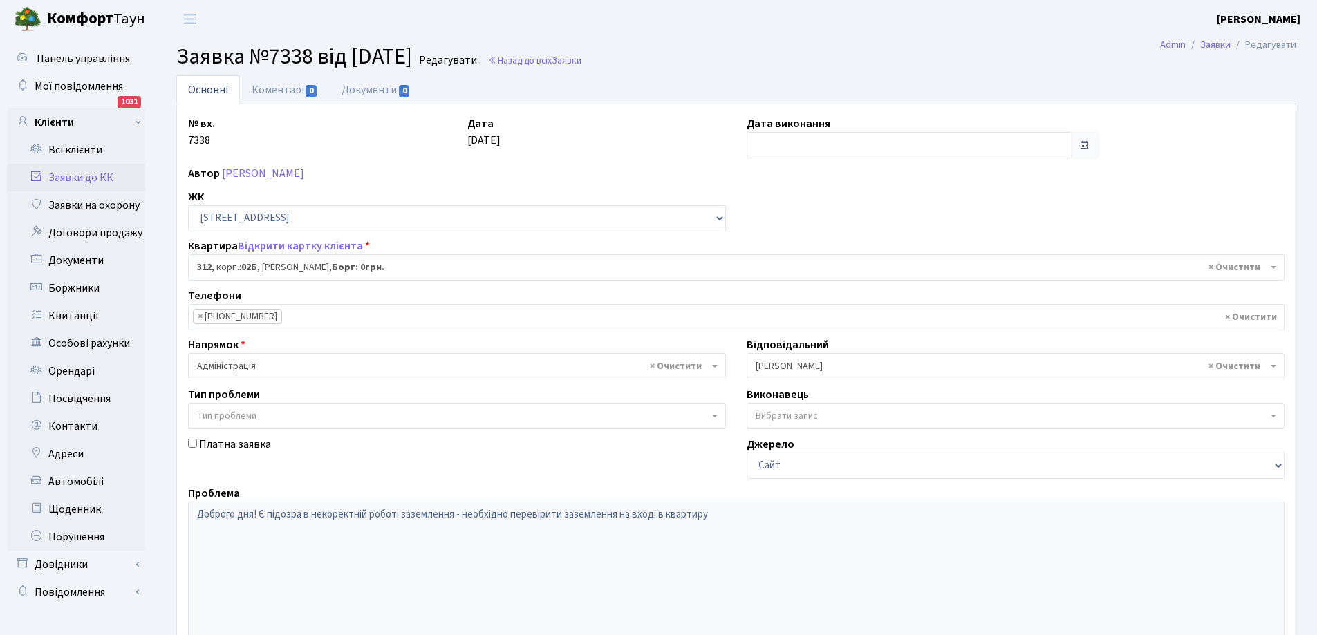
select select "20562"
click at [288, 90] on link "Коментарі 0" at bounding box center [285, 89] width 90 height 28
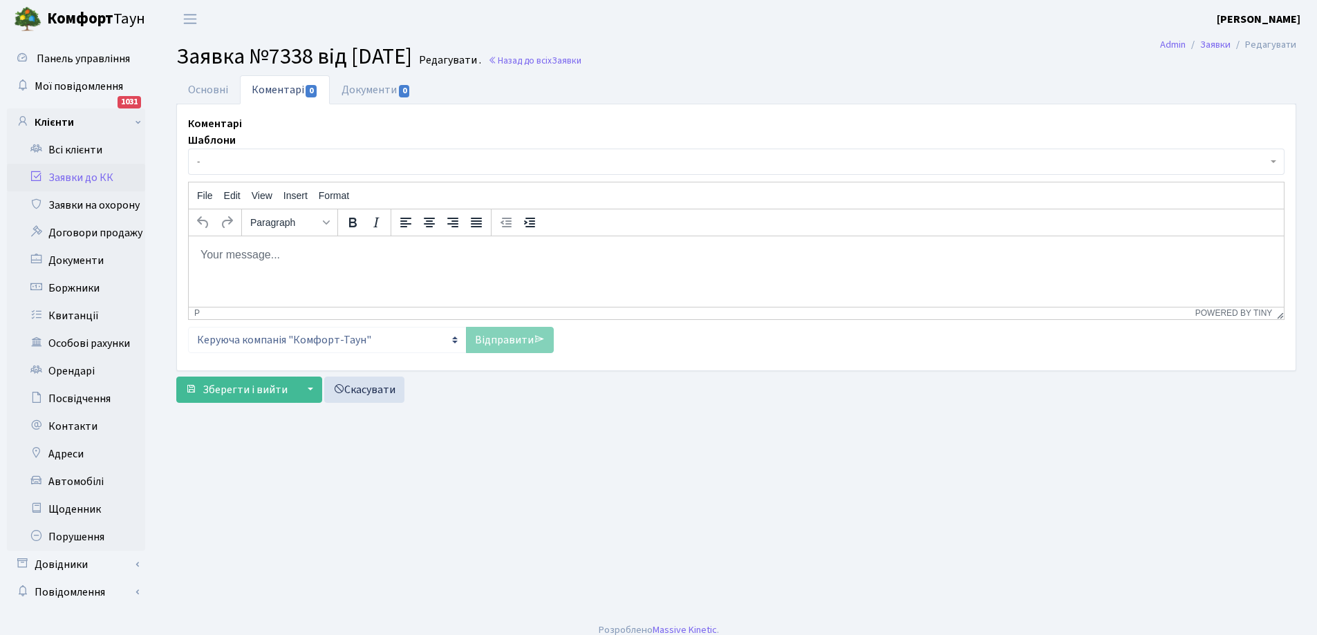
click at [253, 258] on body "Rich Text Area. Press ALT-0 for help." at bounding box center [736, 254] width 1073 height 15
click at [510, 344] on link "Відправити" at bounding box center [510, 340] width 88 height 26
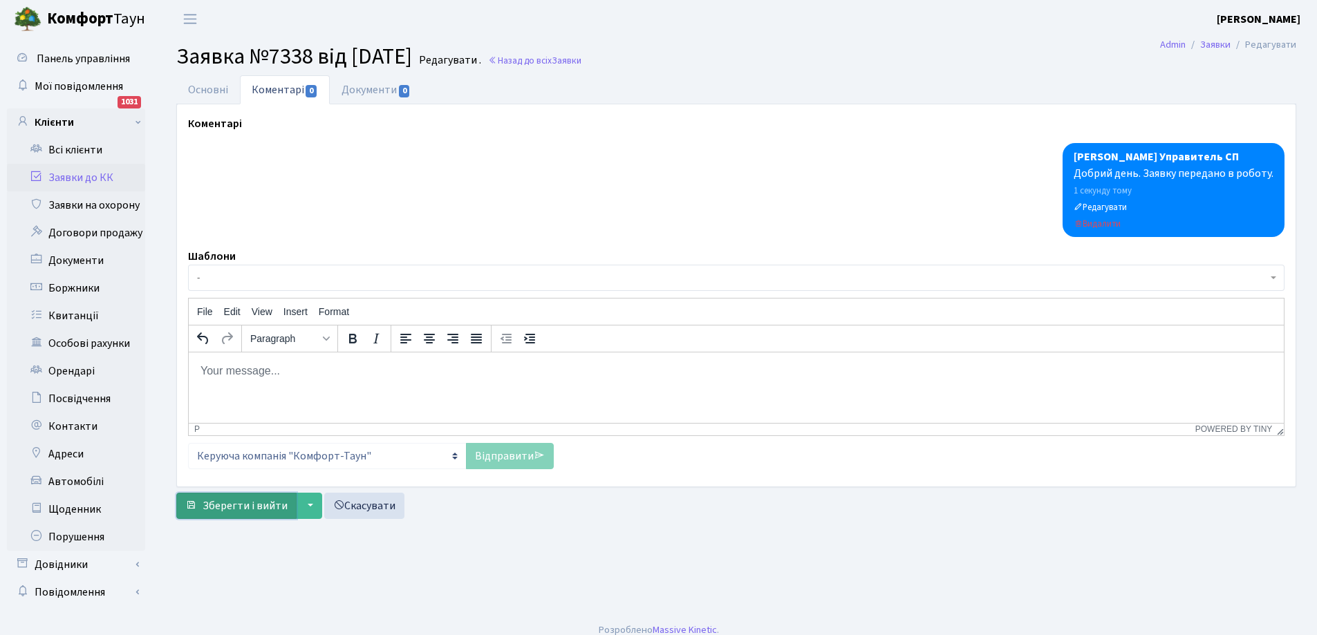
click at [253, 511] on span "Зберегти і вийти" at bounding box center [245, 506] width 85 height 15
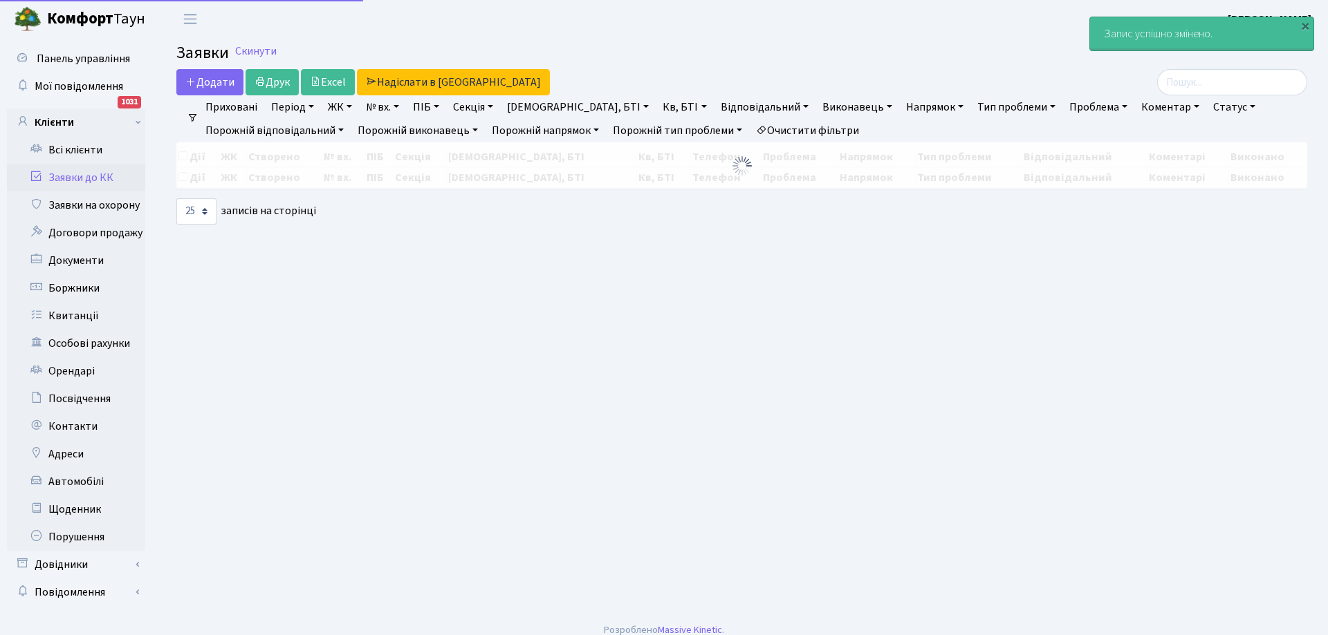
select select "25"
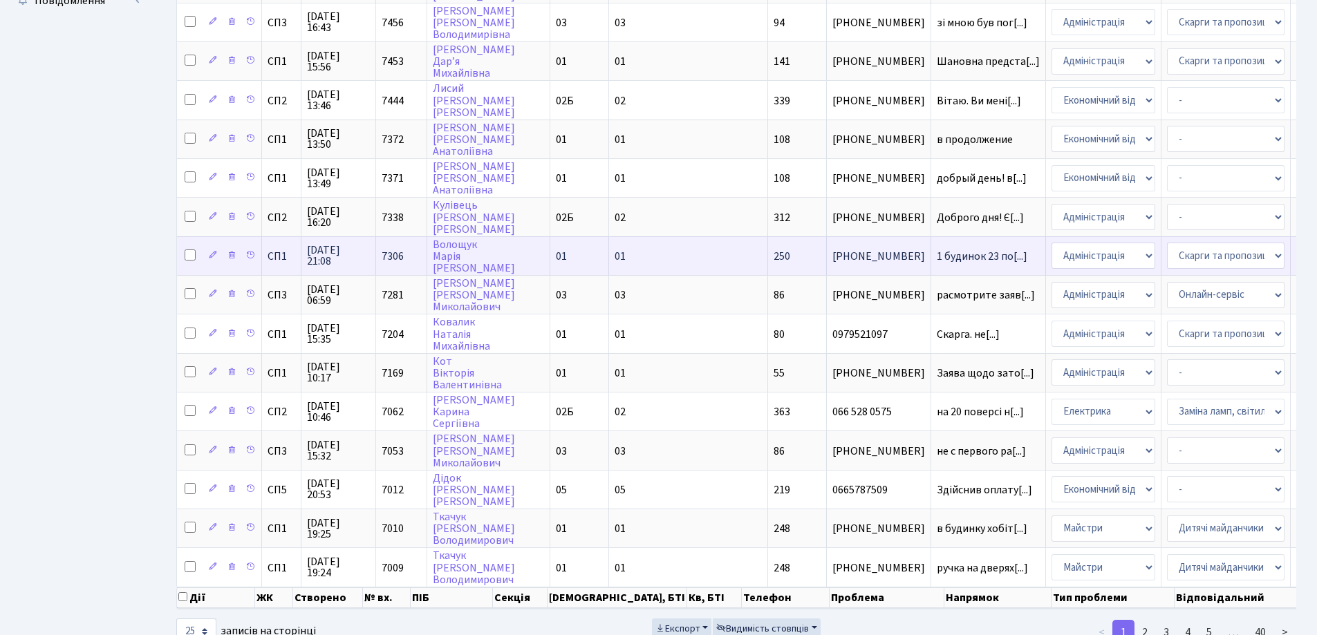
scroll to position [648, 0]
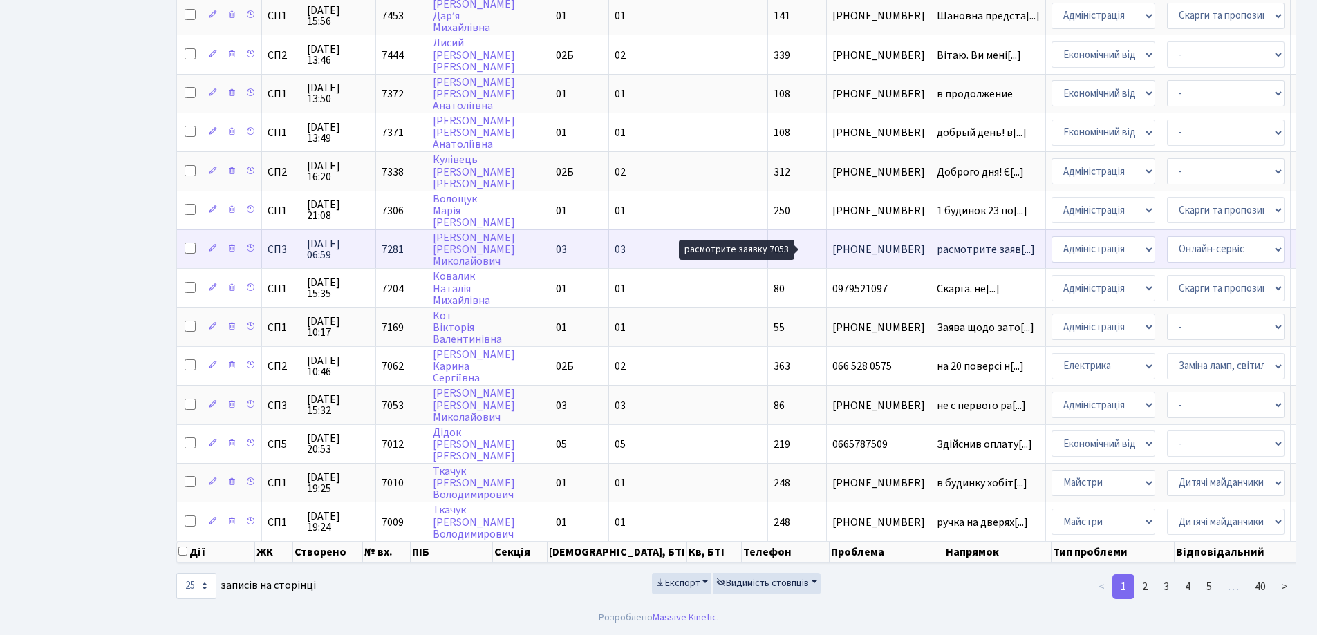
click at [937, 242] on span "расмотрите заяв[...]" at bounding box center [986, 249] width 98 height 15
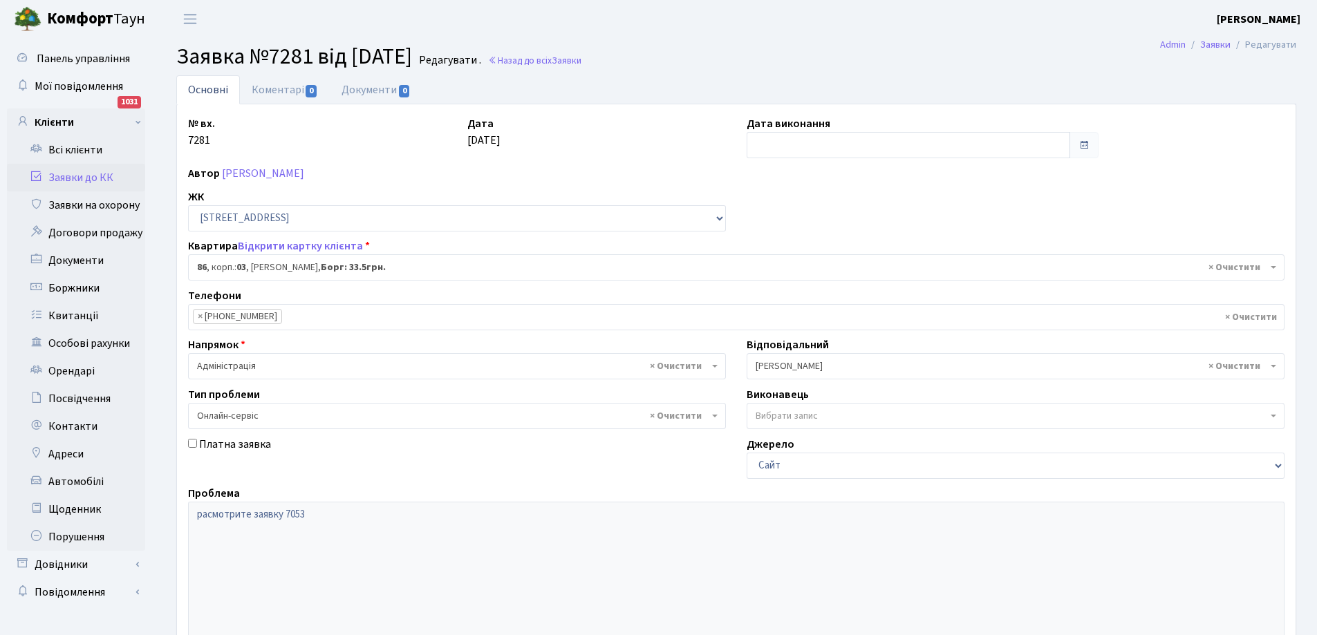
select select "20808"
select select "68"
click at [68, 176] on link "Заявки до КК" at bounding box center [76, 178] width 138 height 28
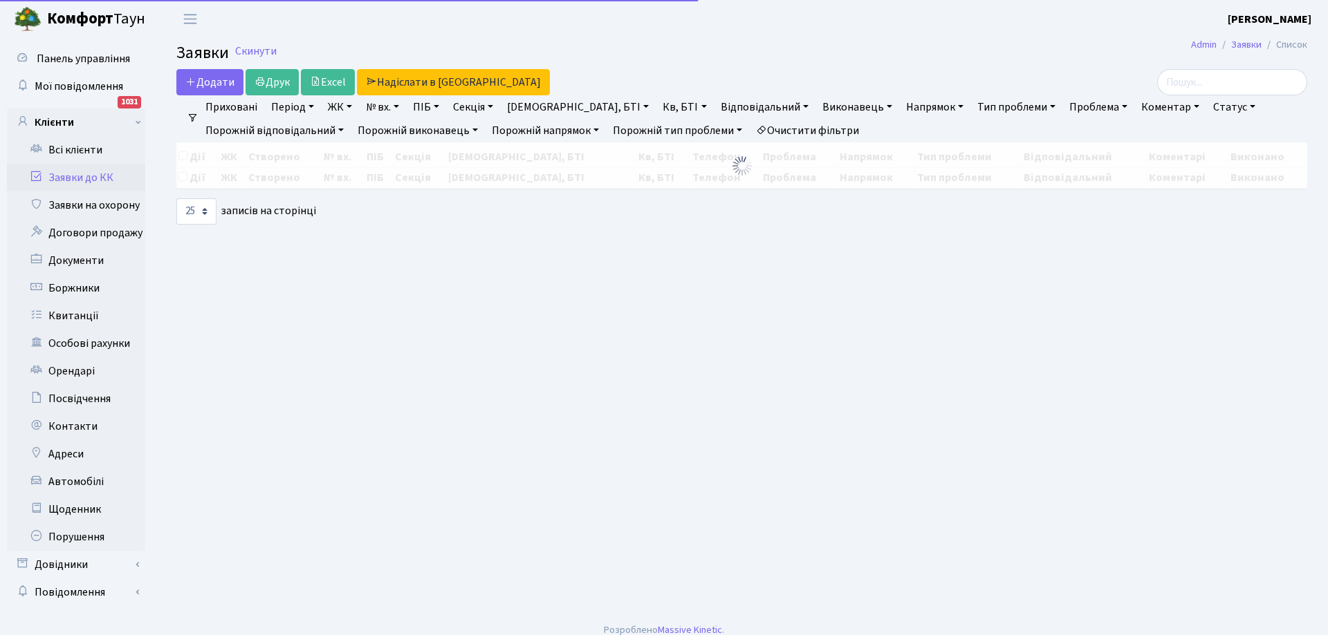
select select "25"
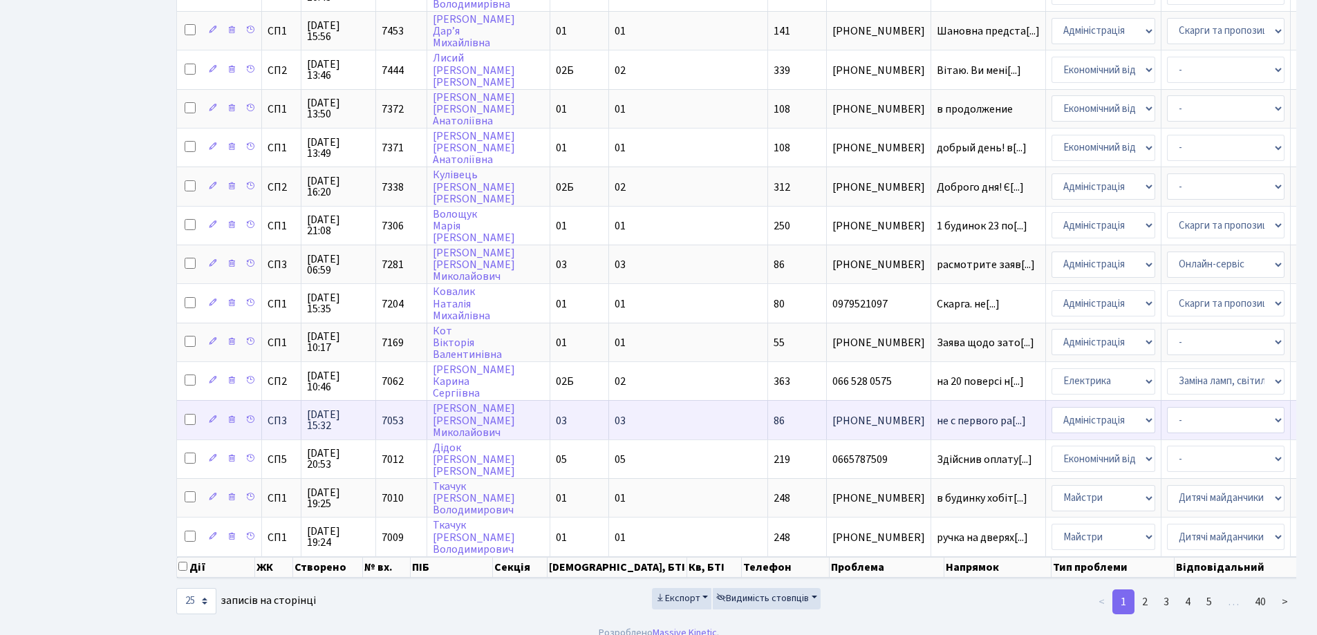
scroll to position [648, 0]
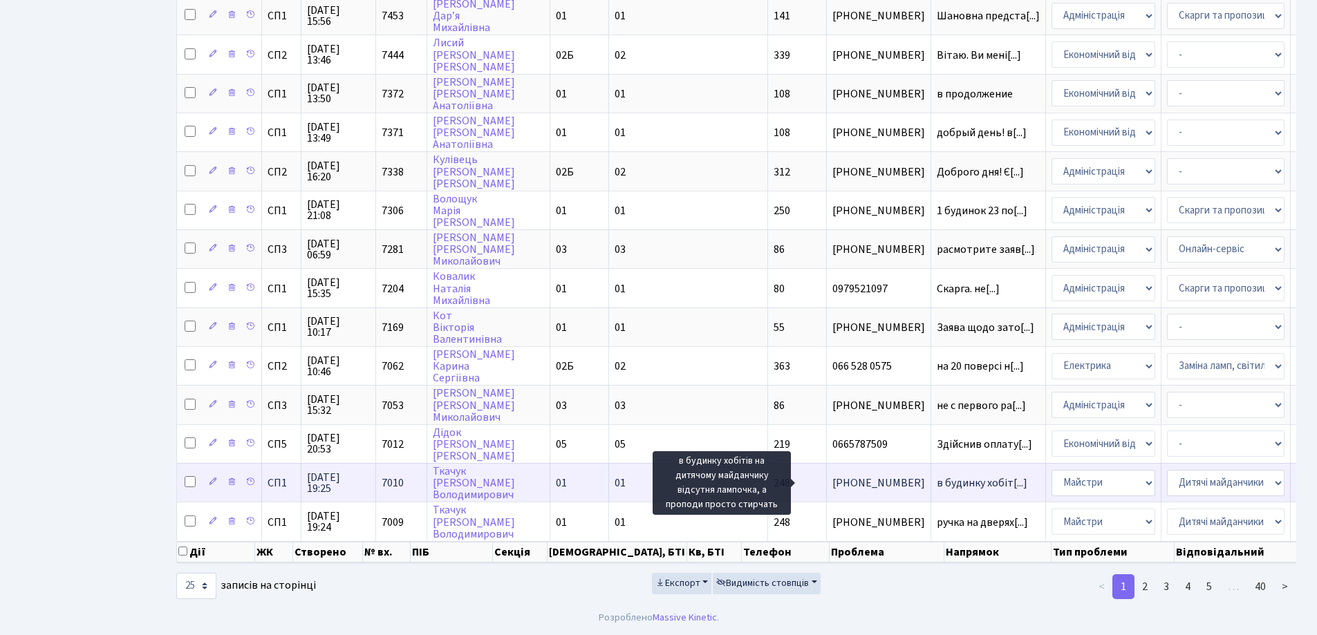
click at [937, 476] on span "в будинку хобіт[...]" at bounding box center [982, 483] width 91 height 15
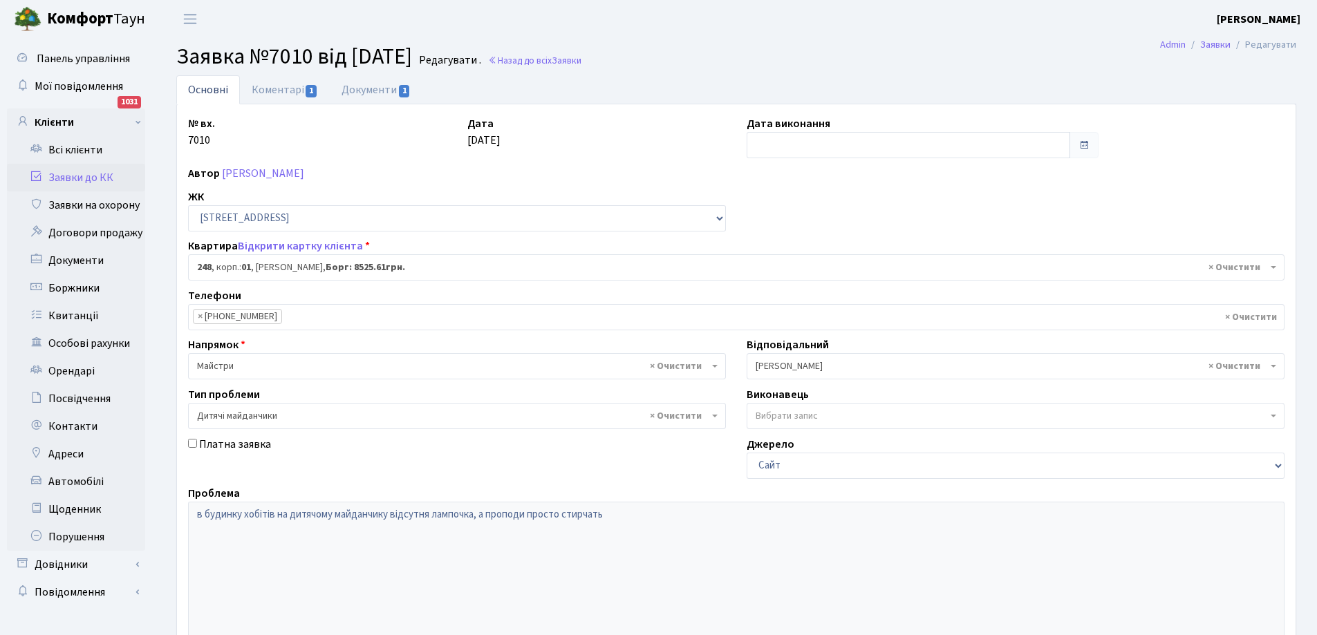
select select "20173"
select select "56"
click at [268, 88] on link "Коментарі 1" at bounding box center [285, 89] width 90 height 28
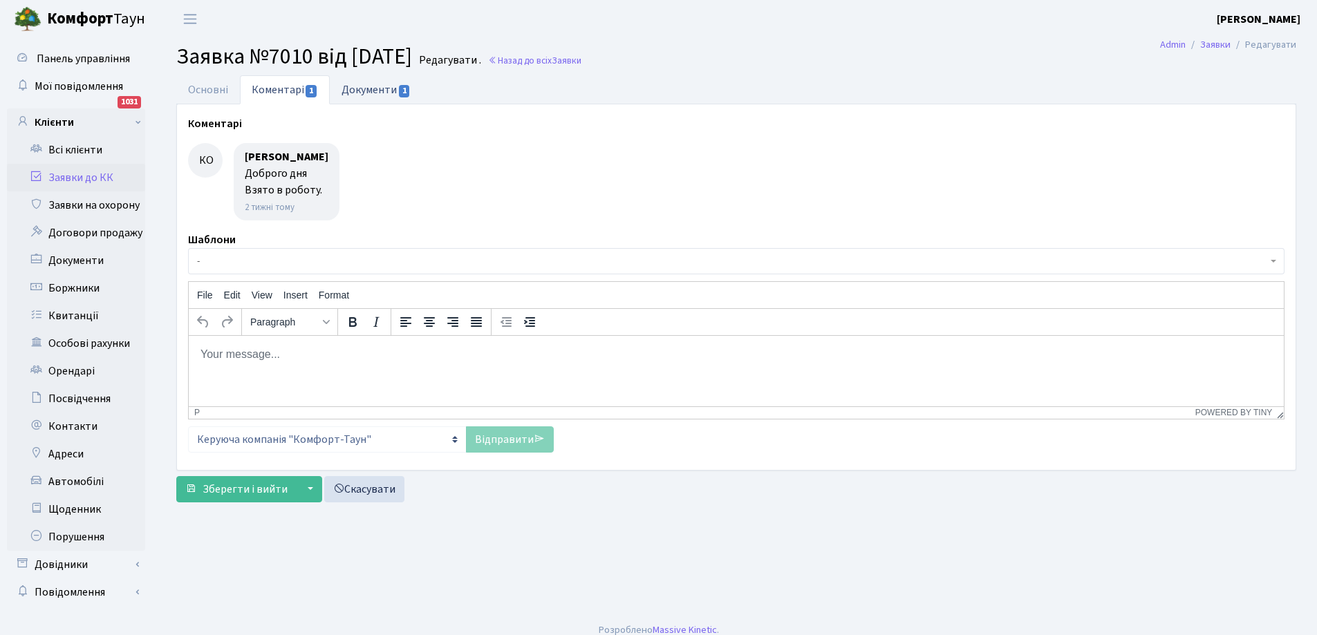
click at [357, 86] on link "Документи 1" at bounding box center [376, 89] width 93 height 28
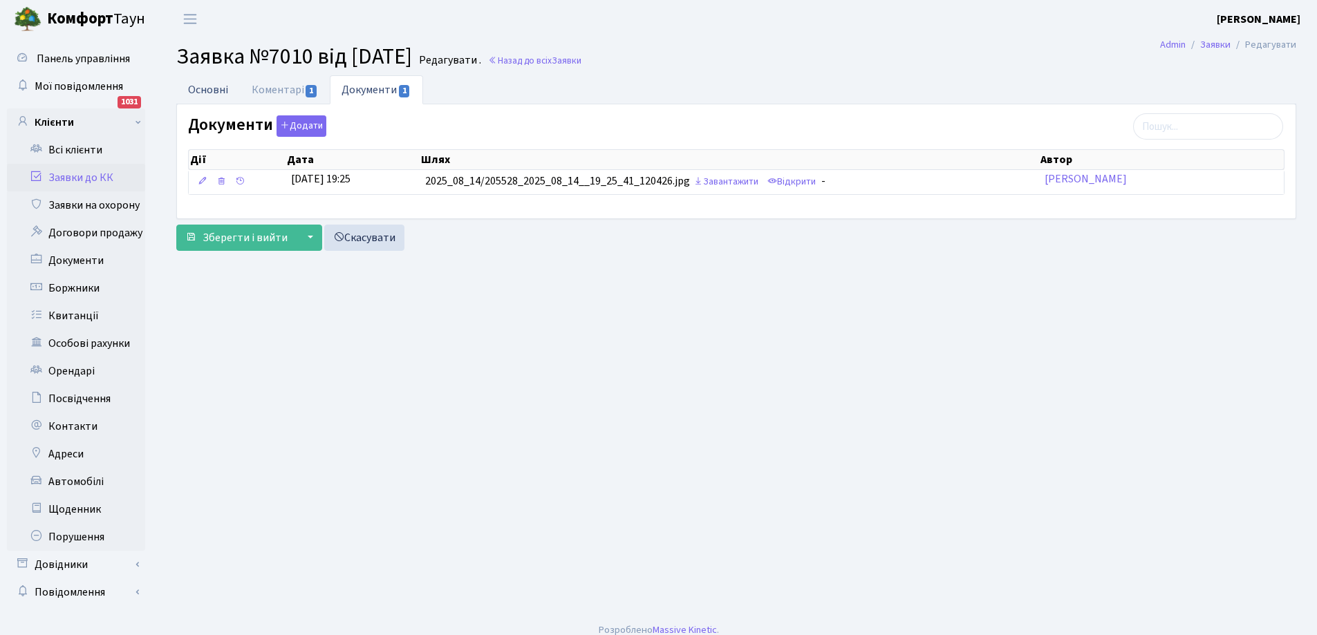
click at [212, 92] on link "Основні" at bounding box center [208, 89] width 64 height 28
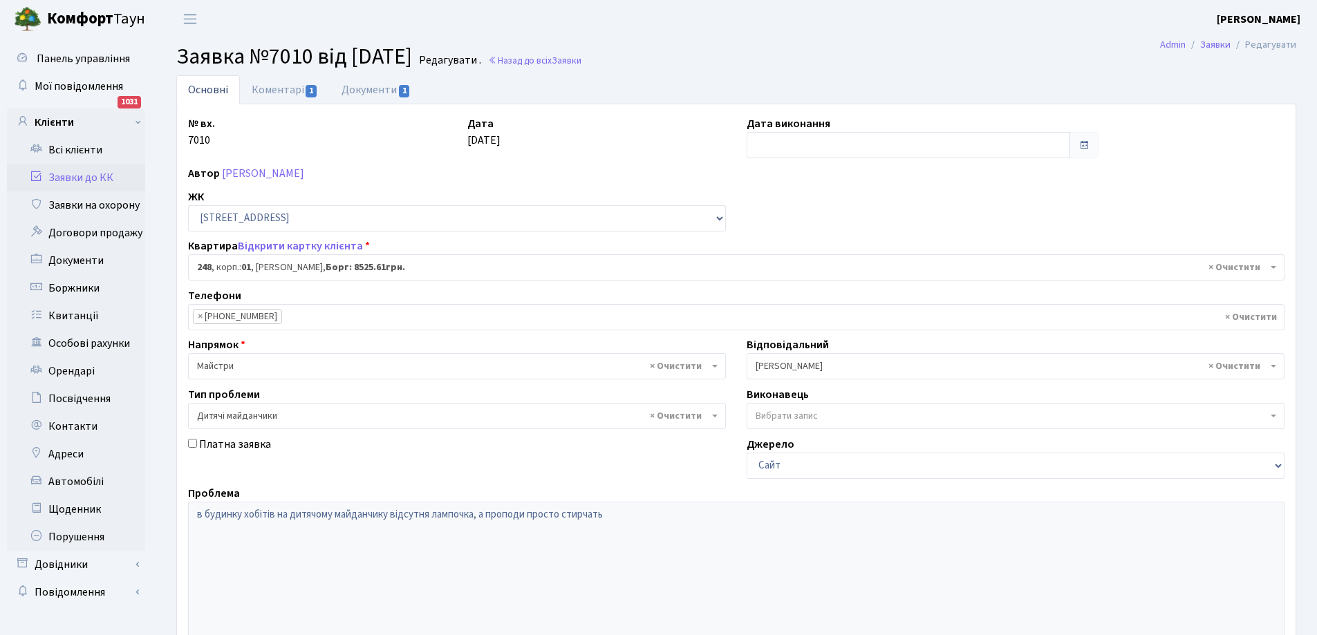
click at [69, 171] on link "Заявки до КК" at bounding box center [76, 178] width 138 height 28
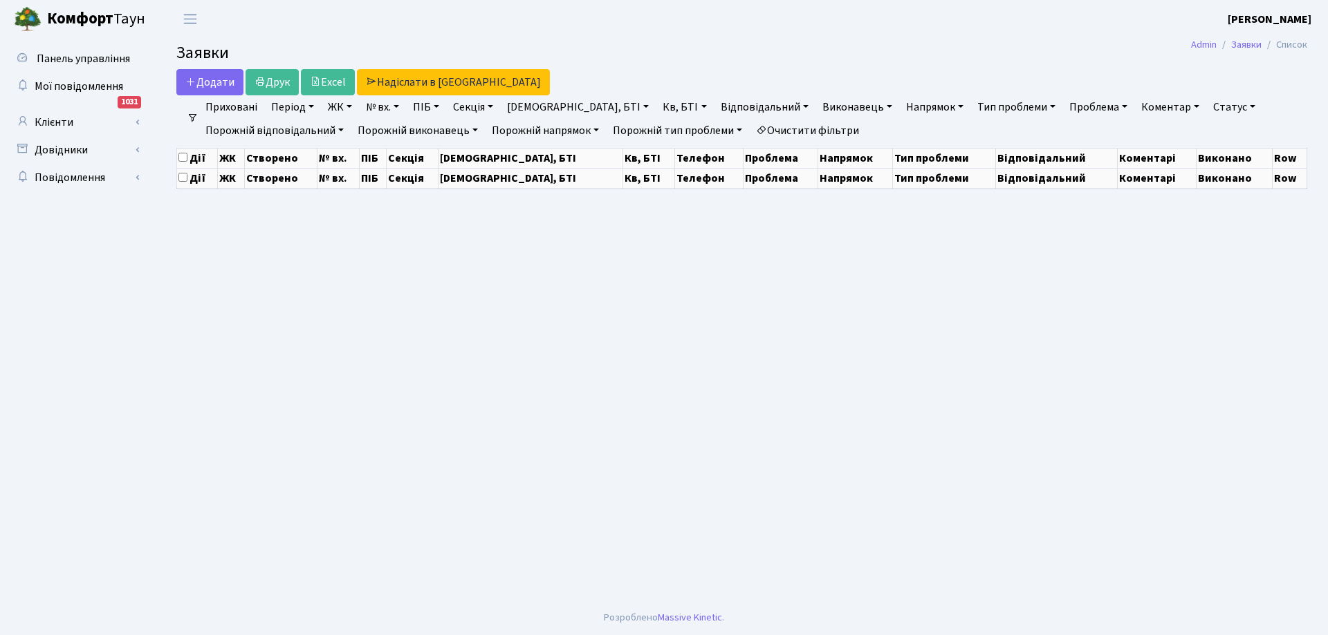
select select "25"
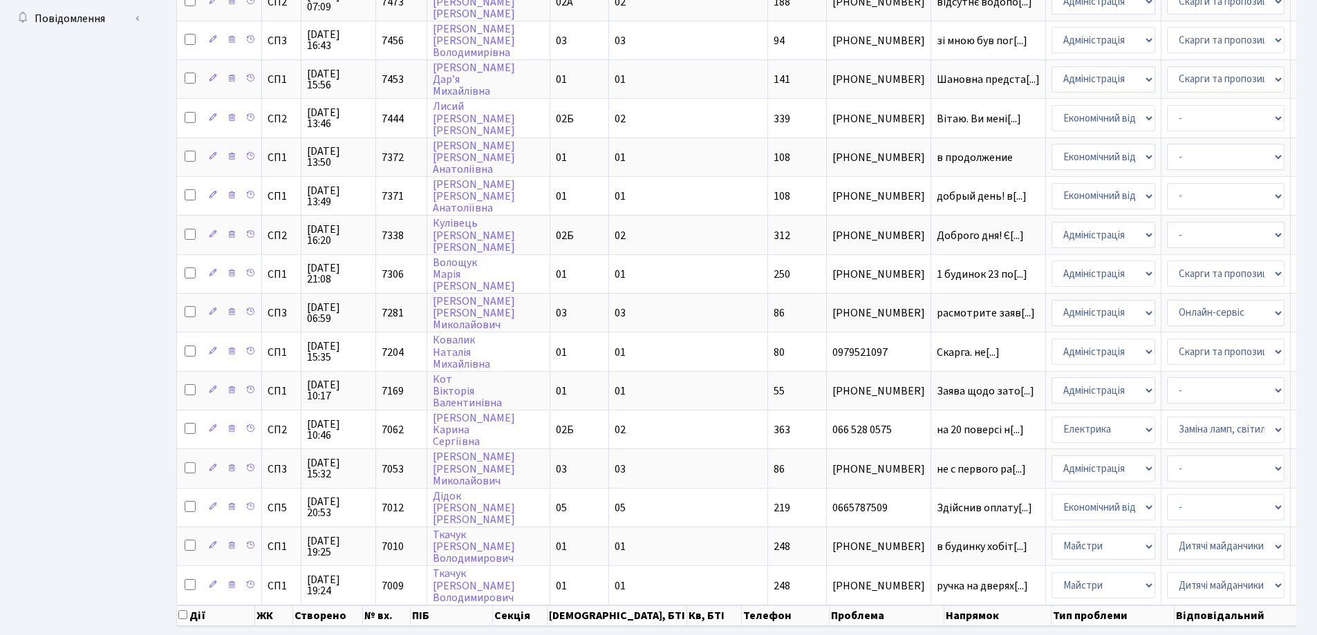
scroll to position [648, 0]
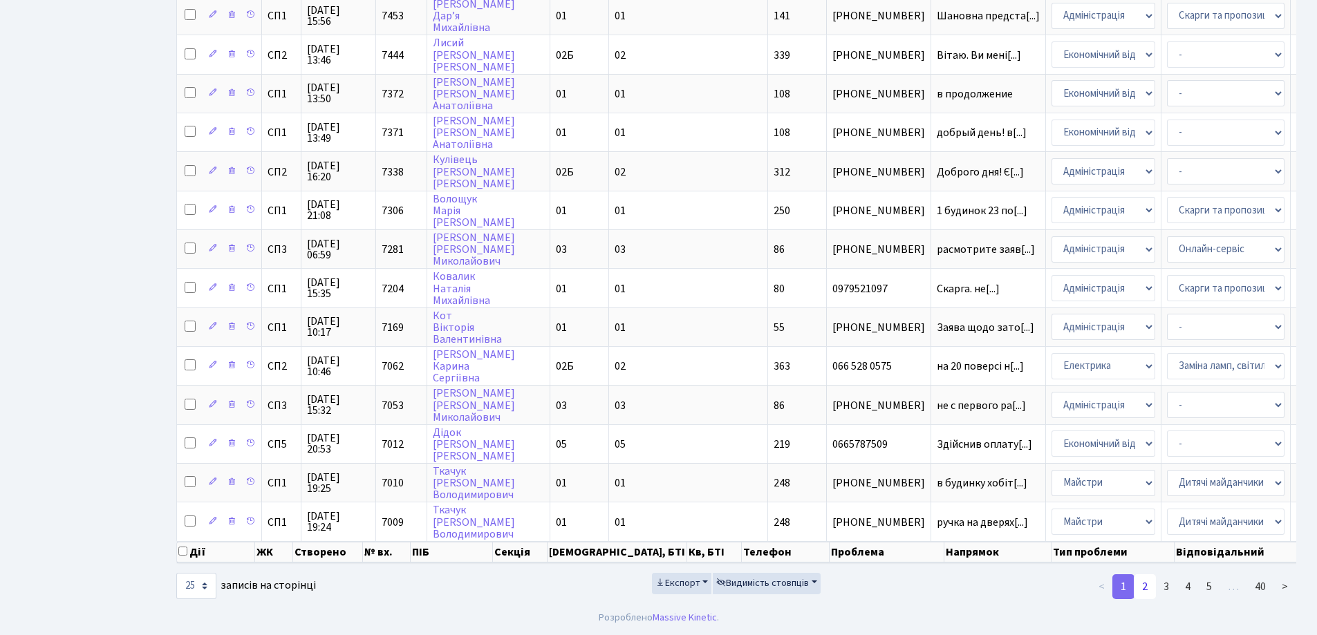
click at [1142, 585] on link "2" at bounding box center [1145, 587] width 22 height 25
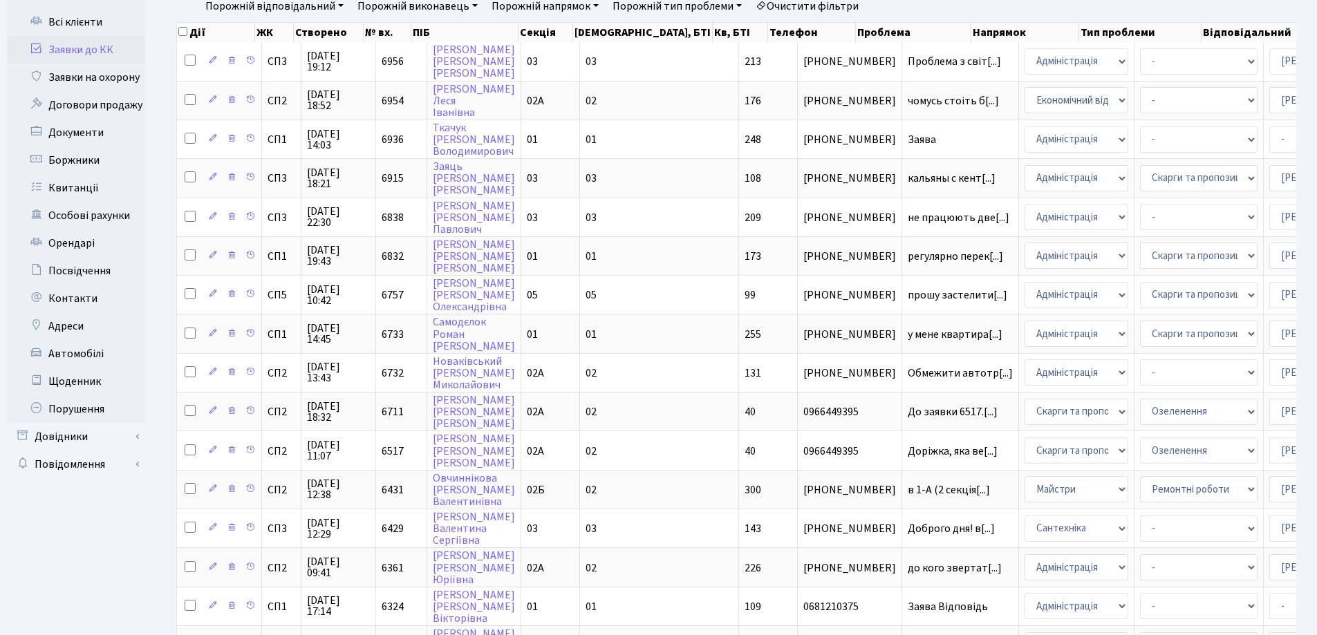
scroll to position [0, 0]
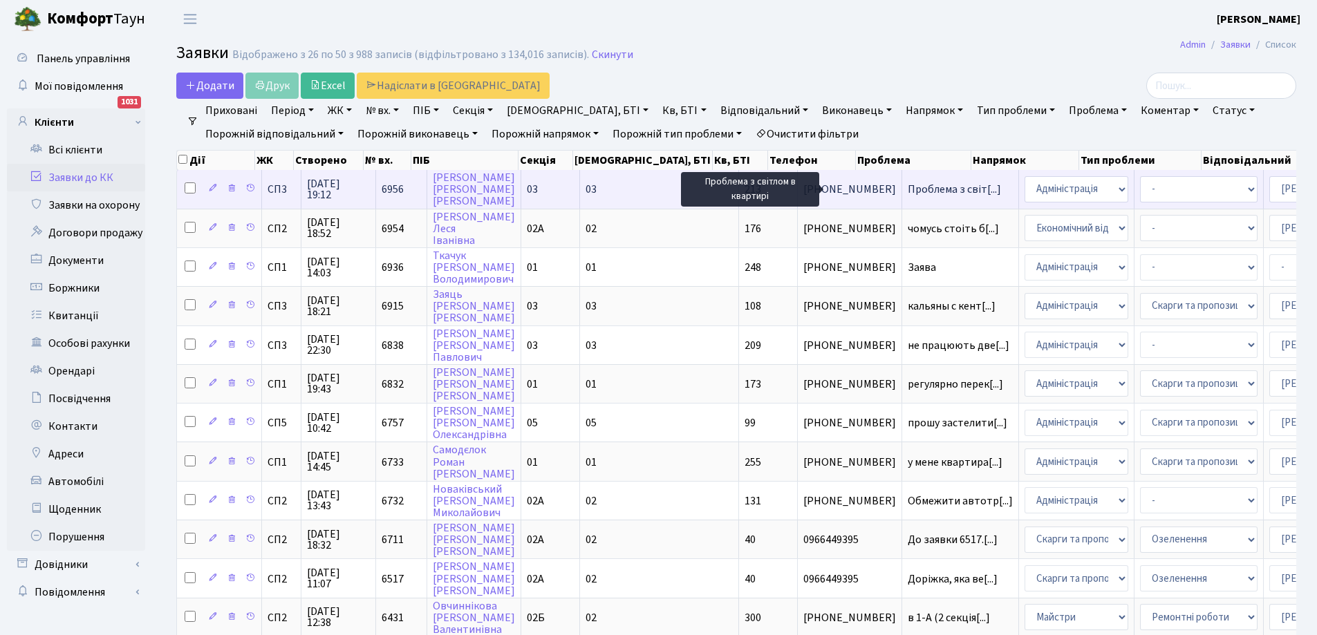
click at [908, 185] on span "Проблема з світ[...]" at bounding box center [954, 189] width 93 height 15
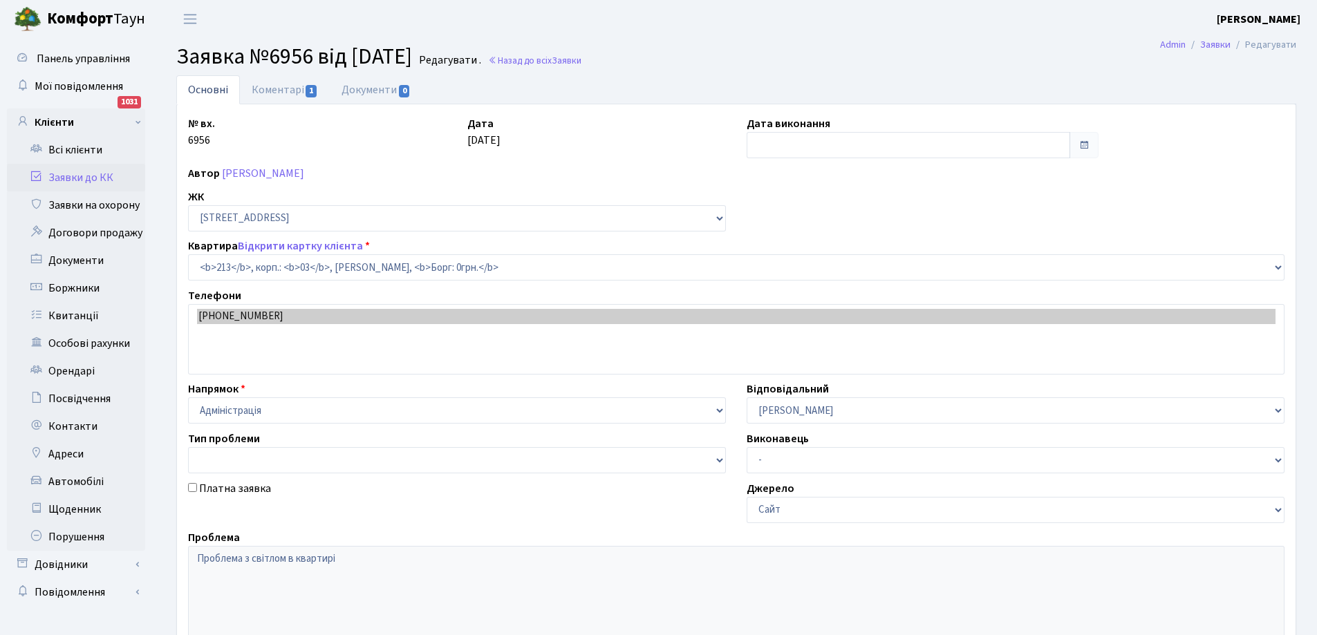
select select "20935"
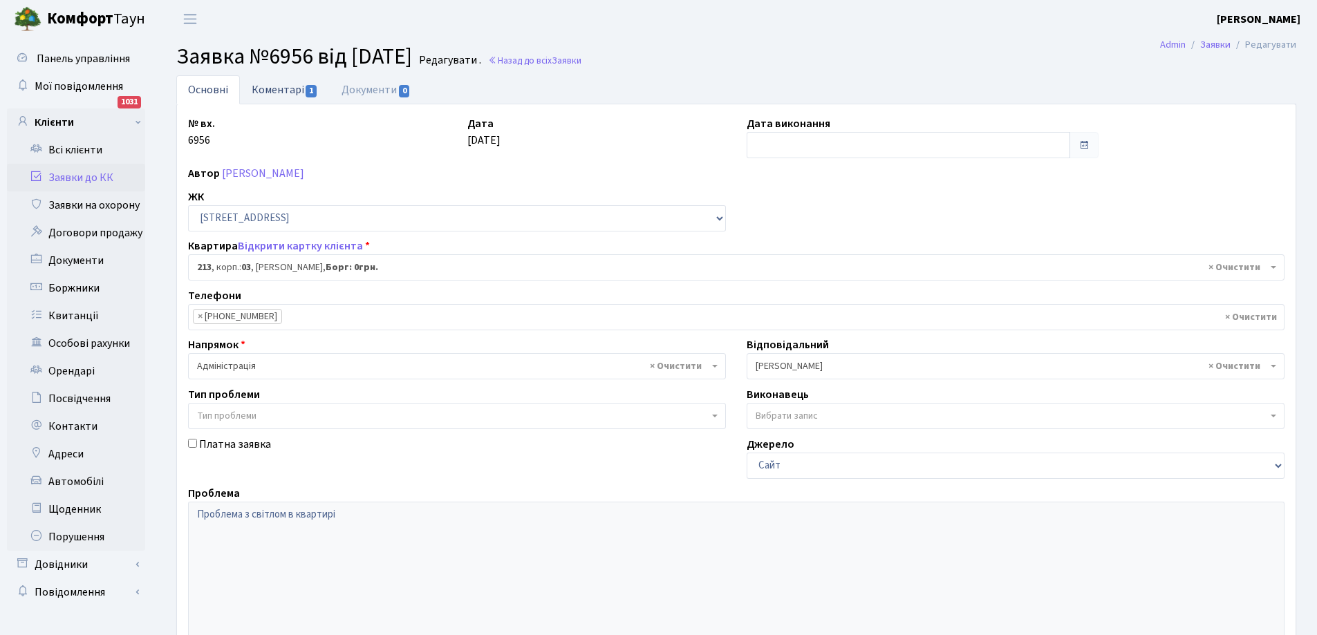
click at [270, 86] on link "Коментарі 1" at bounding box center [285, 89] width 90 height 28
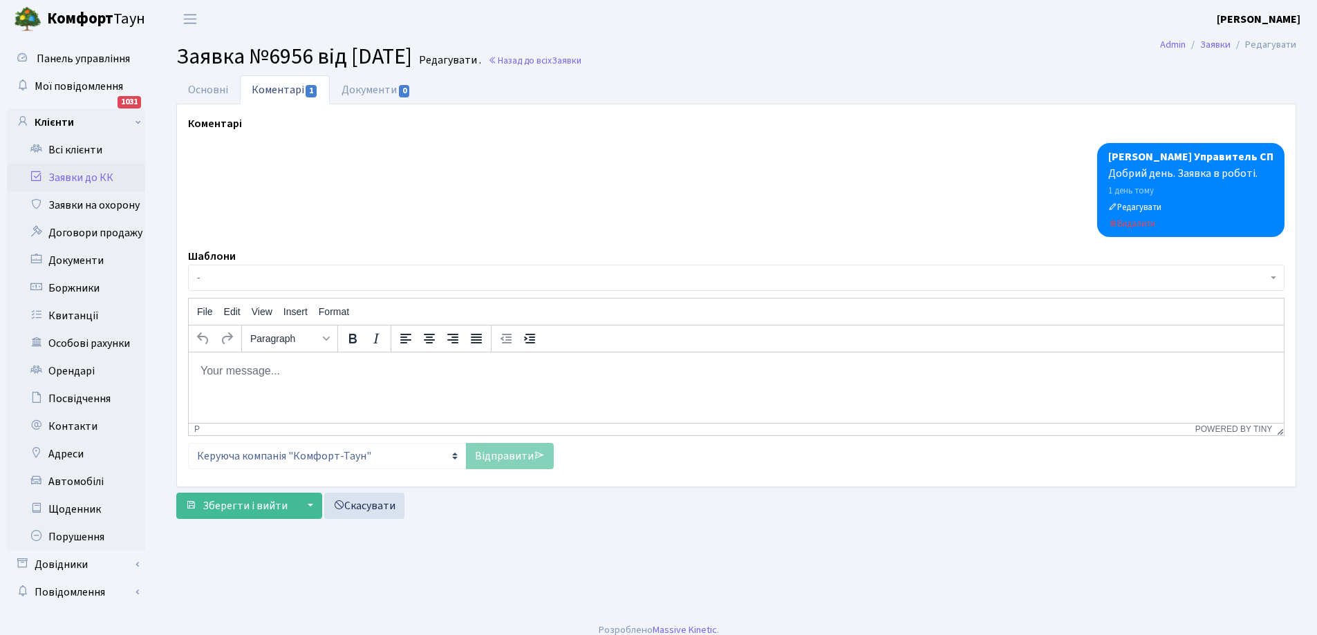
click at [74, 173] on link "Заявки до КК" at bounding box center [76, 178] width 138 height 28
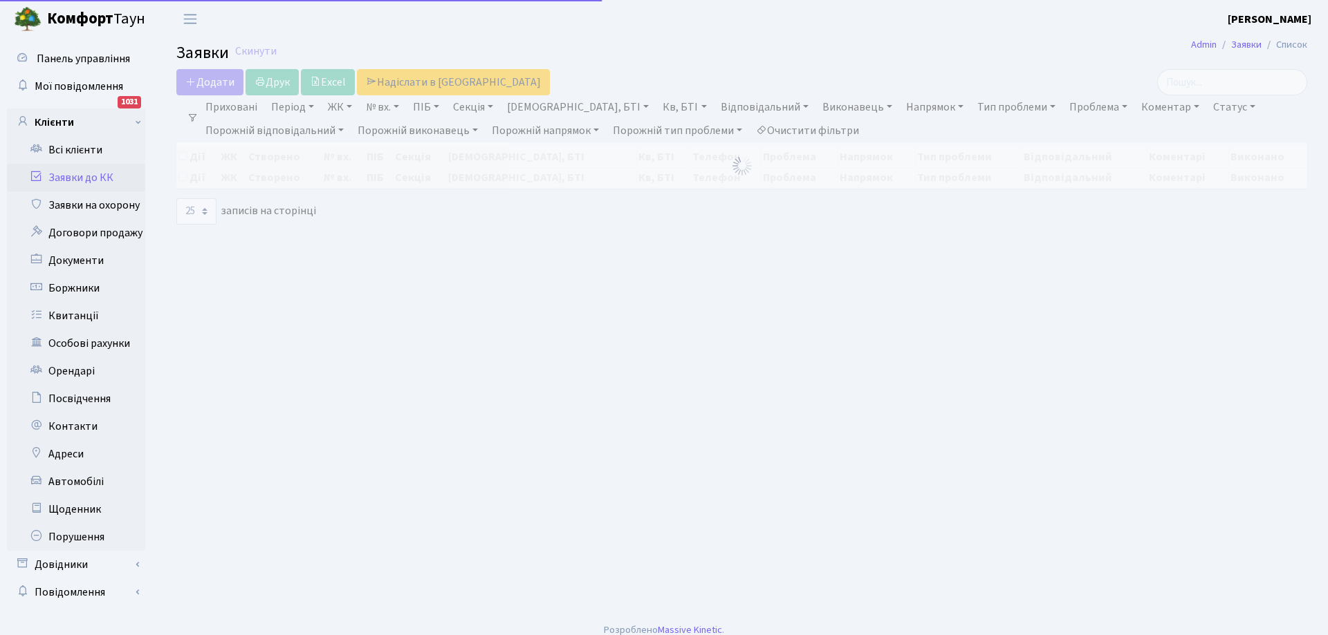
select select "25"
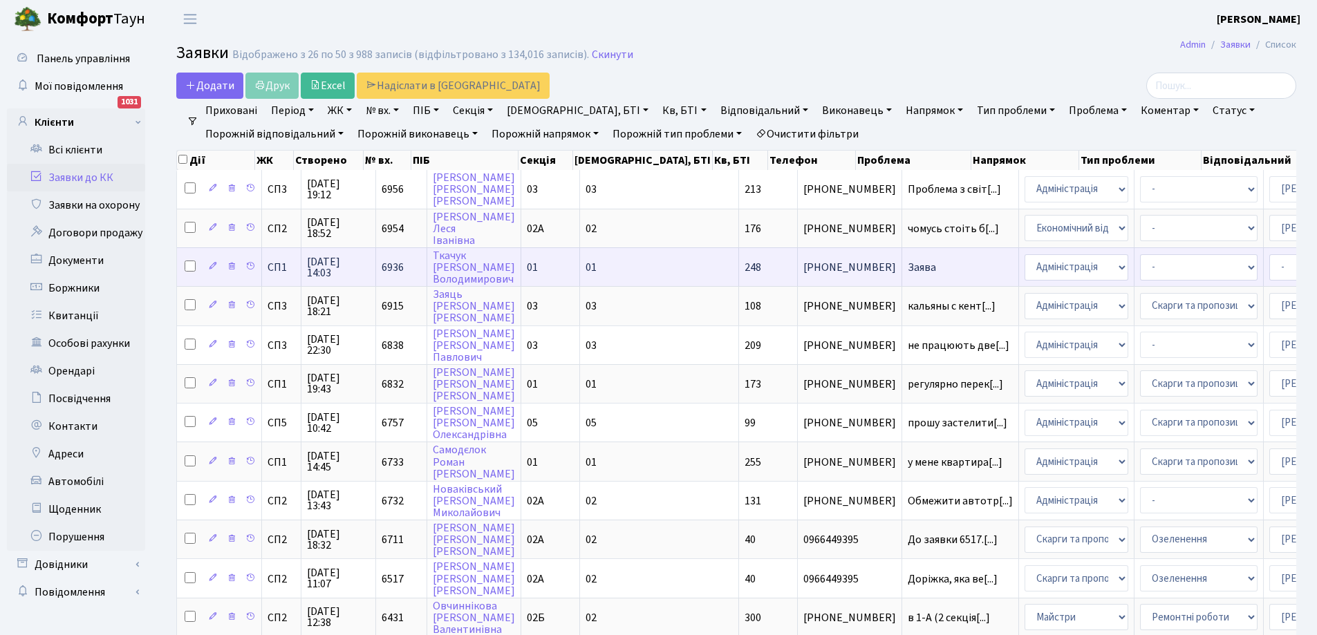
click at [908, 269] on span "Заява" at bounding box center [960, 267] width 105 height 11
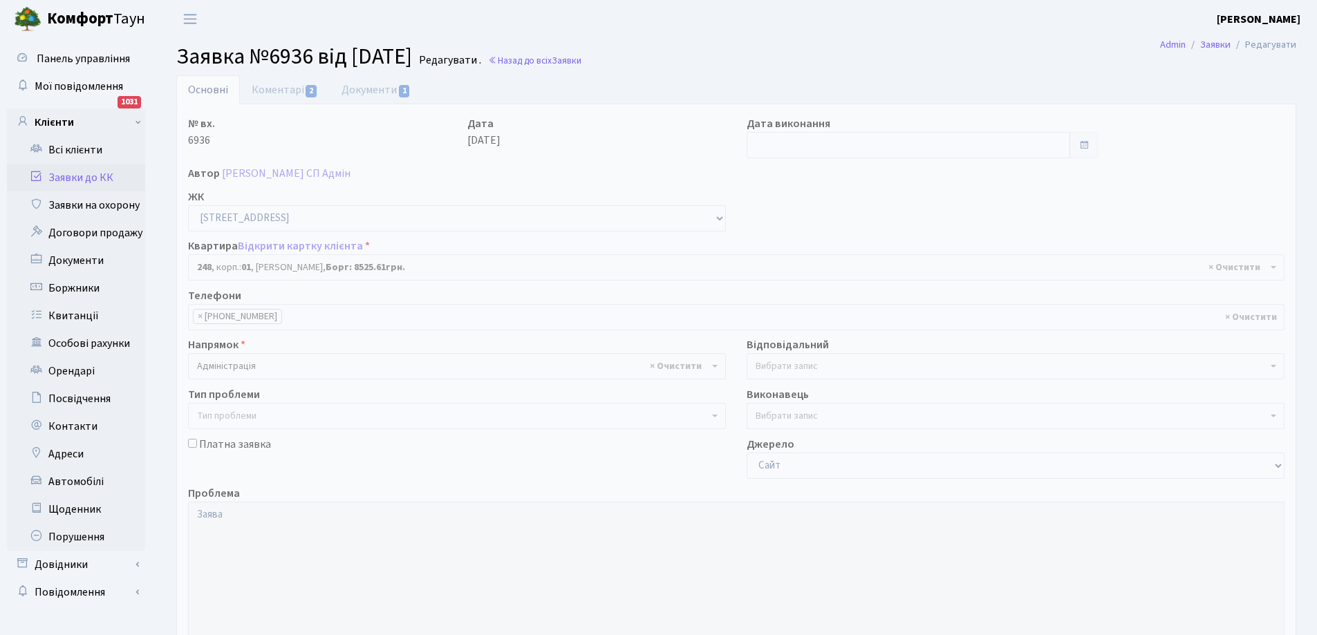
select select "20173"
click at [272, 87] on link "Коментарі 2" at bounding box center [285, 89] width 90 height 28
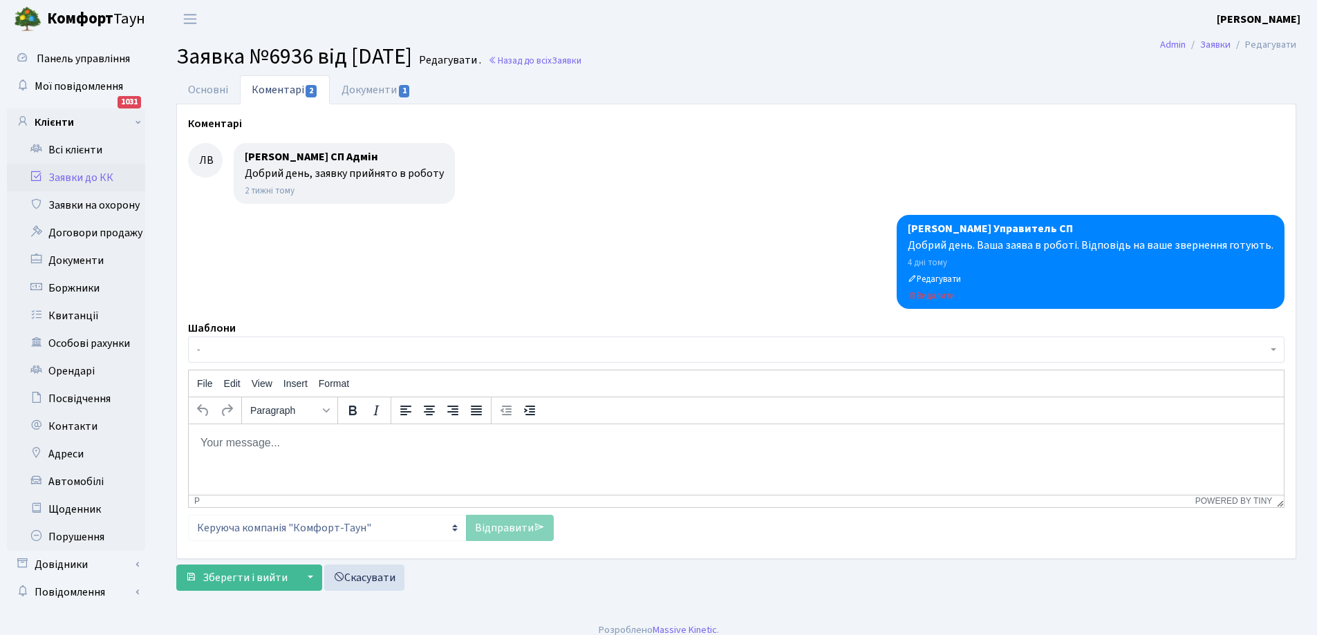
click at [88, 177] on link "Заявки до КК" at bounding box center [76, 178] width 138 height 28
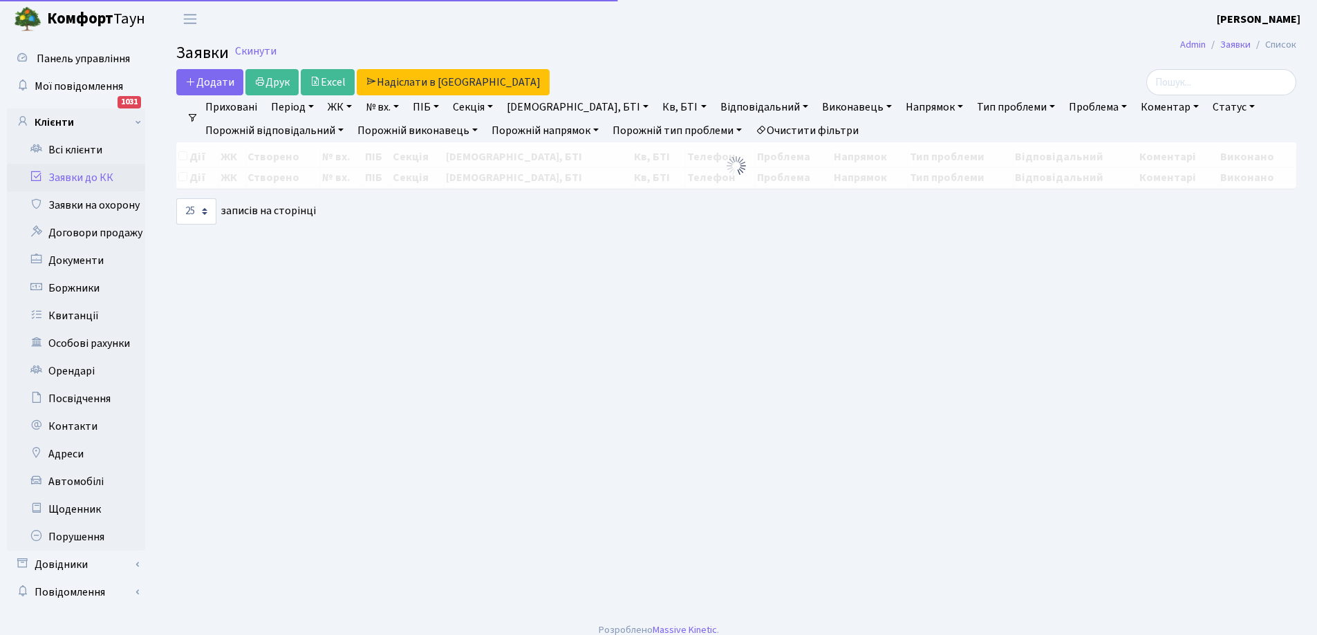
select select "25"
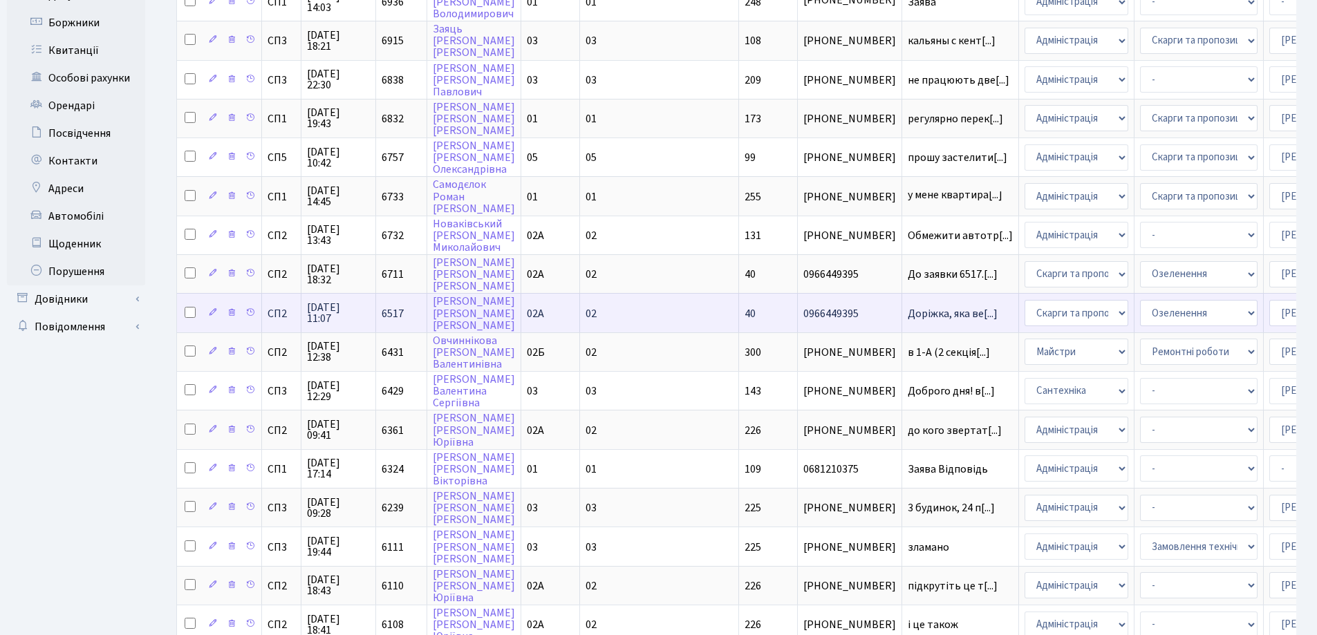
scroll to position [277, 0]
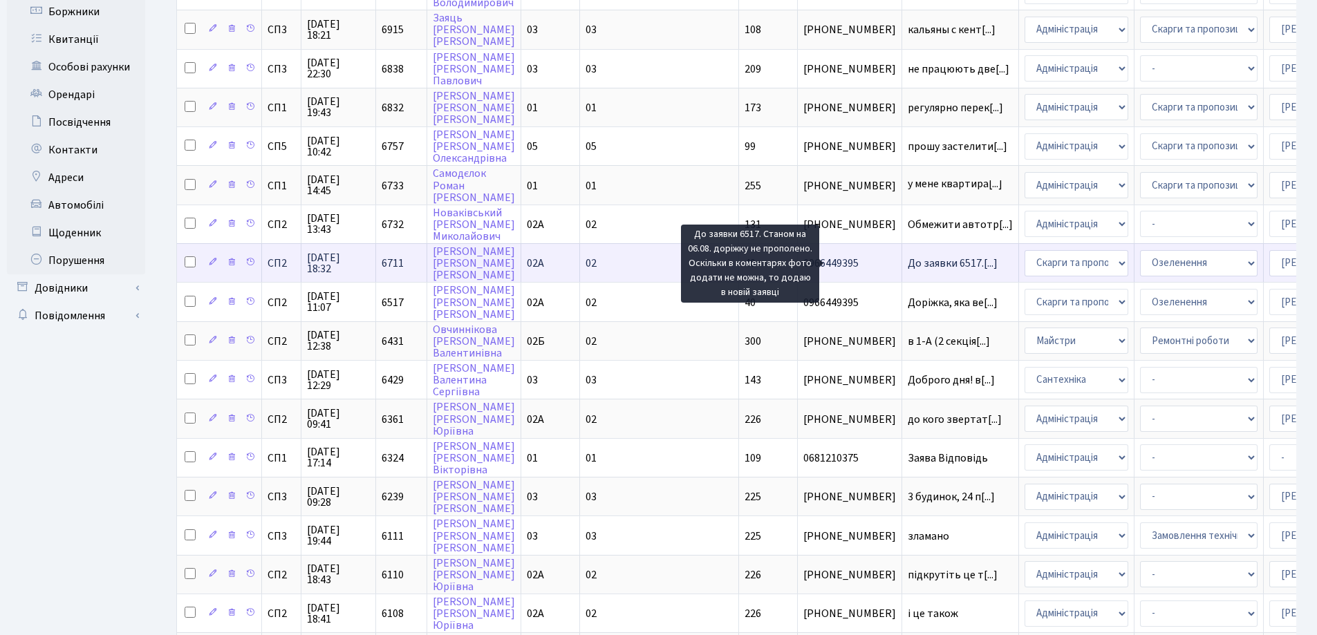
click at [908, 262] on span "До заявки 6517.[...]" at bounding box center [953, 263] width 90 height 15
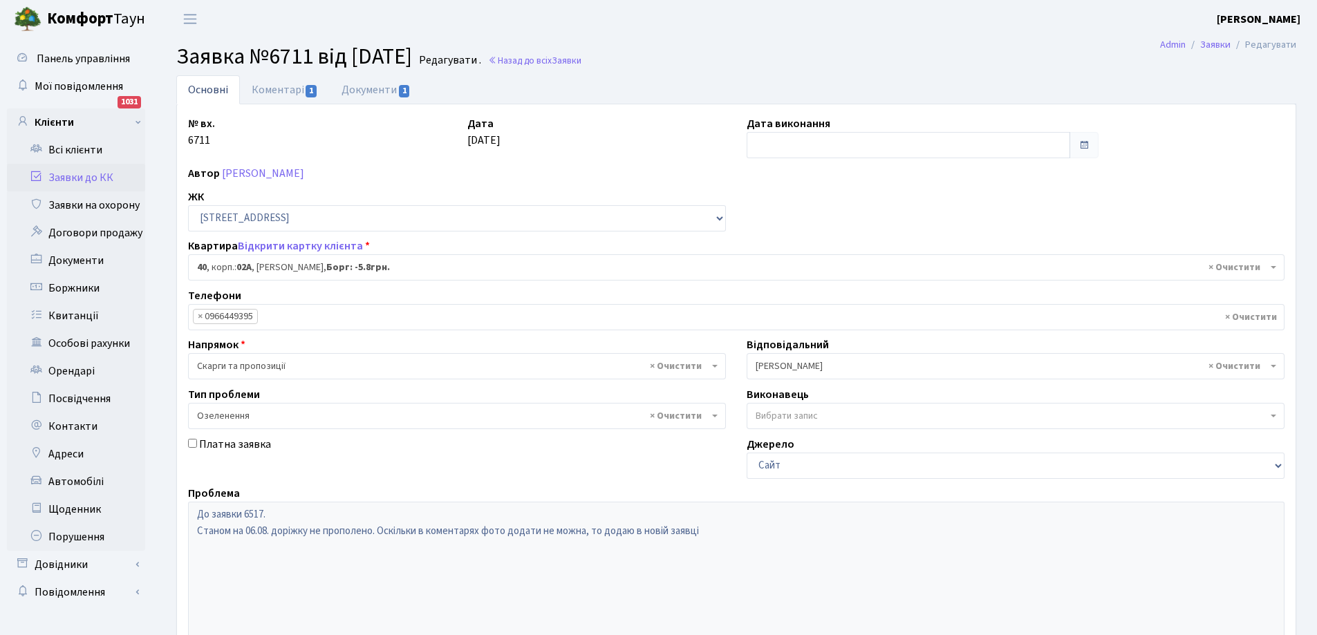
select select "20290"
select select "65"
click at [284, 86] on link "Коментарі 1" at bounding box center [285, 89] width 90 height 28
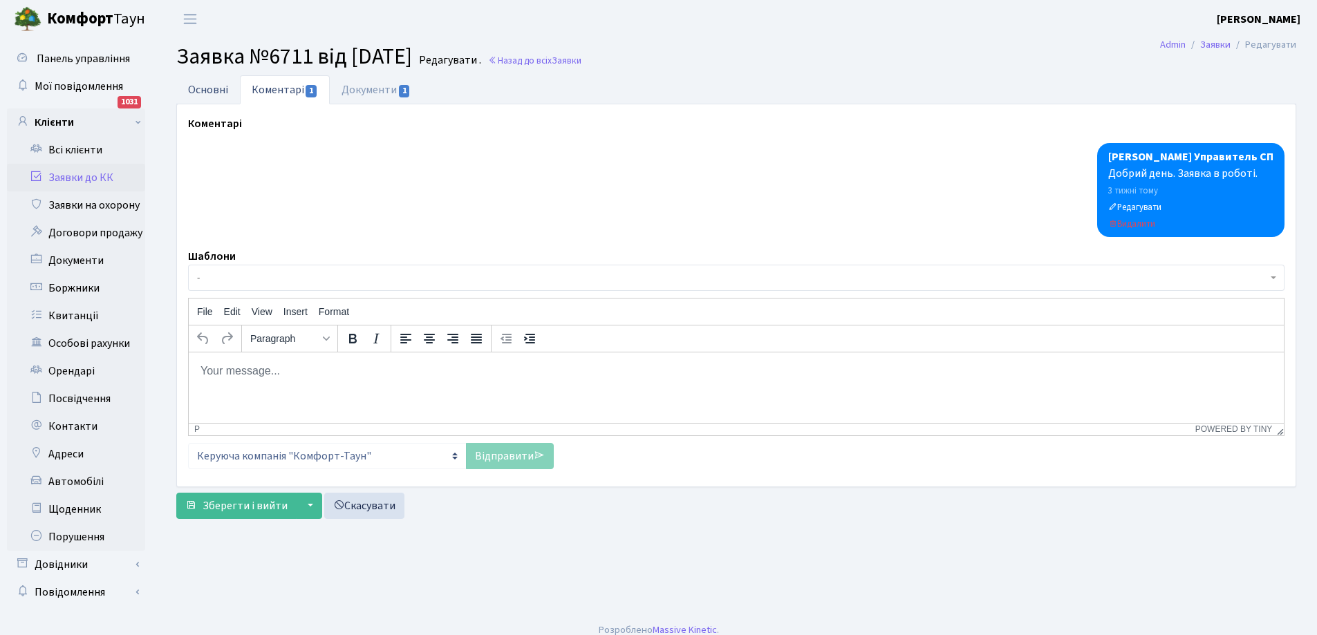
click at [207, 93] on link "Основні" at bounding box center [208, 89] width 64 height 28
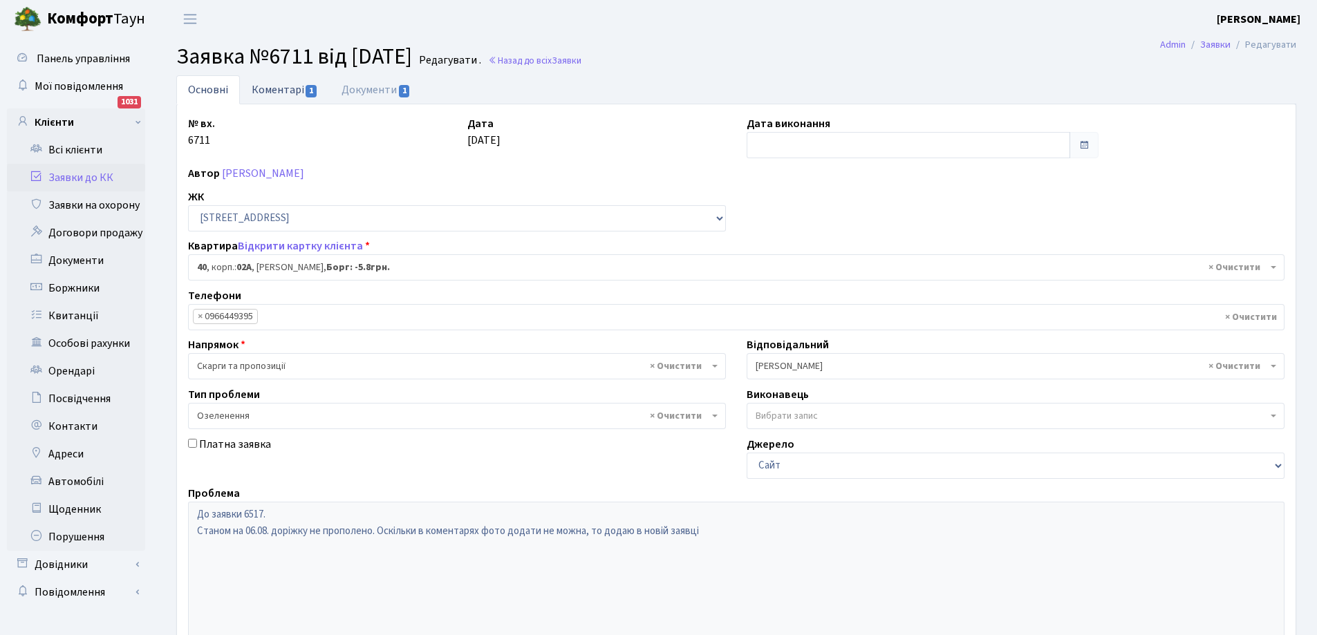
click at [284, 84] on link "Коментарі 1" at bounding box center [285, 89] width 90 height 28
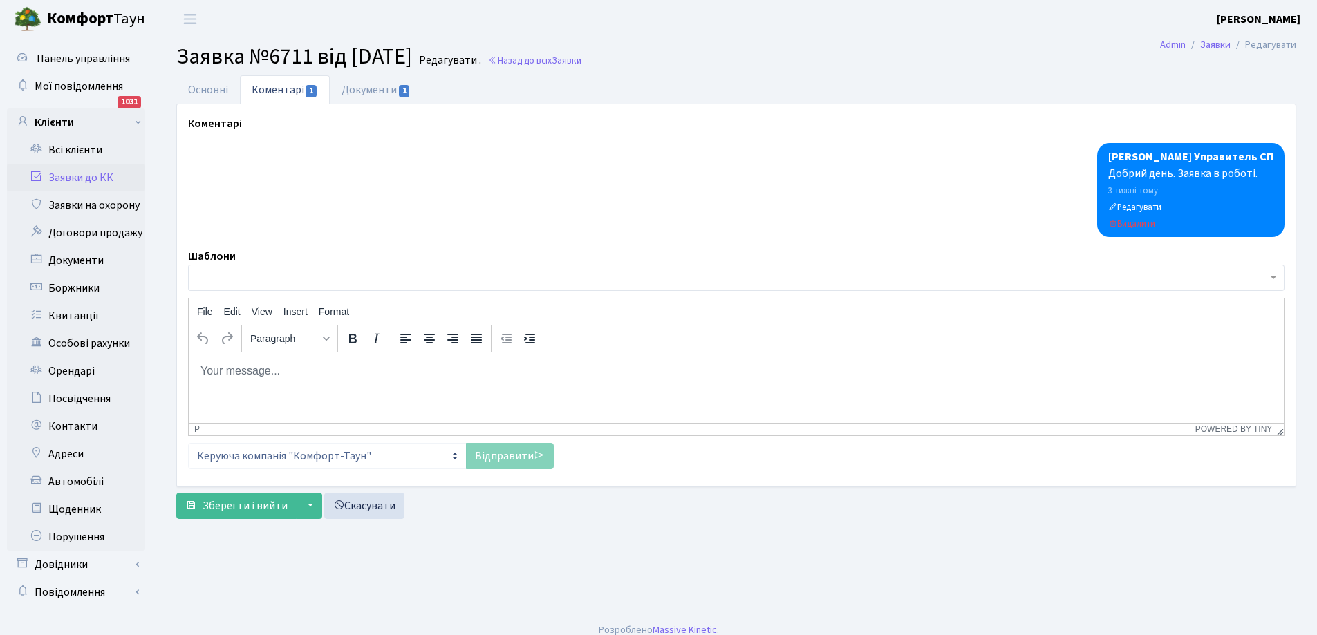
click at [77, 181] on link "Заявки до КК" at bounding box center [76, 178] width 138 height 28
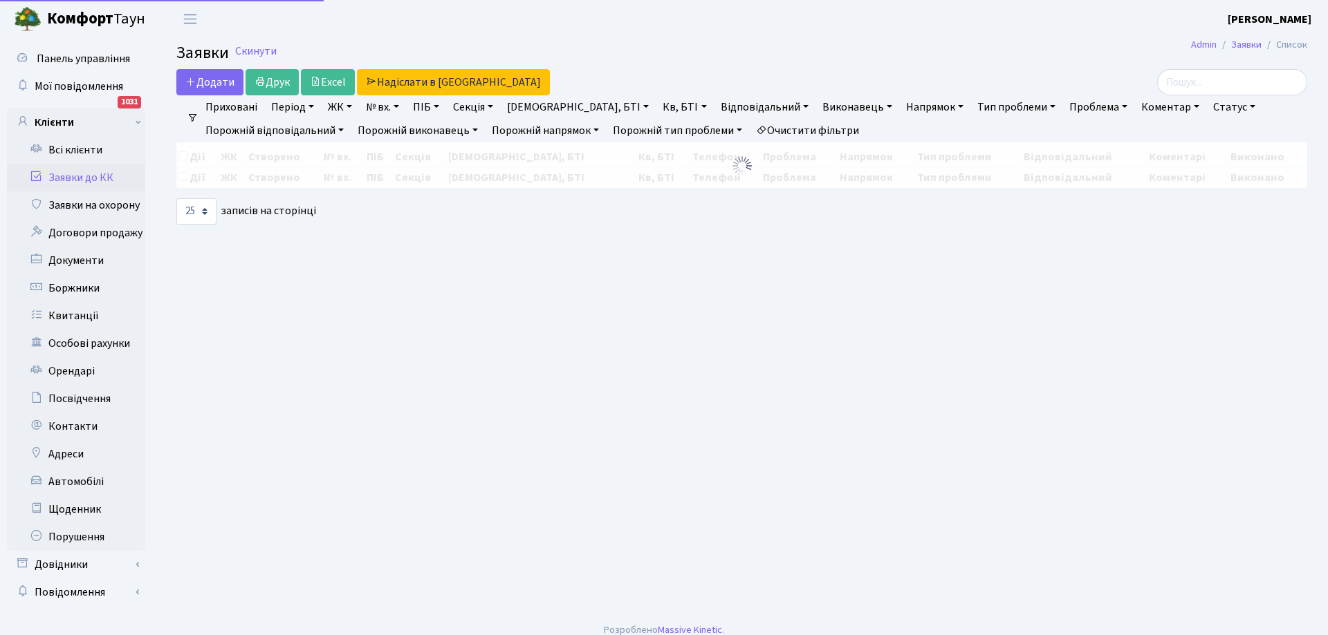
select select "25"
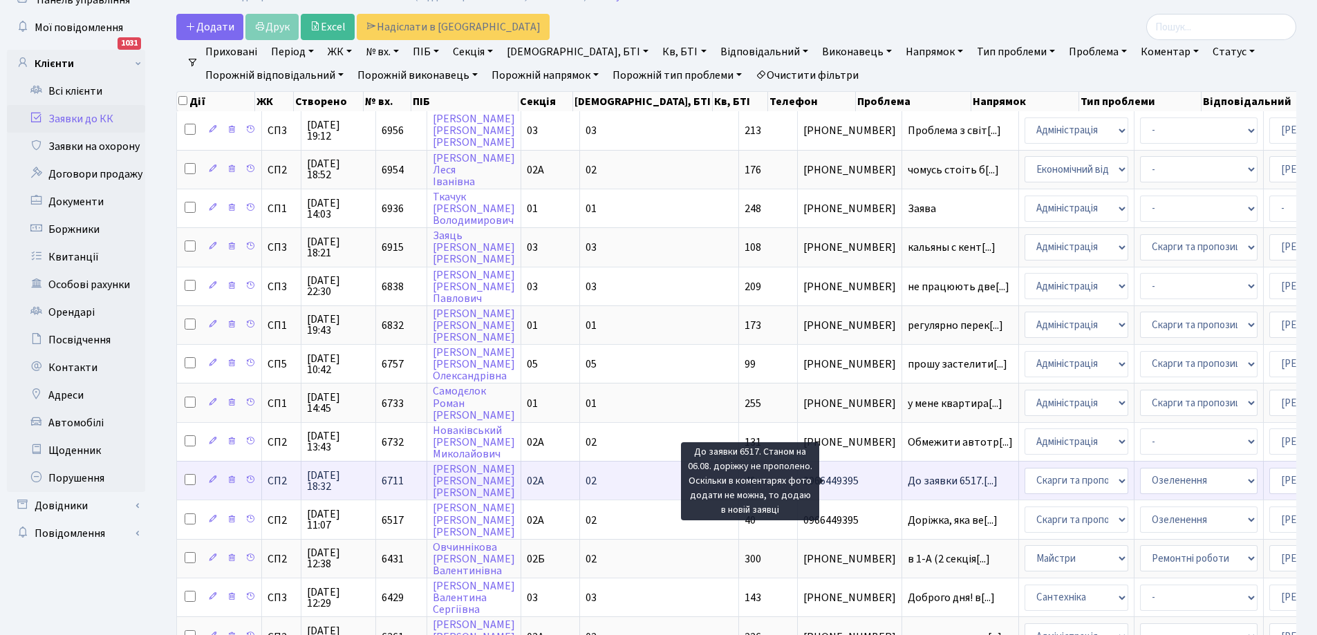
scroll to position [2, 0]
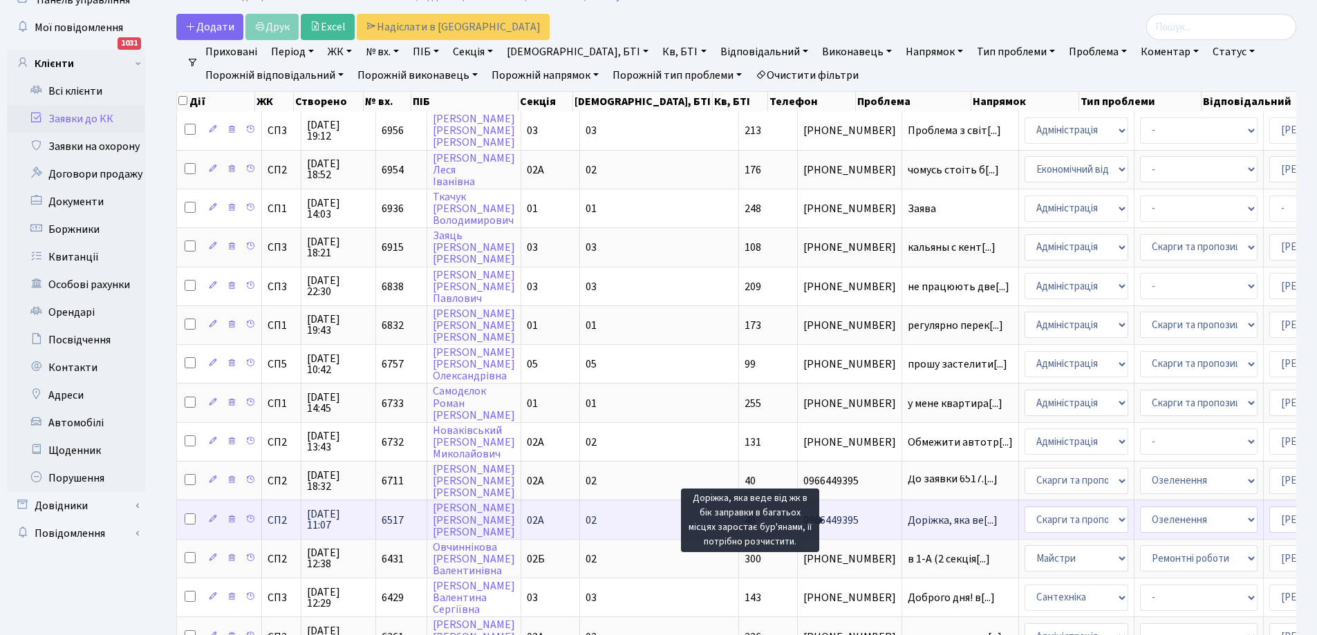
click at [908, 519] on span "Доріжка, яка ве[...]" at bounding box center [953, 520] width 90 height 15
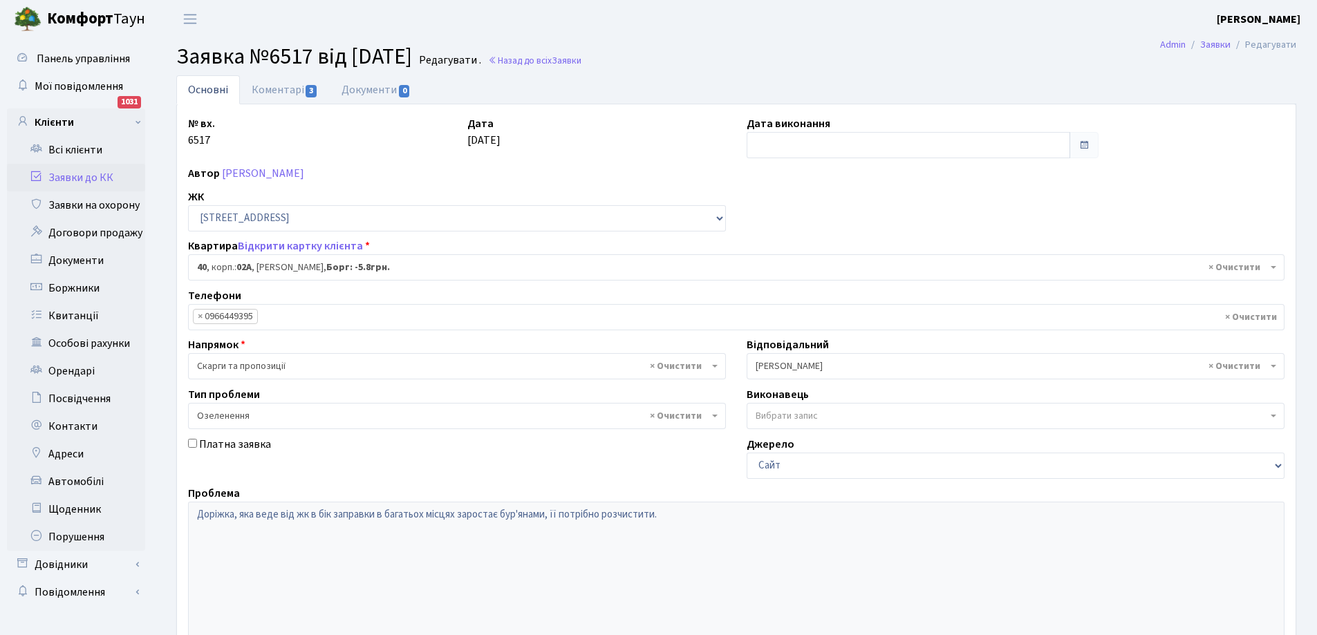
select select "20290"
select select "65"
click at [281, 87] on link "Коментарі 3" at bounding box center [285, 89] width 90 height 28
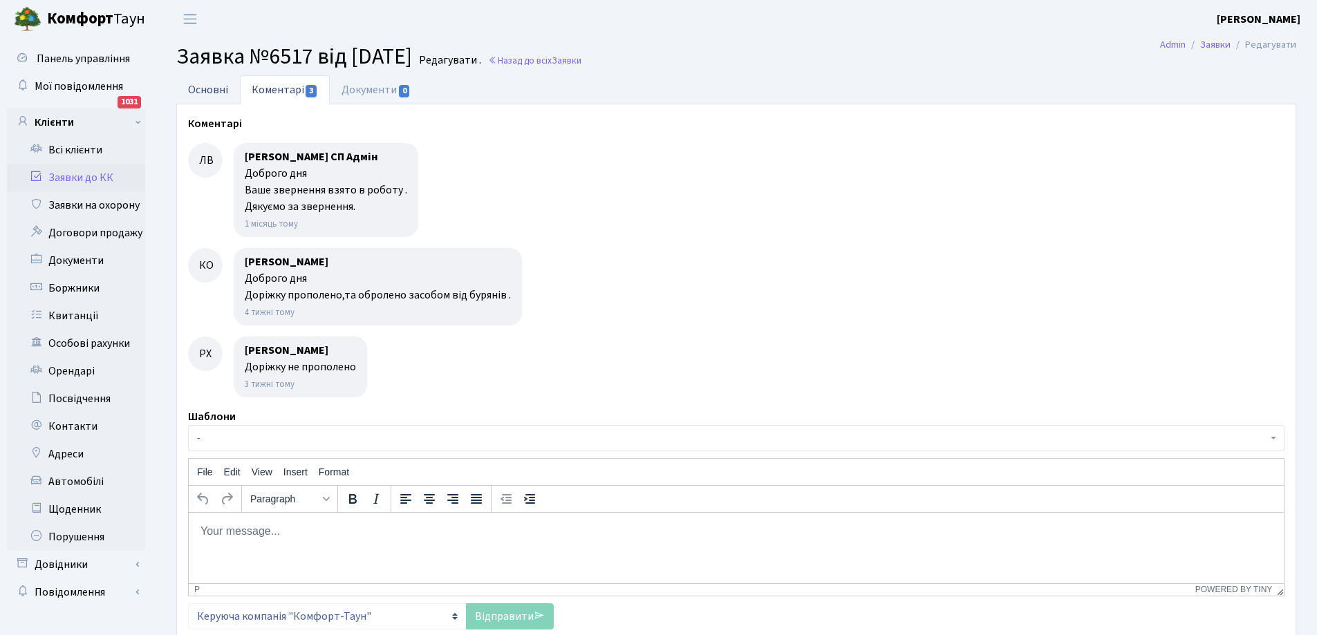
click at [214, 86] on link "Основні" at bounding box center [208, 89] width 64 height 28
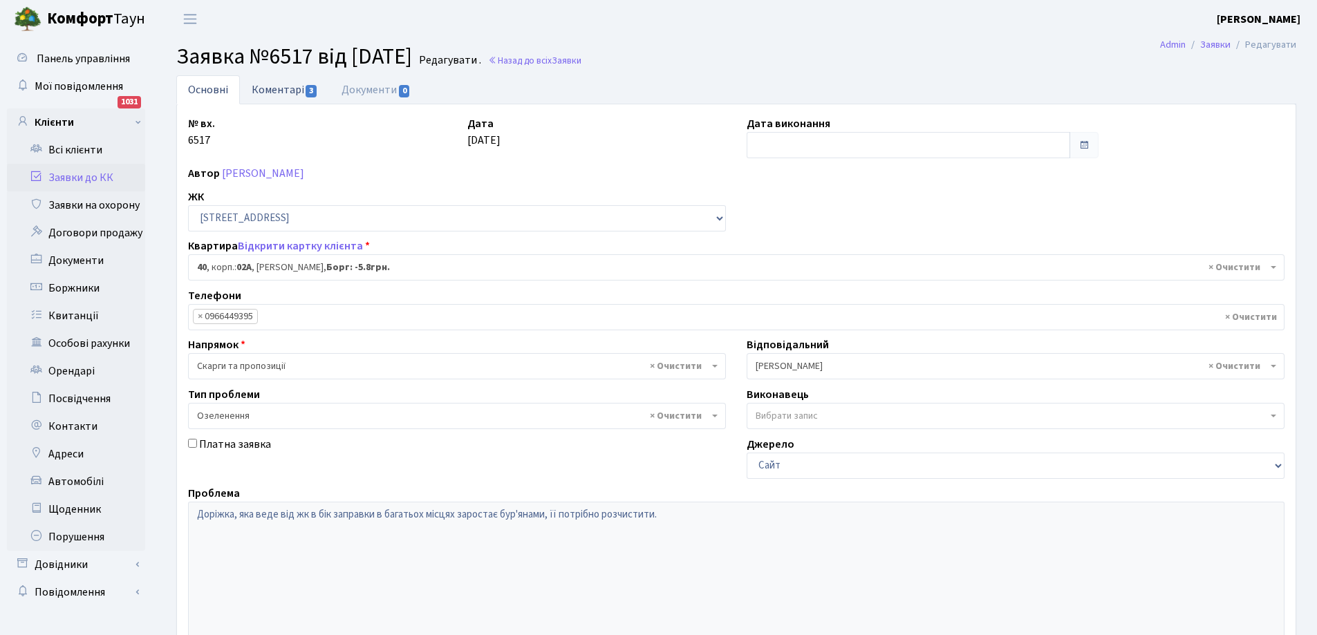
click at [277, 89] on link "Коментарі 3" at bounding box center [285, 89] width 90 height 28
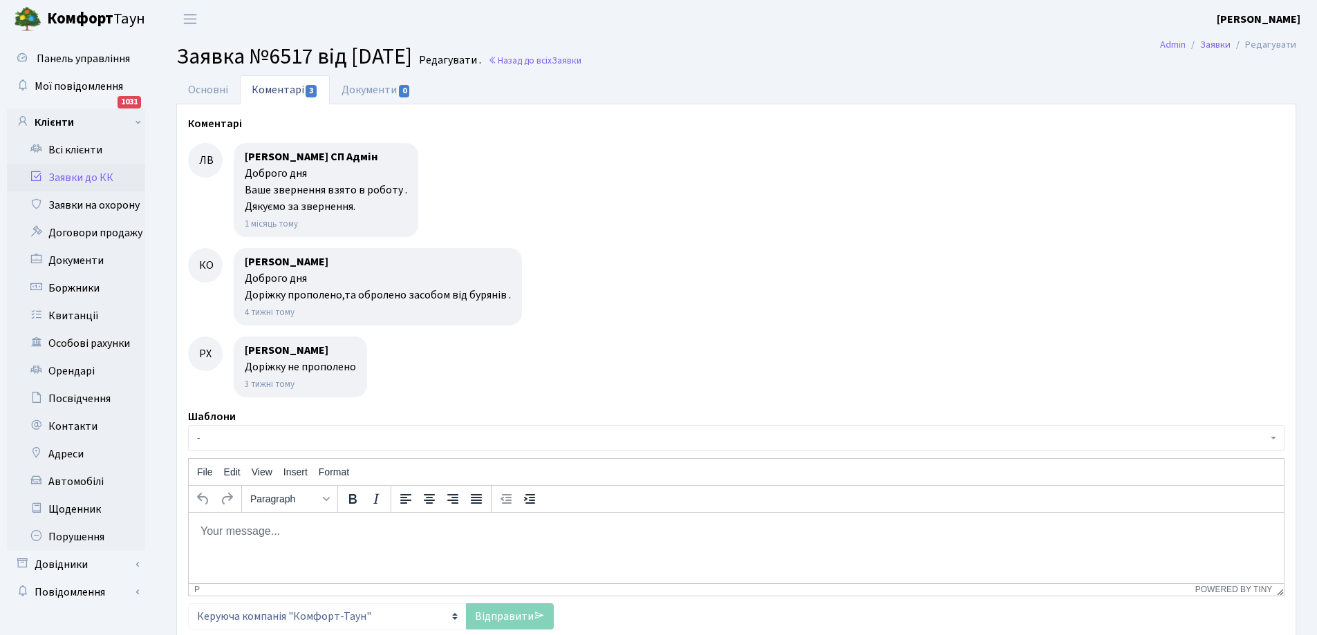
click at [79, 178] on link "Заявки до КК" at bounding box center [76, 178] width 138 height 28
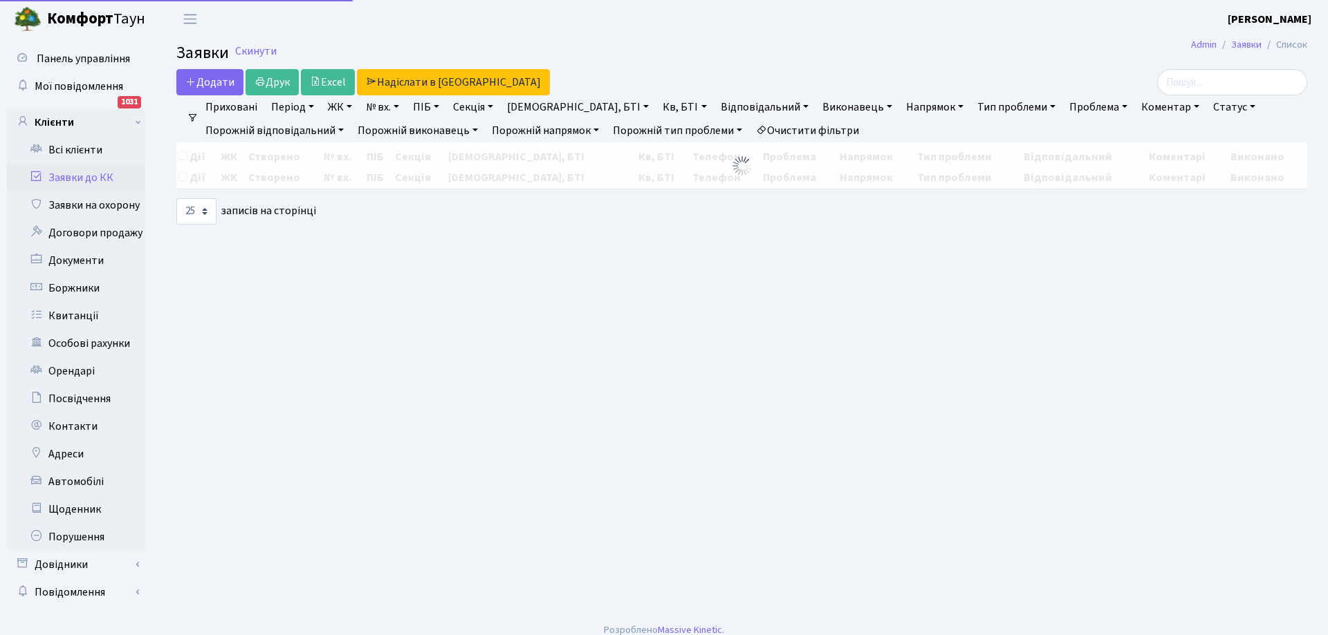
select select "25"
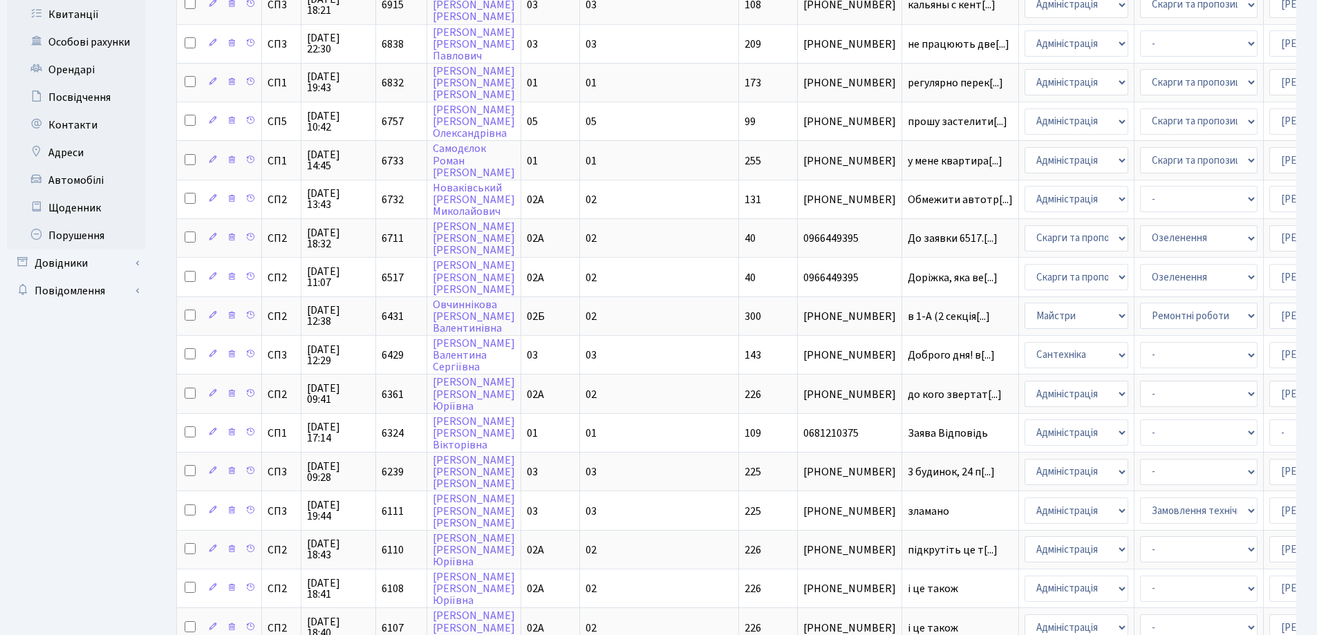
scroll to position [612, 0]
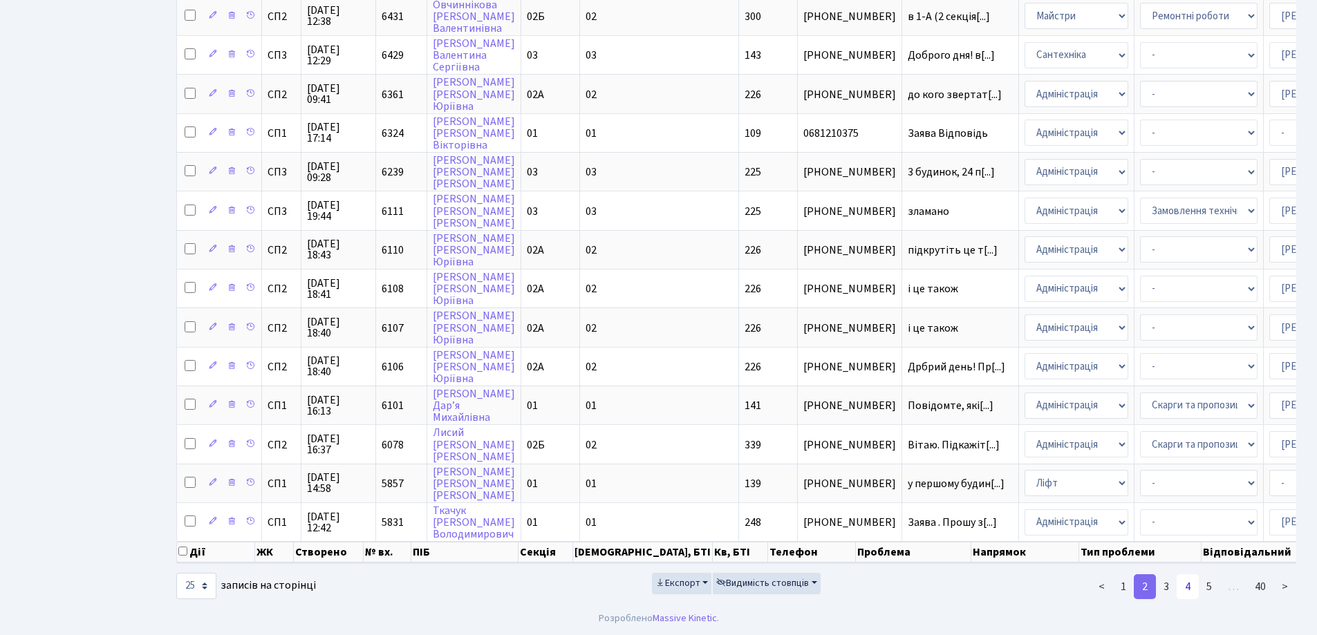
click at [1191, 585] on link "4" at bounding box center [1188, 587] width 22 height 25
